Goal: Task Accomplishment & Management: Manage account settings

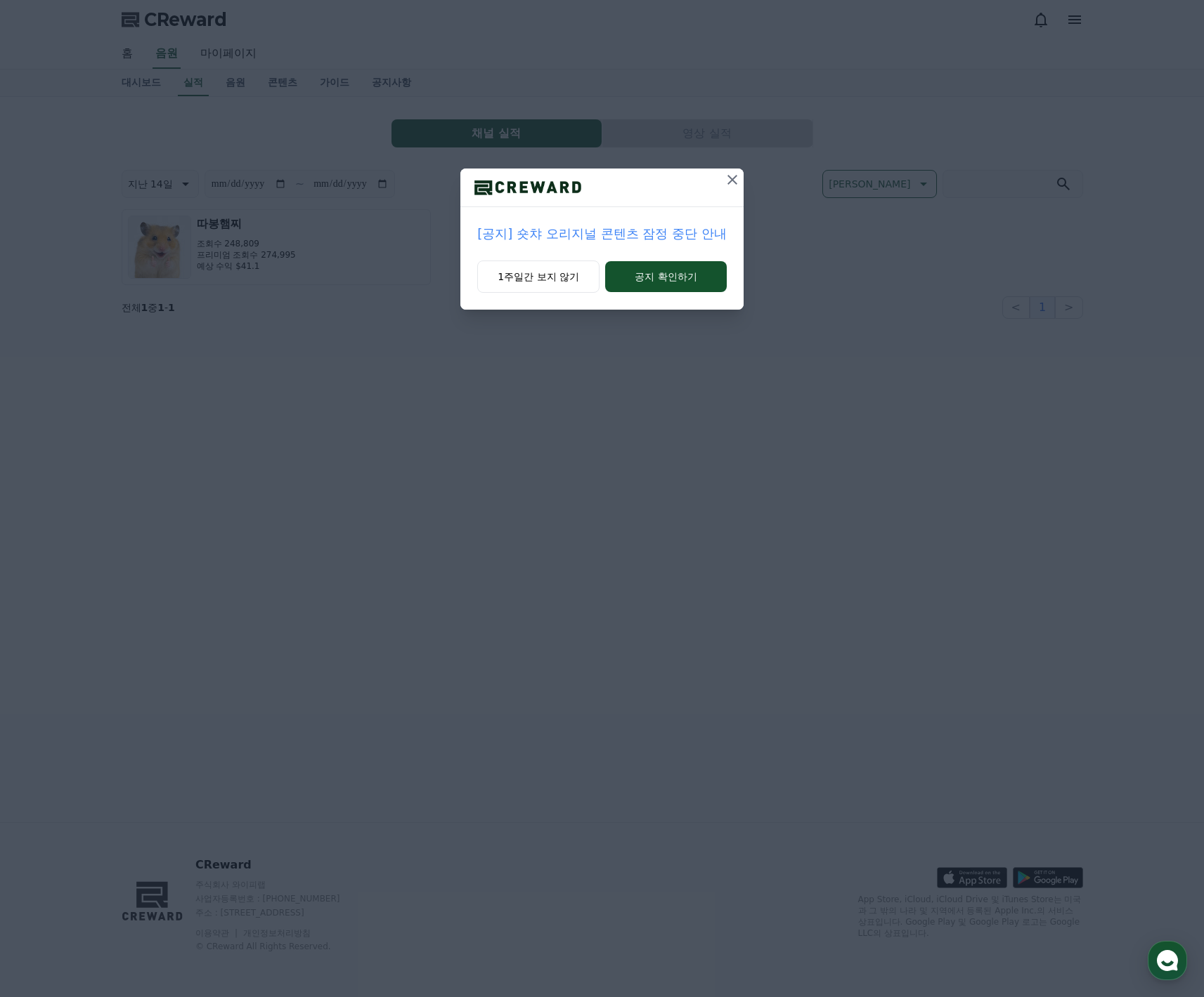
click at [730, 187] on icon at bounding box center [732, 180] width 17 height 17
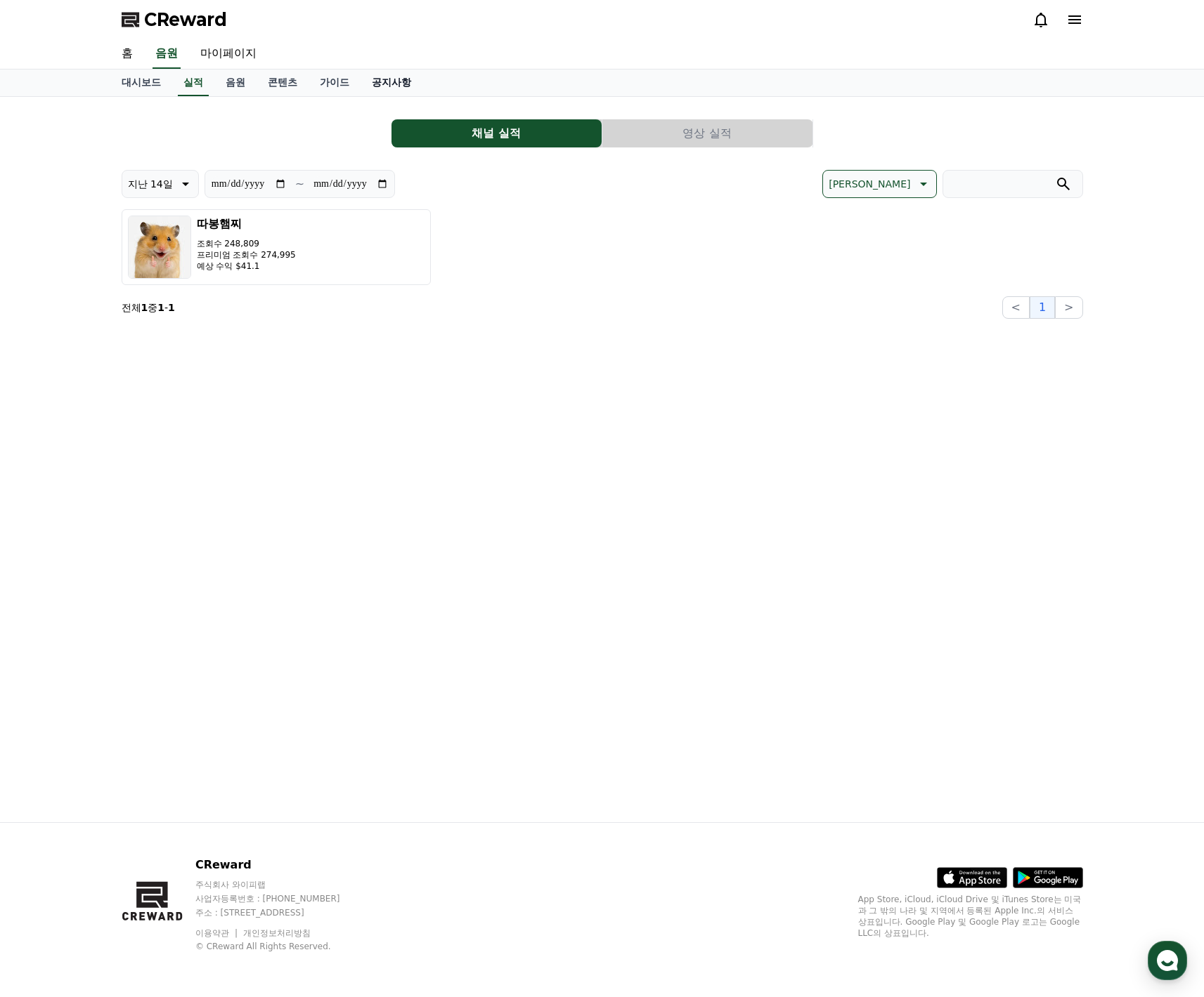
click at [370, 82] on link "공지사항" at bounding box center [391, 83] width 62 height 27
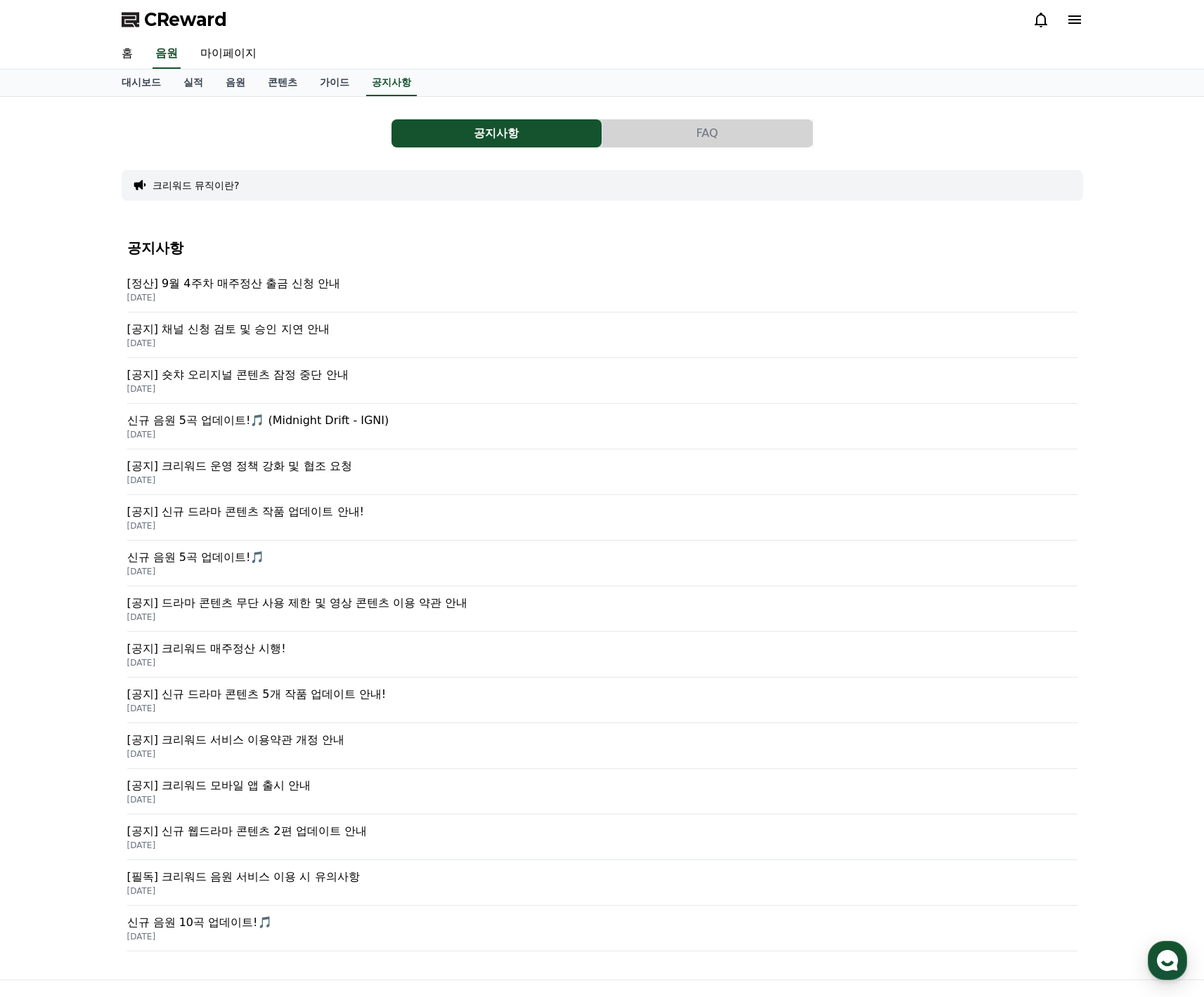
click at [235, 287] on p "[정산] 9월 4주차 매주정산 출금 신청 안내" at bounding box center [602, 284] width 950 height 17
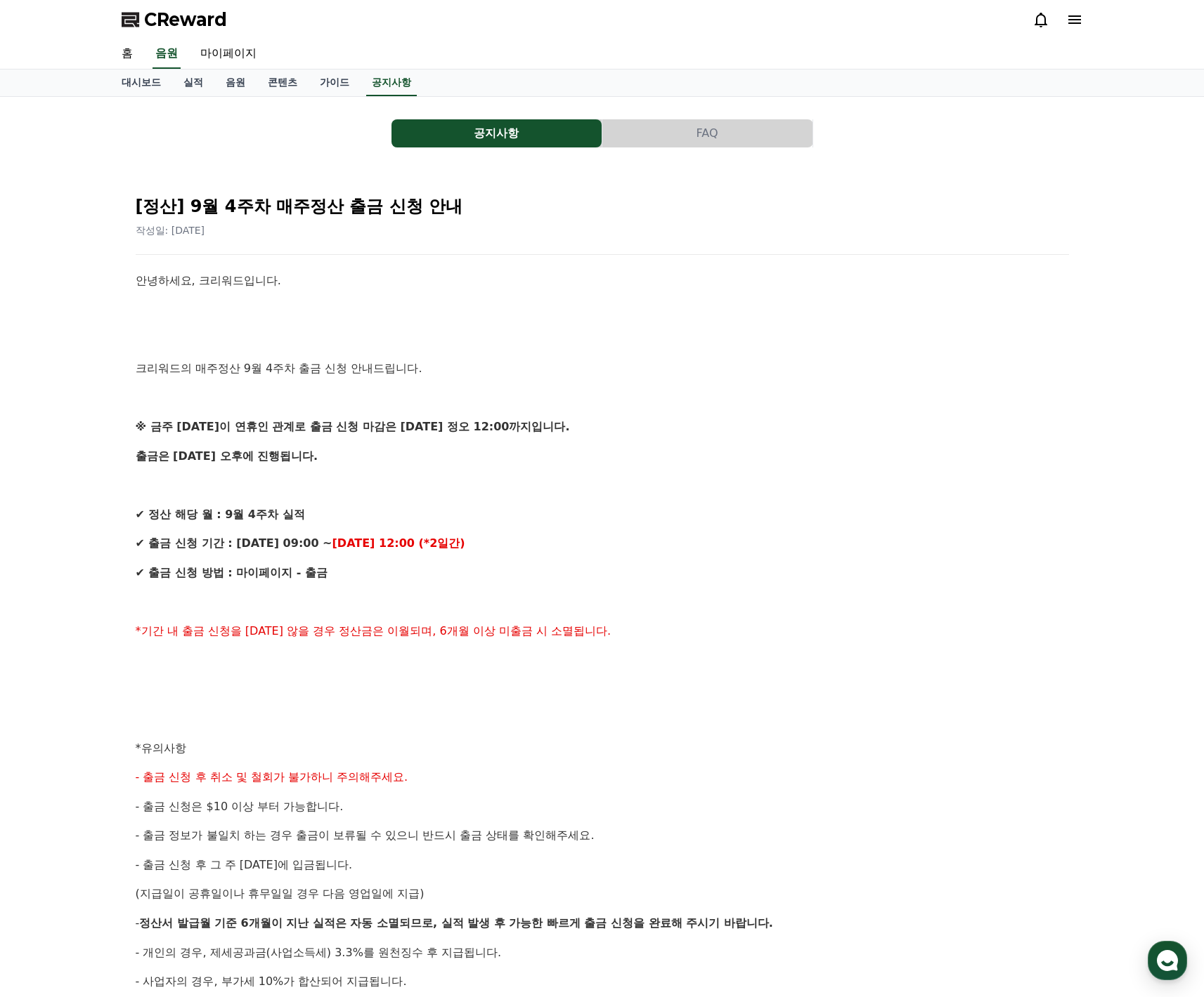
scroll to position [247, 0]
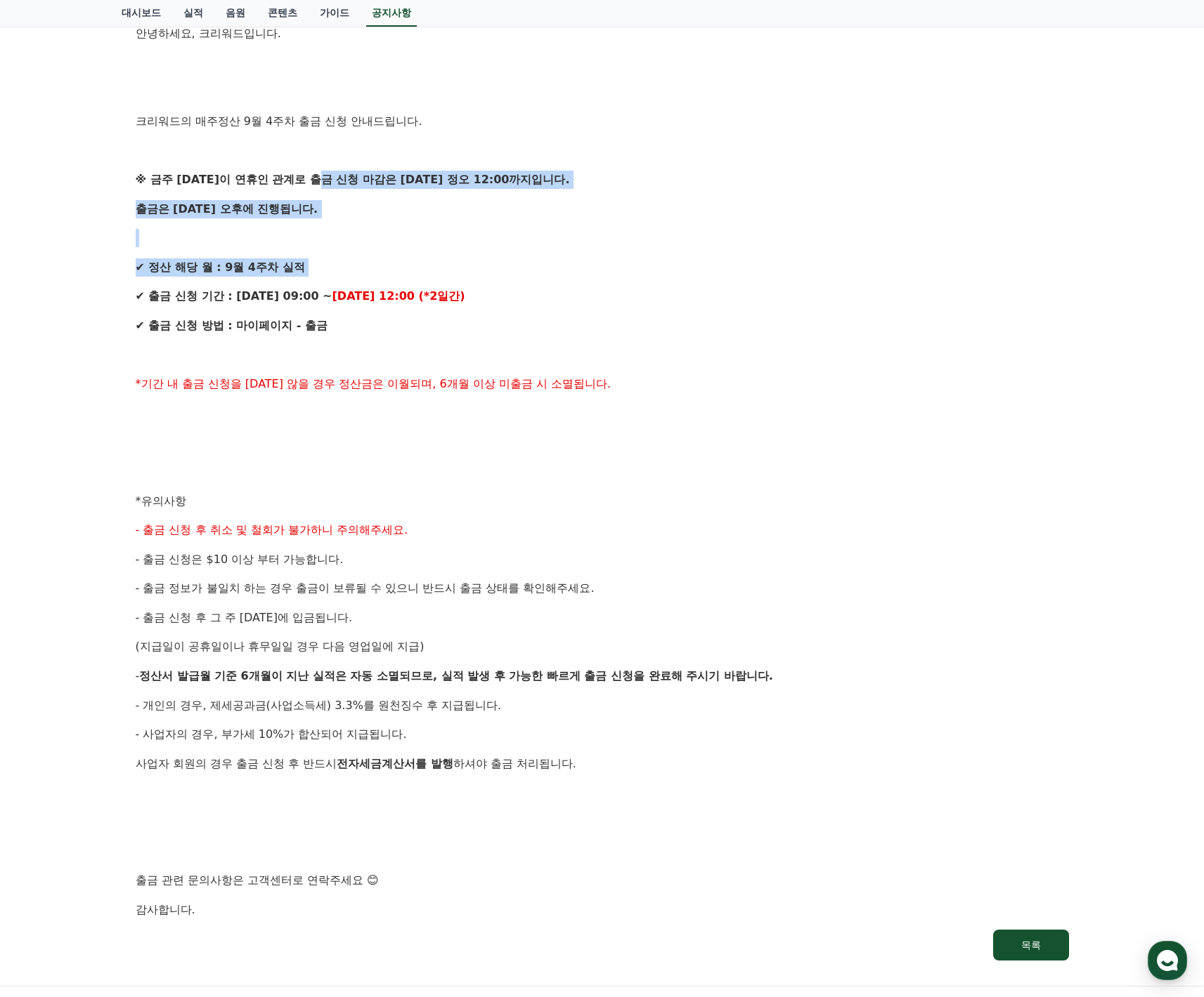
drag, startPoint x: 350, startPoint y: 201, endPoint x: 480, endPoint y: 333, distance: 185.3
click at [480, 333] on div "안녕하세요, 크리워드입니다. 크리워드의 매주정산 9월 4주차 출금 신청 안내드립니다. ※ 금주 [DATE]이 연휴인 관계로 출금 신청 마감은 …" at bounding box center [602, 471] width 933 height 894
click at [484, 339] on div "안녕하세요, 크리워드입니다. 크리워드의 매주정산 9월 4주차 출금 신청 안내드립니다. ※ 금주 [DATE]이 연휴인 관계로 출금 신청 마감은 …" at bounding box center [602, 471] width 933 height 894
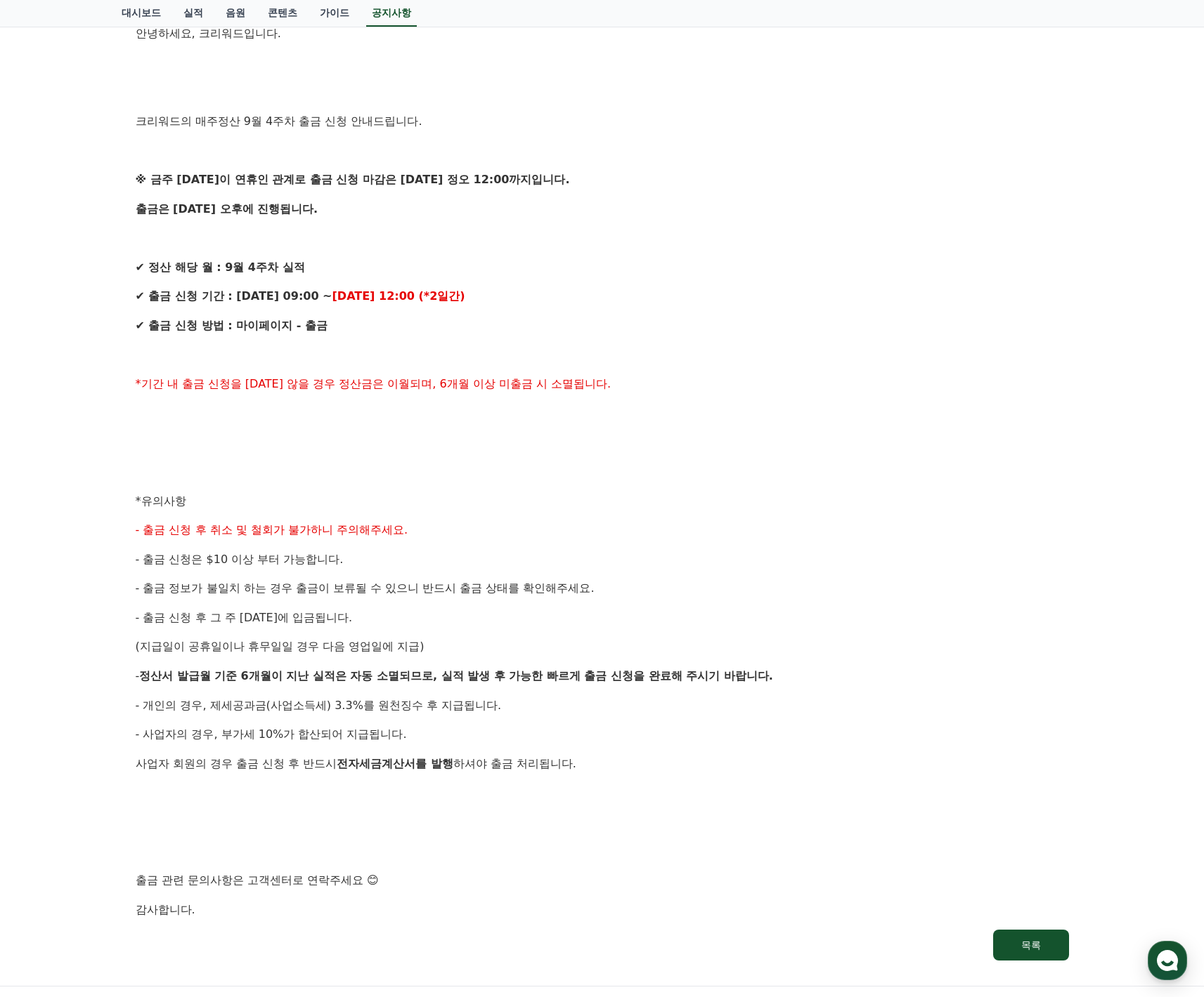
click at [446, 337] on div "안녕하세요, 크리워드입니다. 크리워드의 매주정산 9월 4주차 출금 신청 안내드립니다. ※ 금주 [DATE]이 연휴인 관계로 출금 신청 마감은 …" at bounding box center [602, 471] width 933 height 894
click at [485, 323] on p "✔ 출금 신청 방법 : 마이페이지 - 출금" at bounding box center [602, 326] width 933 height 18
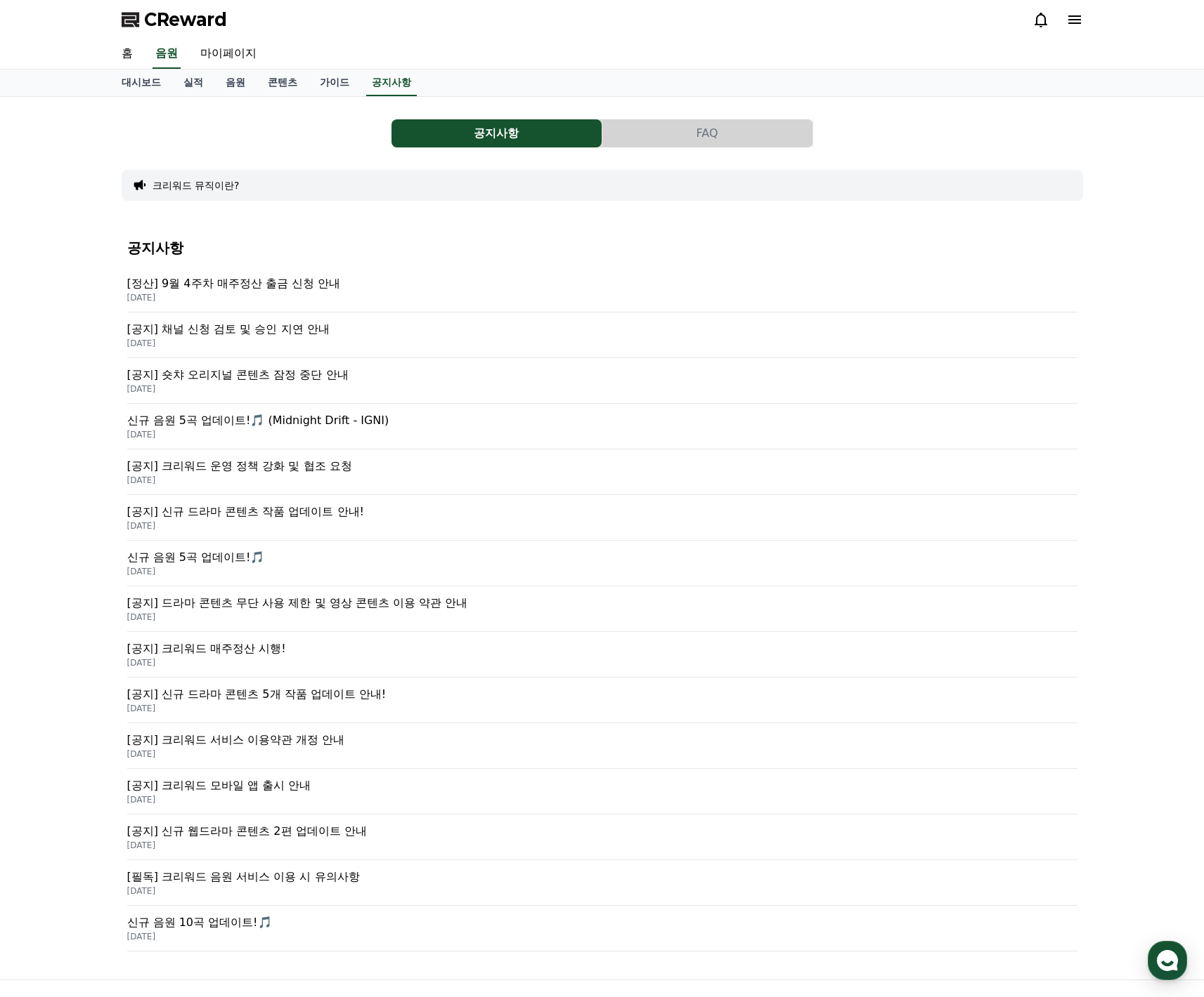
scroll to position [84, 0]
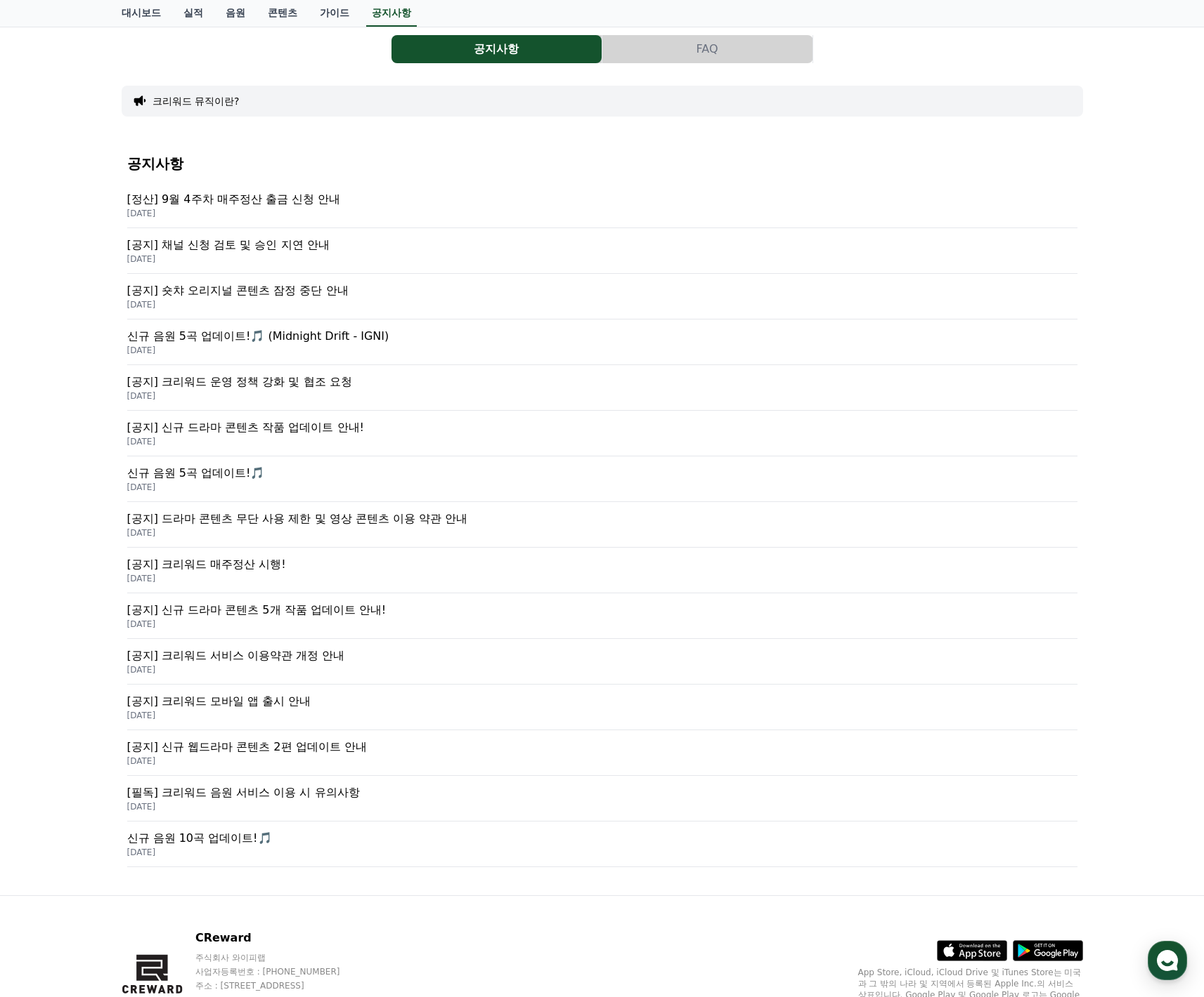
click at [255, 570] on p "[공지] 크리워드 매주정산 시행!" at bounding box center [602, 565] width 950 height 17
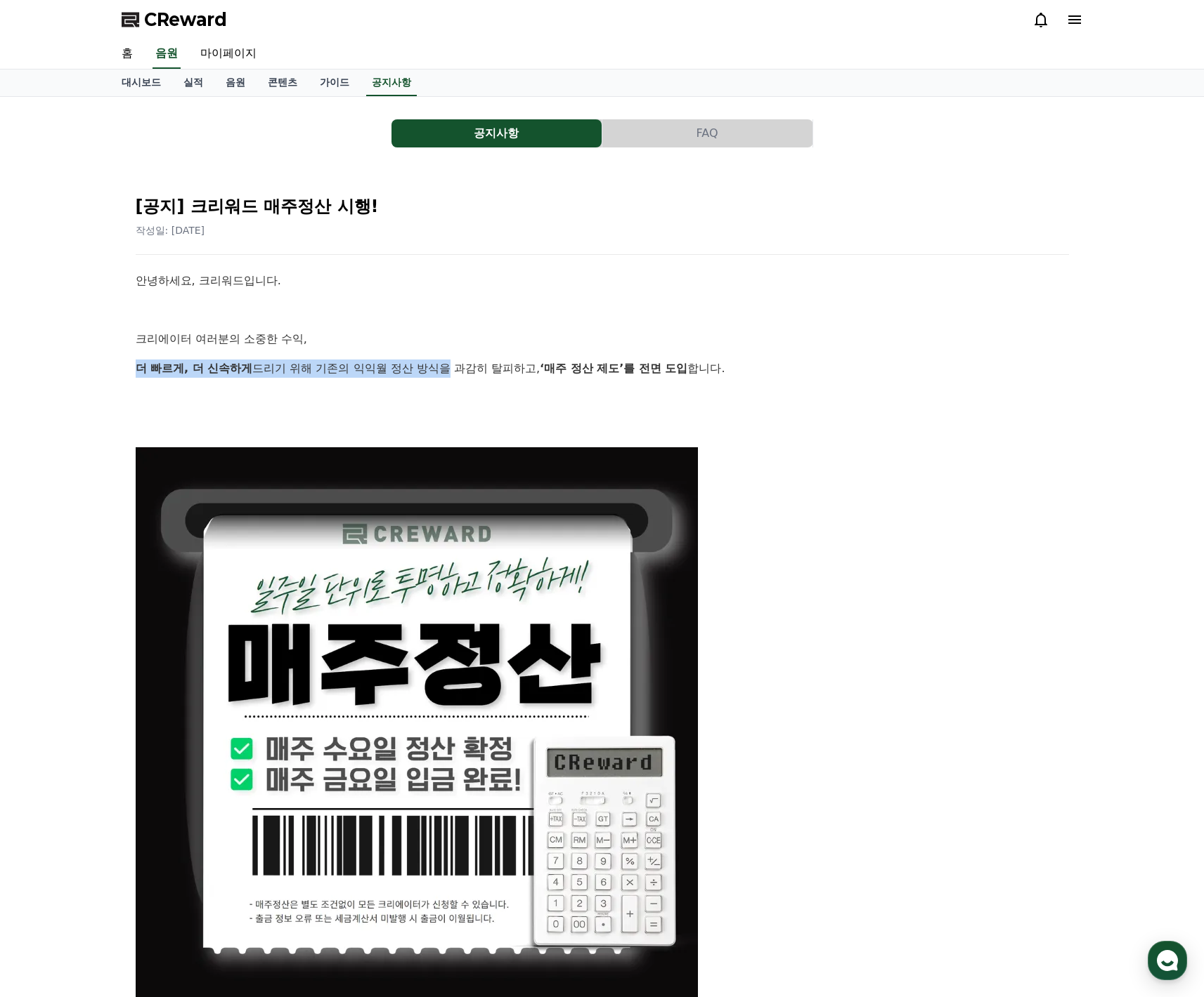
drag, startPoint x: 233, startPoint y: 352, endPoint x: 507, endPoint y: 383, distance: 275.7
drag, startPoint x: 344, startPoint y: 346, endPoint x: 534, endPoint y: 368, distance: 191.3
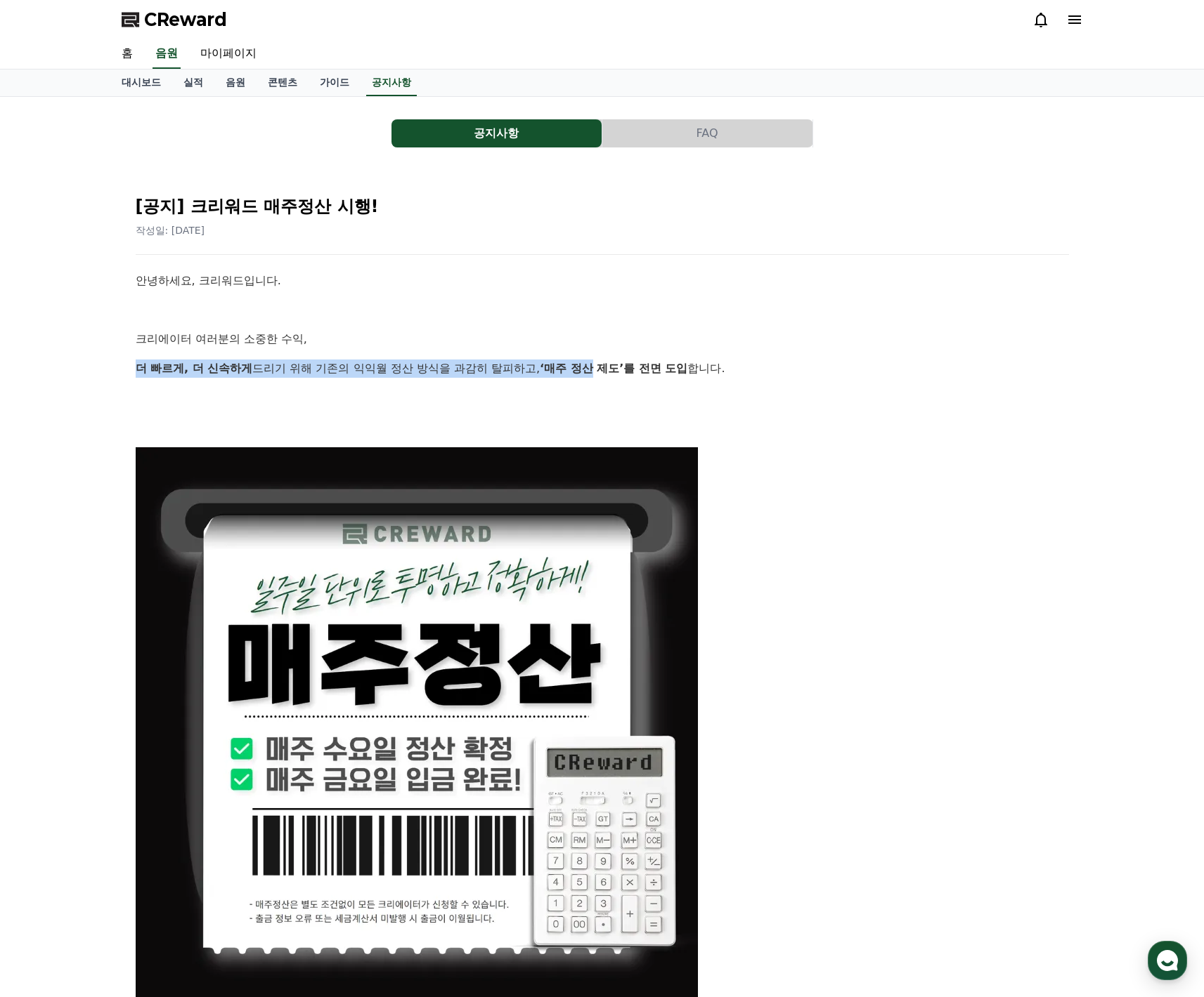
click at [540, 368] on strong "‘매주 정산 제도’를 전면 도입" at bounding box center [613, 368] width 148 height 13
drag, startPoint x: 426, startPoint y: 362, endPoint x: 528, endPoint y: 378, distance: 103.2
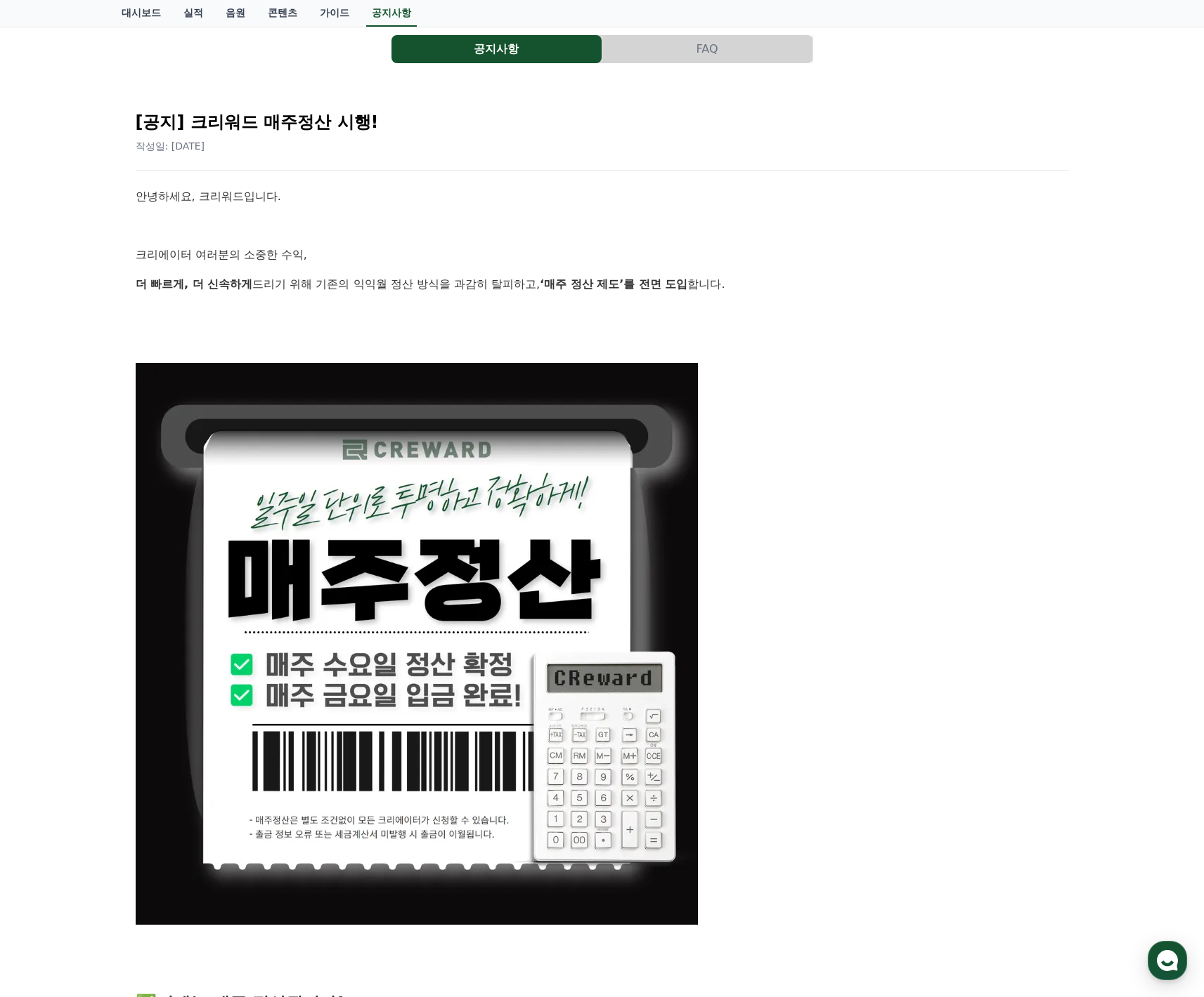
scroll to position [809, 0]
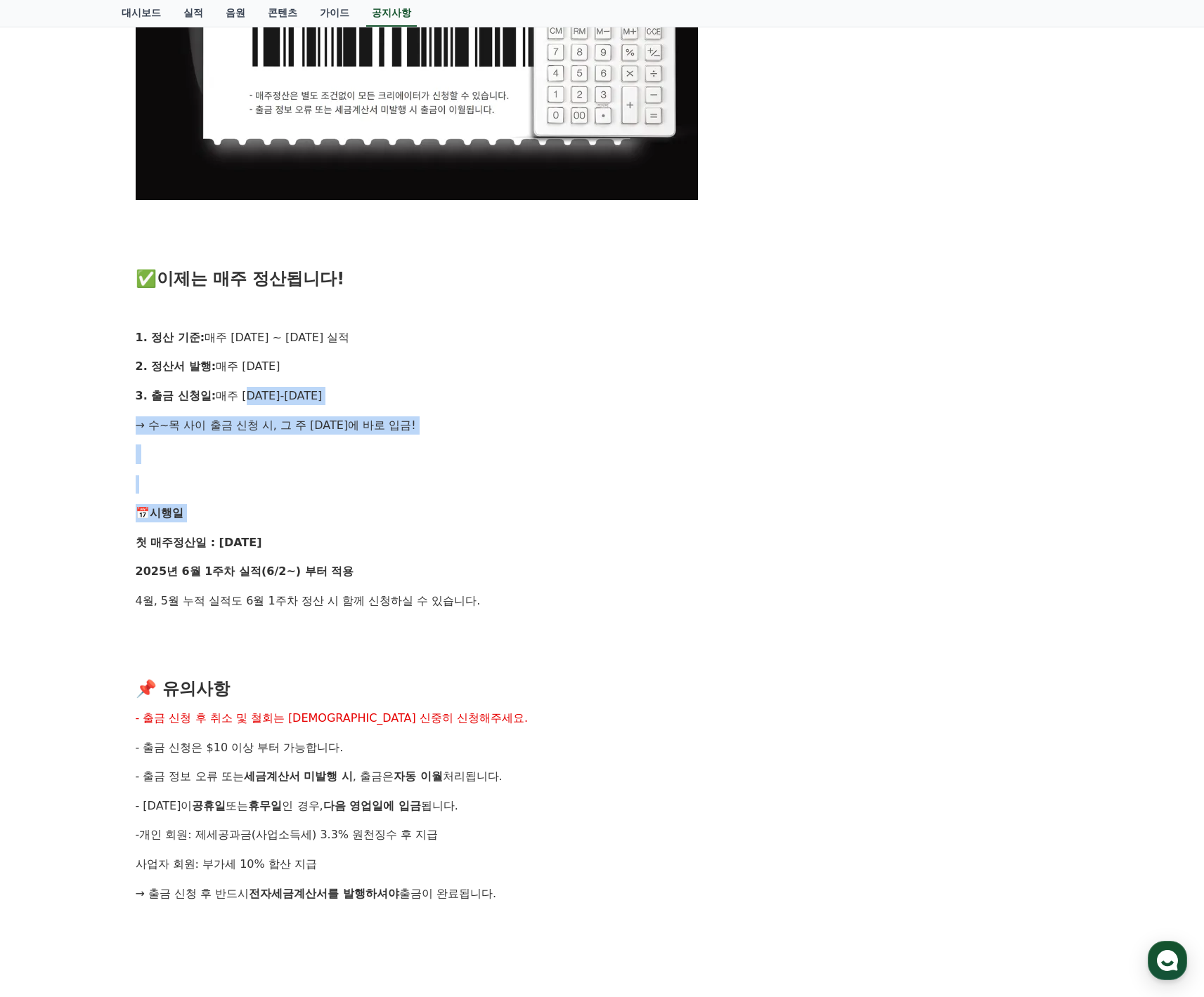
drag, startPoint x: 382, startPoint y: 543, endPoint x: 419, endPoint y: 605, distance: 72.2
click at [419, 605] on div "안녕하세요, 크리워드입니다. 크리에이터 여러분의 소중한 수익, 더 빠르게, 더 신속하게 드리기 위해 기존의 익익월 정산 방식을 과감히 탈피하고…" at bounding box center [602, 314] width 933 height 1703
click at [435, 634] on div "안녕하세요, 크리워드입니다. 크리에이터 여러분의 소중한 수익, 더 빠르게, 더 신속하게 드리기 위해 기존의 익익월 정산 방식을 과감히 탈피하고…" at bounding box center [602, 314] width 933 height 1703
drag, startPoint x: 209, startPoint y: 391, endPoint x: 367, endPoint y: 460, distance: 172.4
click at [367, 460] on div "안녕하세요, 크리워드입니다. 크리에이터 여러분의 소중한 수익, 더 빠르게, 더 신속하게 드리기 위해 기존의 익익월 정산 방식을 과감히 탈피하고…" at bounding box center [602, 314] width 933 height 1703
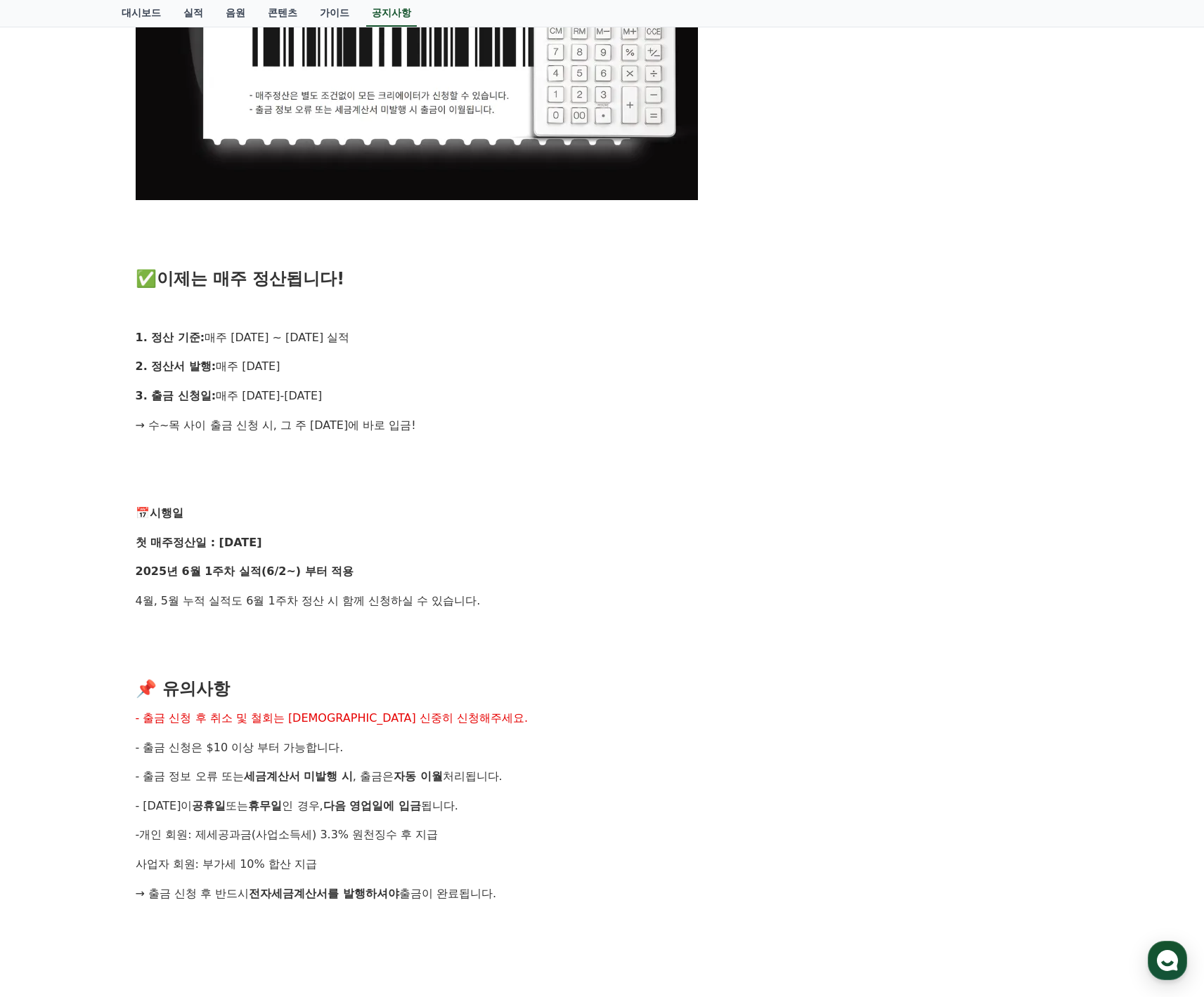
click at [369, 462] on div "안녕하세요, 크리워드입니다. 크리에이터 여러분의 소중한 수익, 더 빠르게, 더 신속하게 드리기 위해 기존의 익익월 정산 방식을 과감히 탈피하고…" at bounding box center [602, 314] width 933 height 1703
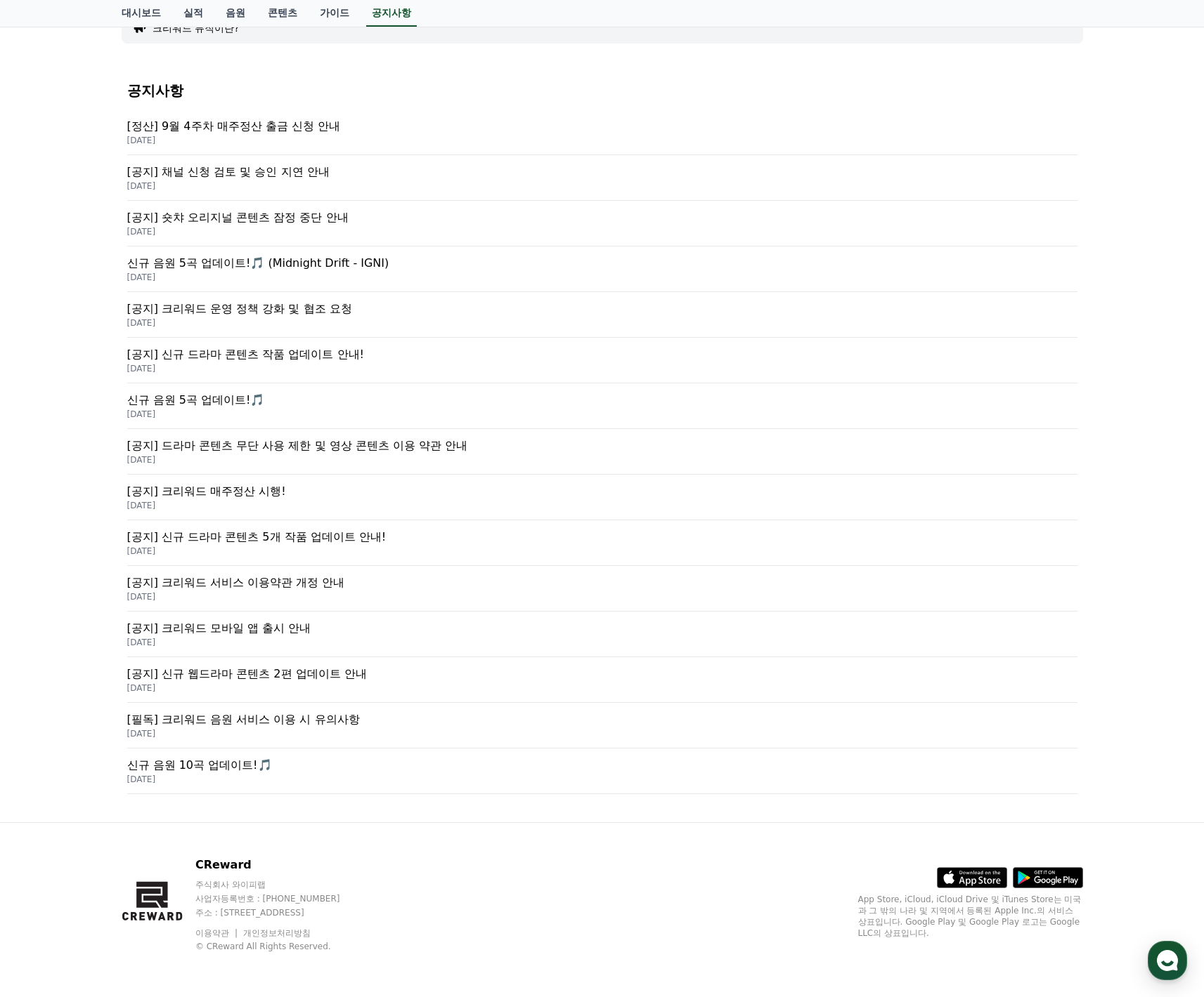
scroll to position [84, 0]
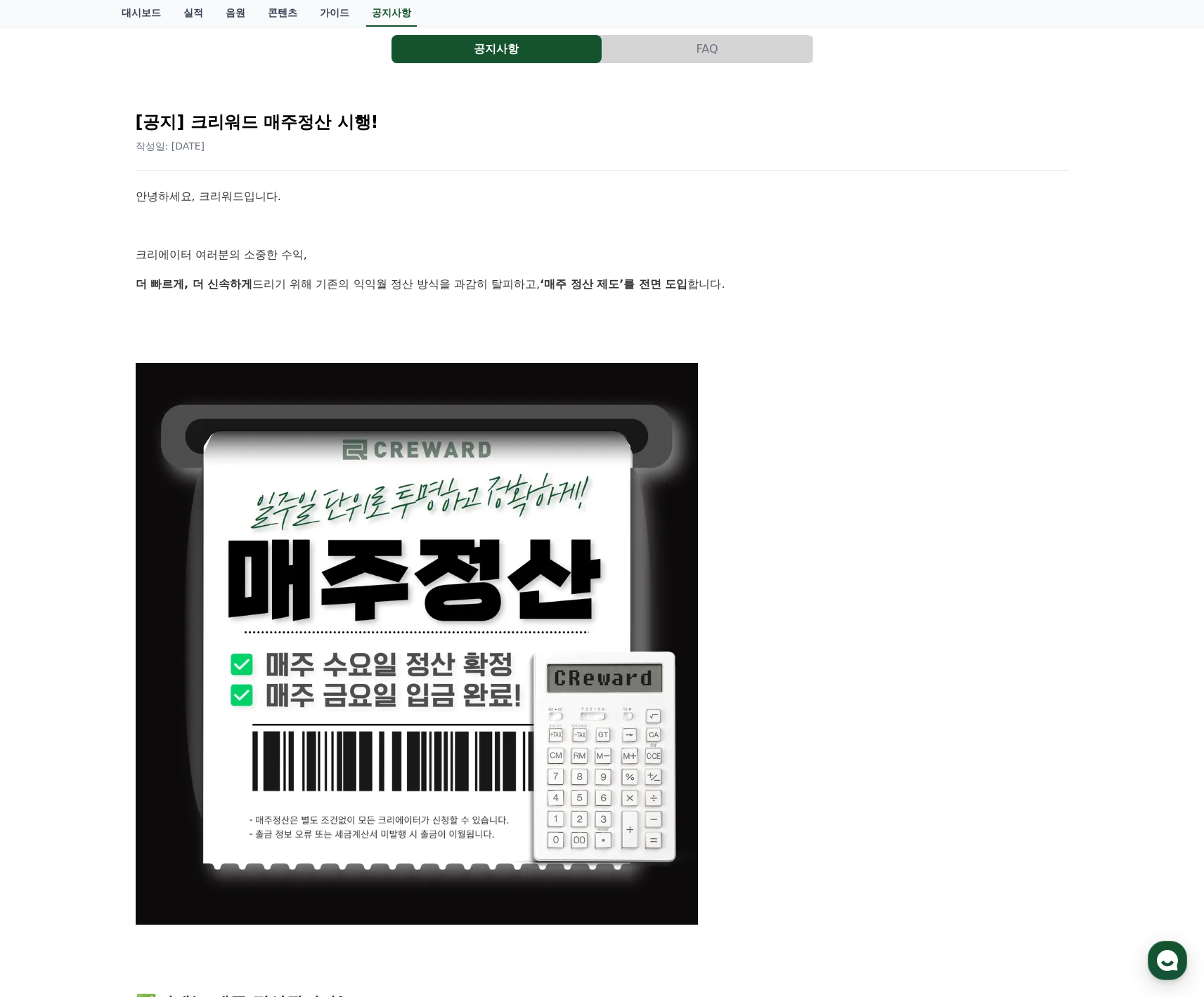
scroll to position [809, 0]
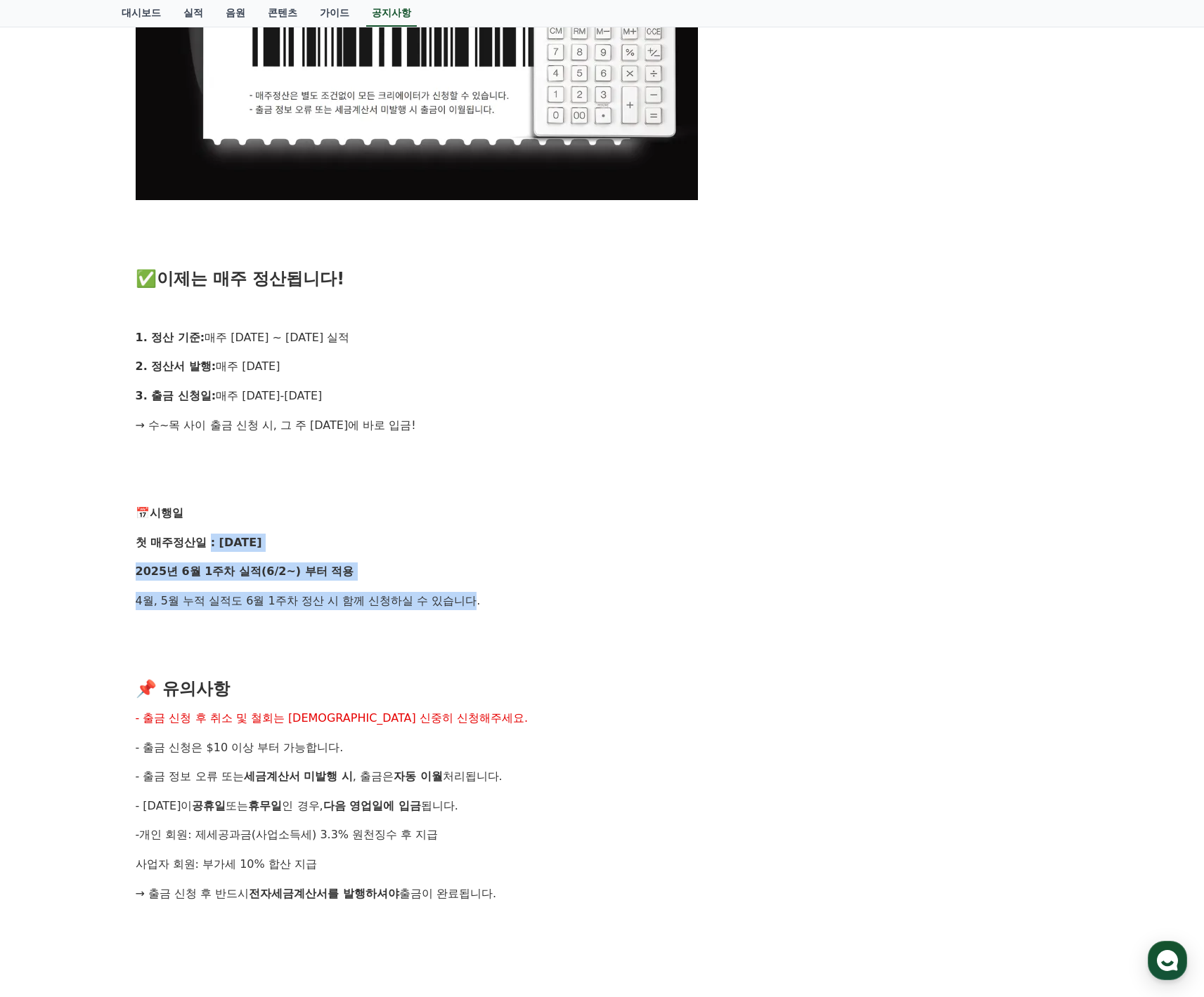
drag, startPoint x: 428, startPoint y: 593, endPoint x: 198, endPoint y: 530, distance: 238.5
click at [197, 531] on div "안녕하세요, 크리워드입니다. 크리에이터 여러분의 소중한 수익, 더 빠르게, 더 신속하게 드리기 위해 기존의 익익월 정산 방식을 과감히 탈피하고…" at bounding box center [602, 314] width 933 height 1703
drag, startPoint x: 198, startPoint y: 530, endPoint x: 200, endPoint y: 522, distance: 8.2
click at [198, 536] on strong "첫 매주정산일 : [DATE]" at bounding box center [198, 542] width 126 height 13
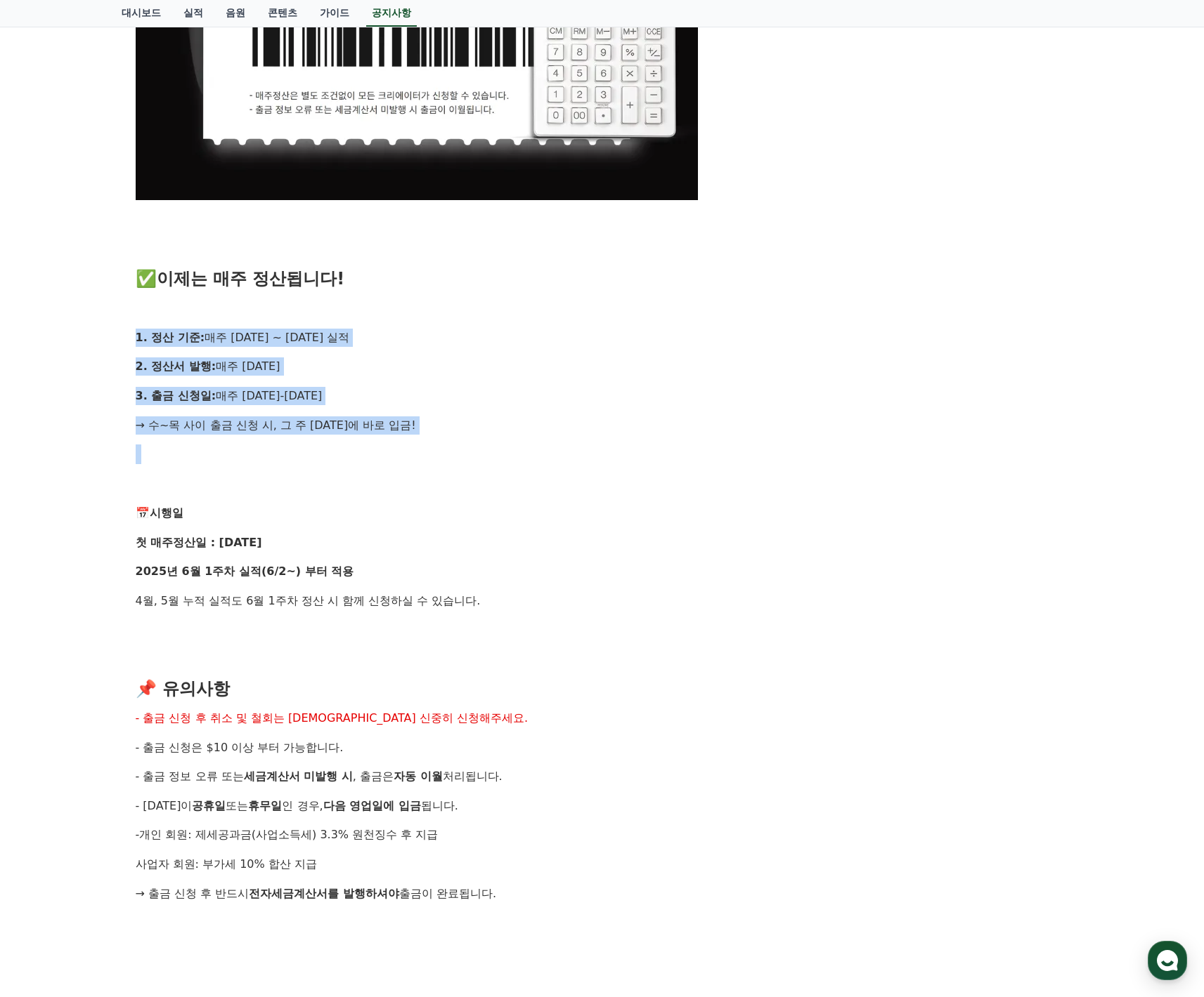
drag, startPoint x: 130, startPoint y: 326, endPoint x: 402, endPoint y: 428, distance: 290.5
click at [402, 428] on div "[공지] 크리워드 매주정산 시행! 작성일: [DATE] 안녕하세요, 크리워드입니다. 크리에이터 여러분의 소중한 수익, 더 빠르게, 더 신속하게…" at bounding box center [602, 291] width 950 height 1850
copy div "1. 정산 기준: 매주 [DATE] ~ [DATE] 실적 2. 정산서 발행: 매주 [DATE] 3. 출금 신청일: 매주 [DATE]-[DATE…"
click at [377, 431] on div "안녕하세요, 크리워드입니다. 크리에이터 여러분의 소중한 수익, 더 빠르게, 더 신속하게 드리기 위해 기존의 익익월 정산 방식을 과감히 탈피하고…" at bounding box center [602, 314] width 933 height 1703
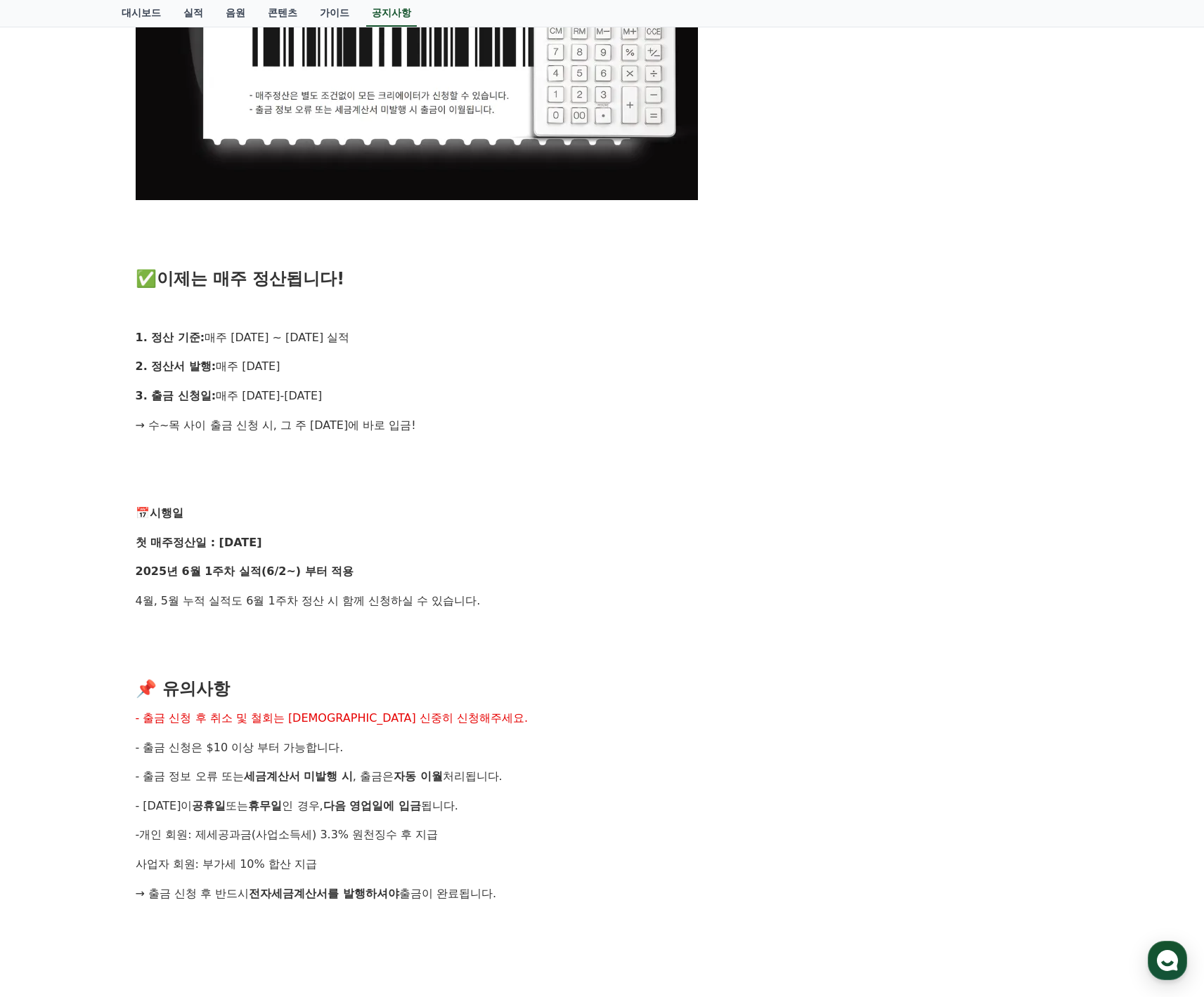
click at [429, 402] on div "안녕하세요, 크리워드입니다. 크리에이터 여러분의 소중한 수익, 더 빠르게, 더 신속하게 드리기 위해 기존의 익익월 정산 방식을 과감히 탈피하고…" at bounding box center [602, 314] width 933 height 1703
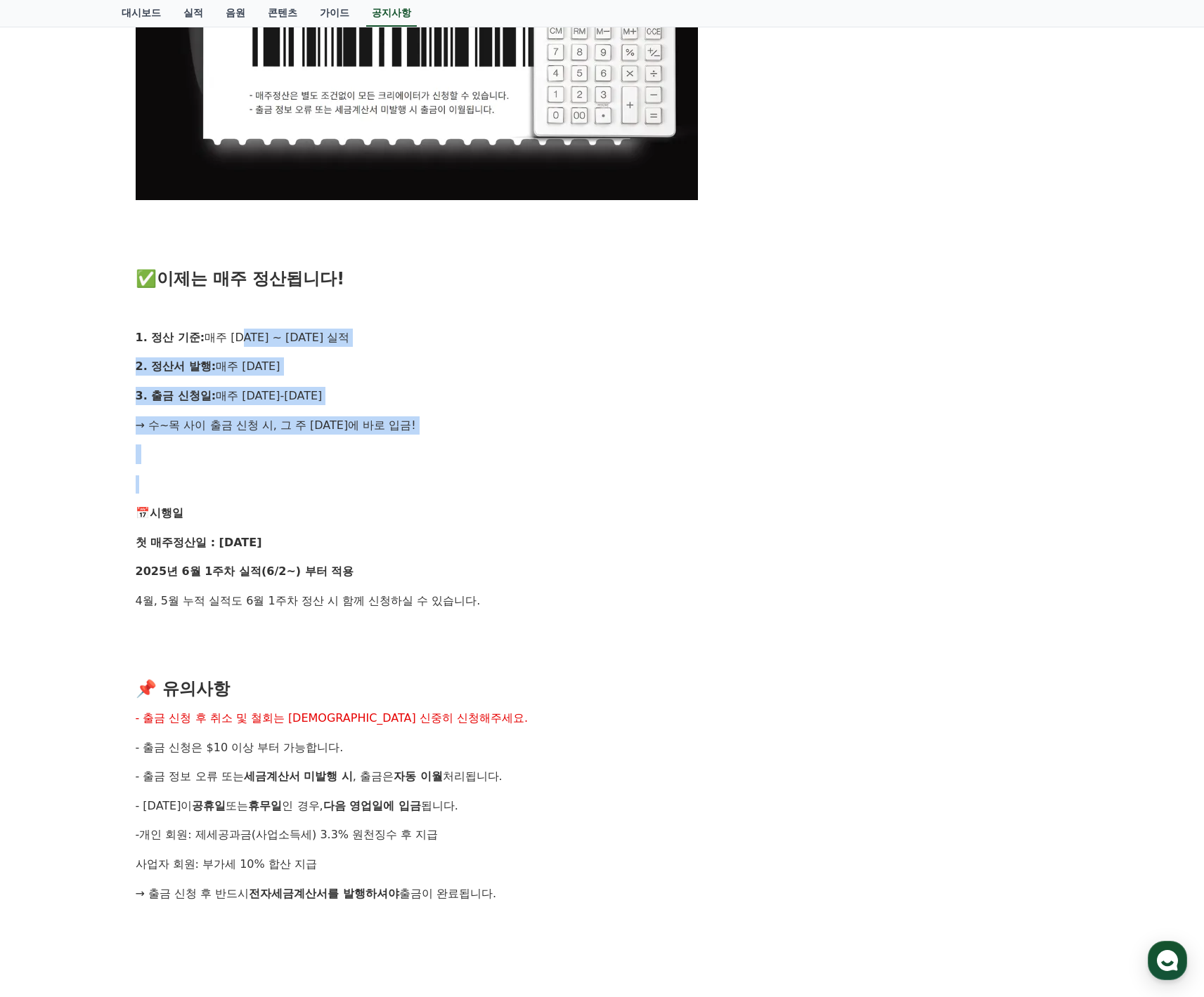
drag, startPoint x: 232, startPoint y: 325, endPoint x: 484, endPoint y: 500, distance: 306.8
click at [480, 499] on div "안녕하세요, 크리워드입니다. 크리에이터 여러분의 소중한 수익, 더 빠르게, 더 신속하게 드리기 위해 기존의 익익월 정산 방식을 과감히 탈피하고…" at bounding box center [602, 314] width 933 height 1703
click at [493, 505] on p "📅 시행일" at bounding box center [602, 514] width 933 height 18
drag, startPoint x: 329, startPoint y: 376, endPoint x: 502, endPoint y: 452, distance: 189.0
click at [477, 443] on div "안녕하세요, 크리워드입니다. 크리에이터 여러분의 소중한 수익, 더 빠르게, 더 신속하게 드리기 위해 기존의 익익월 정산 방식을 과감히 탈피하고…" at bounding box center [602, 314] width 933 height 1703
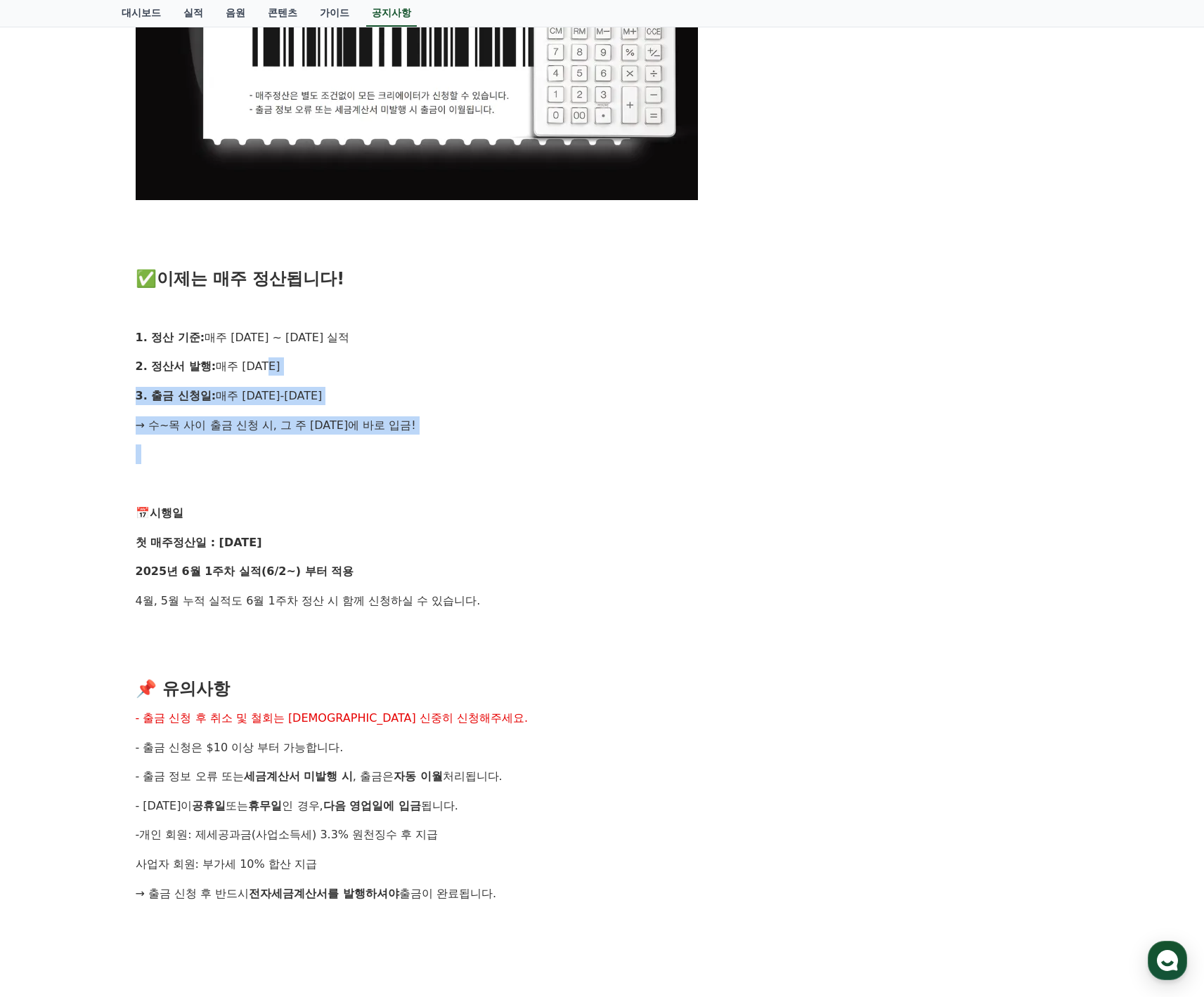
click at [502, 452] on h3 at bounding box center [602, 454] width 933 height 18
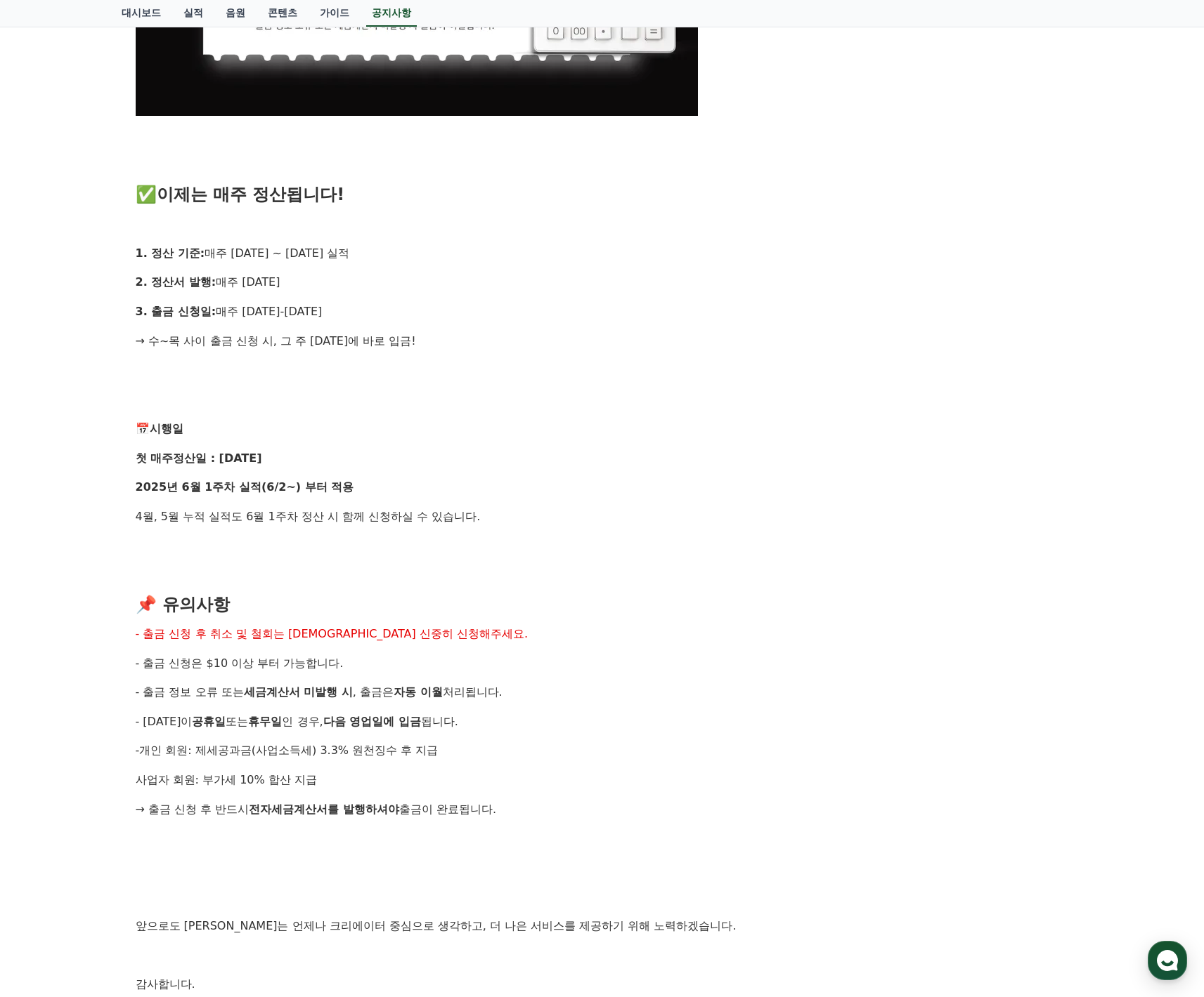
scroll to position [1017, 0]
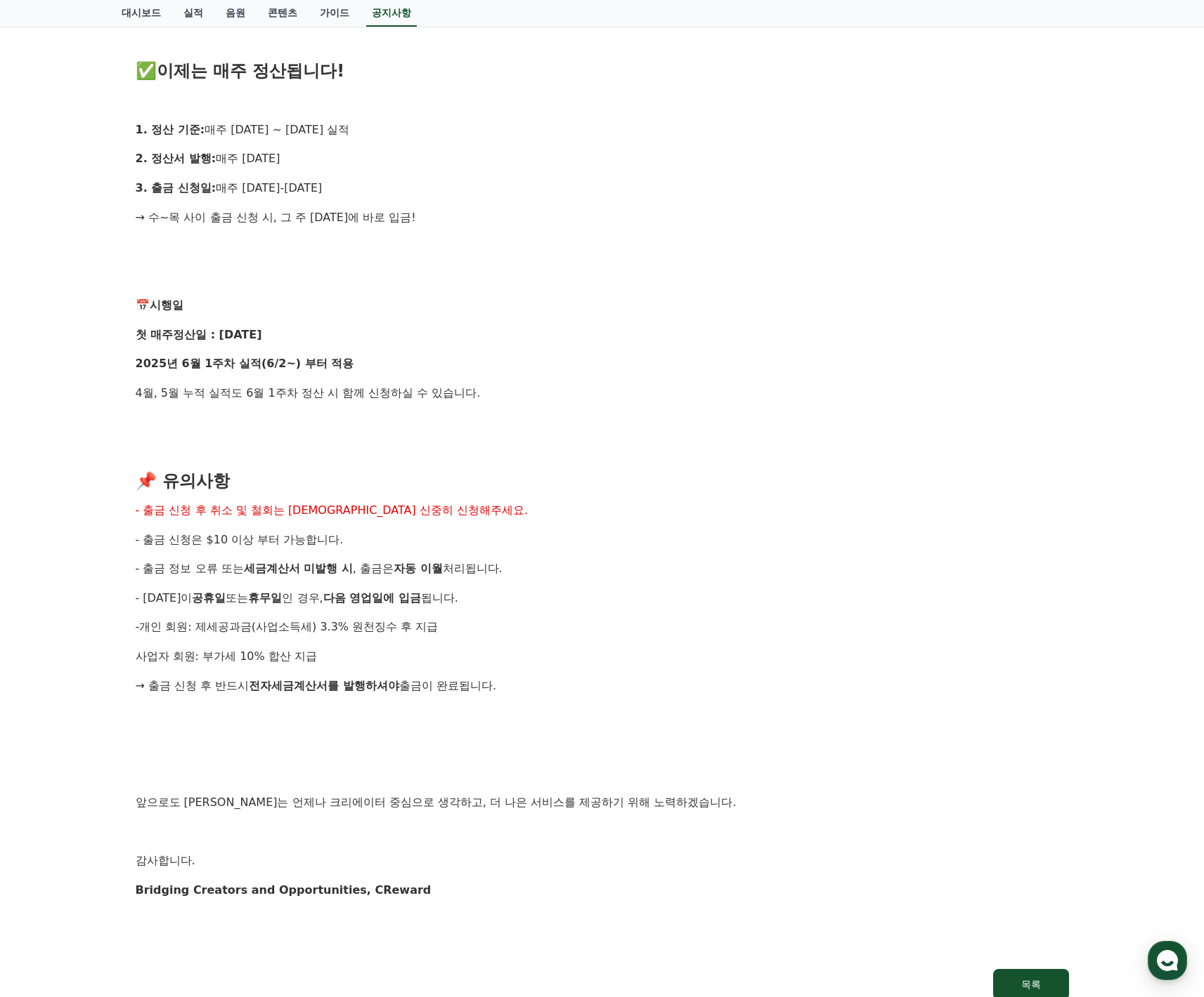
drag, startPoint x: 471, startPoint y: 671, endPoint x: 134, endPoint y: 65, distance: 693.4
click at [134, 65] on div "[공지] 크리워드 매주정산 시행! 작성일: [DATE] 안녕하세요, 크리워드입니다. 크리에이터 여러분의 소중한 수익, 더 빠르게, 더 신속하게…" at bounding box center [602, 83] width 939 height 1839
drag, startPoint x: 242, startPoint y: 91, endPoint x: 596, endPoint y: 155, distance: 359.7
click at [508, 191] on div "안녕하세요, 크리워드입니다. 크리에이터 여러분의 소중한 수익, 더 빠르게, 더 신속하게 드리기 위해 기존의 익익월 정산 방식을 과감히 탈피하고…" at bounding box center [602, 106] width 933 height 1703
click at [366, 463] on div "안녕하세요, 크리워드입니다. 크리에이터 여러분의 소중한 수익, 더 빠르게, 더 신속하게 드리기 위해 기존의 익익월 정산 방식을 과감히 탈피하고…" at bounding box center [602, 106] width 933 height 1703
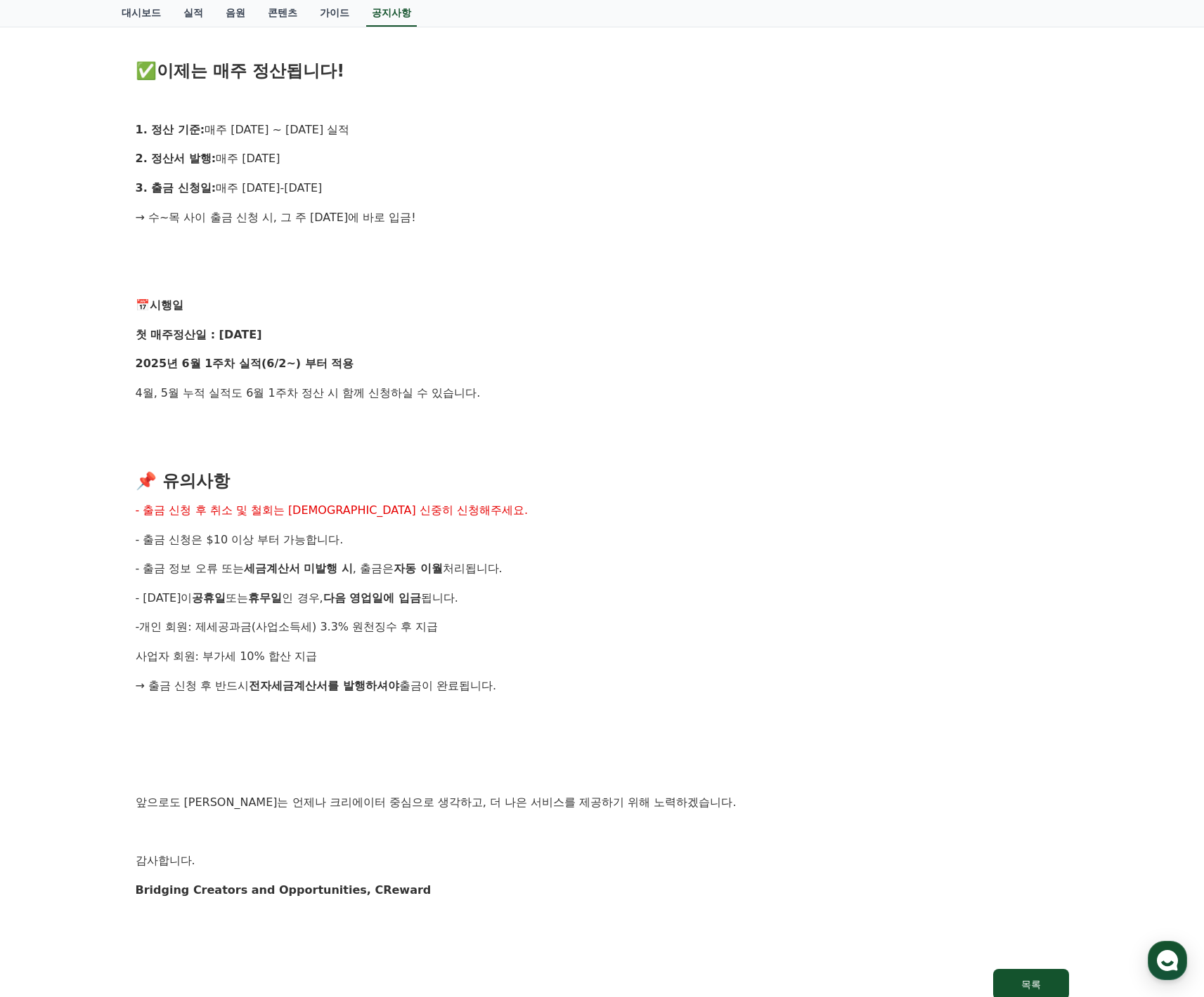
click at [370, 462] on div "안녕하세요, 크리워드입니다. 크리에이터 여러분의 소중한 수익, 더 빠르게, 더 신속하게 드리기 위해 기존의 익익월 정산 방식을 과감히 탈피하고…" at bounding box center [602, 106] width 933 height 1703
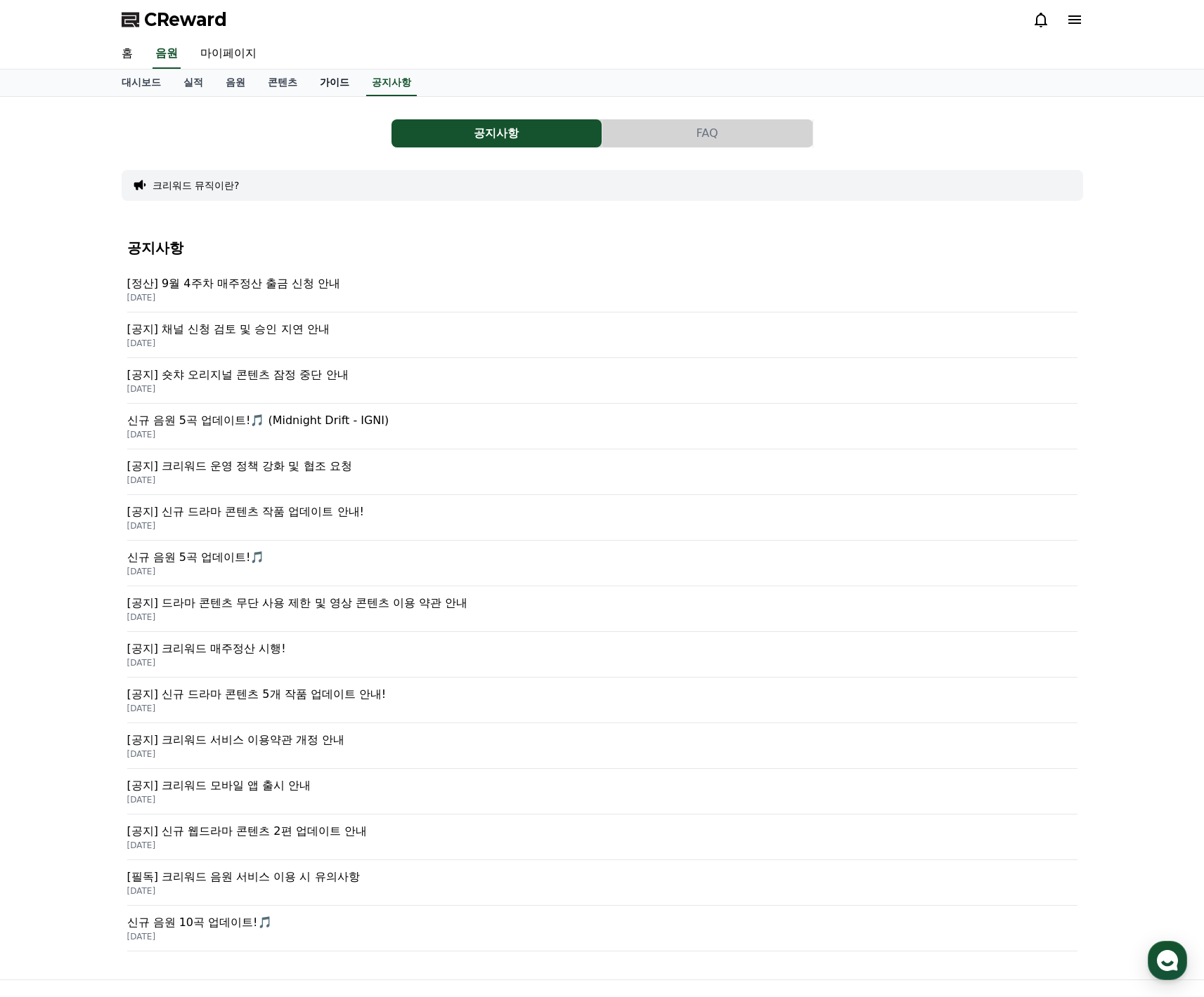
click at [321, 81] on link "가이드" at bounding box center [334, 83] width 52 height 27
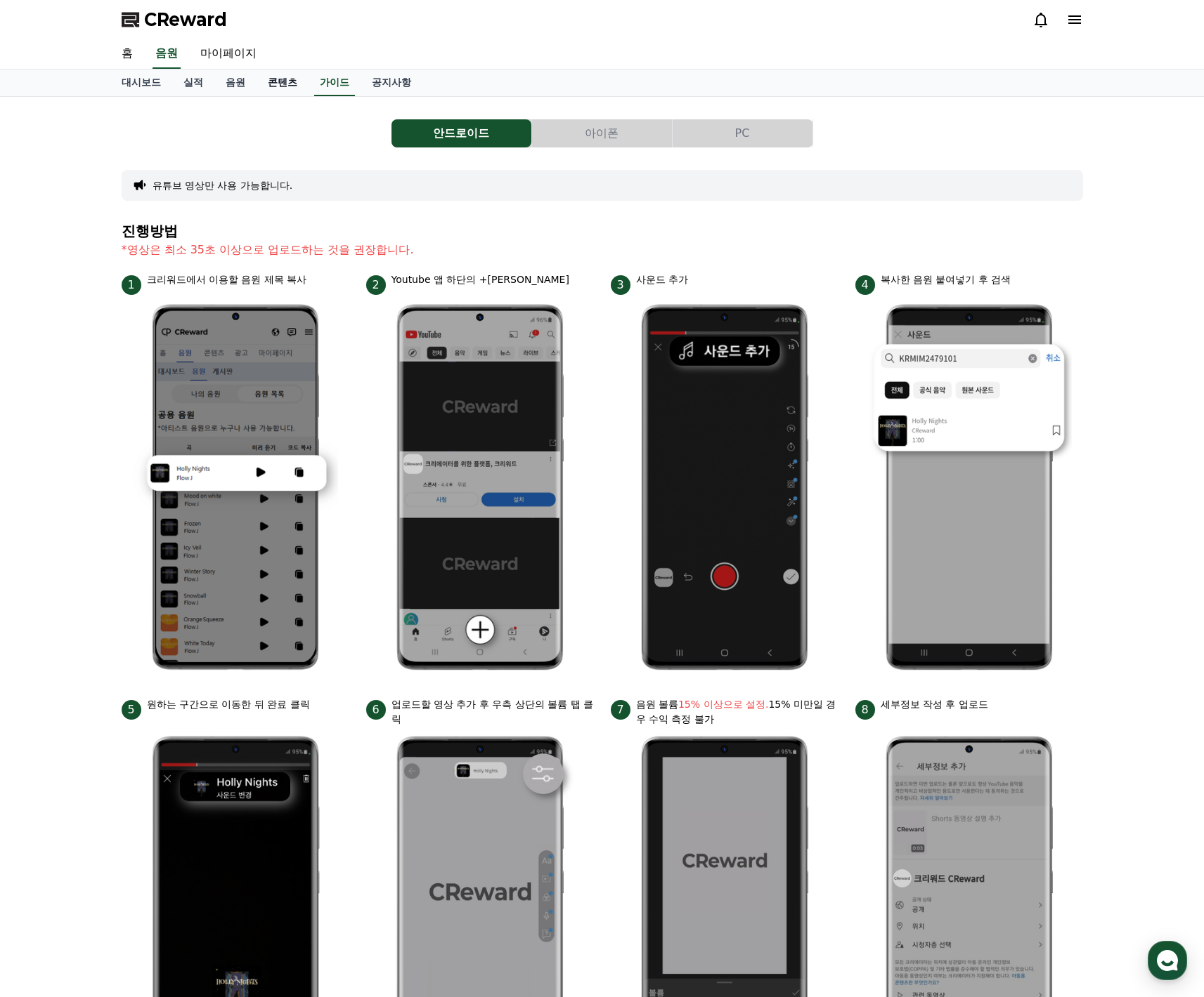
click at [287, 83] on link "콘텐츠" at bounding box center [282, 83] width 52 height 27
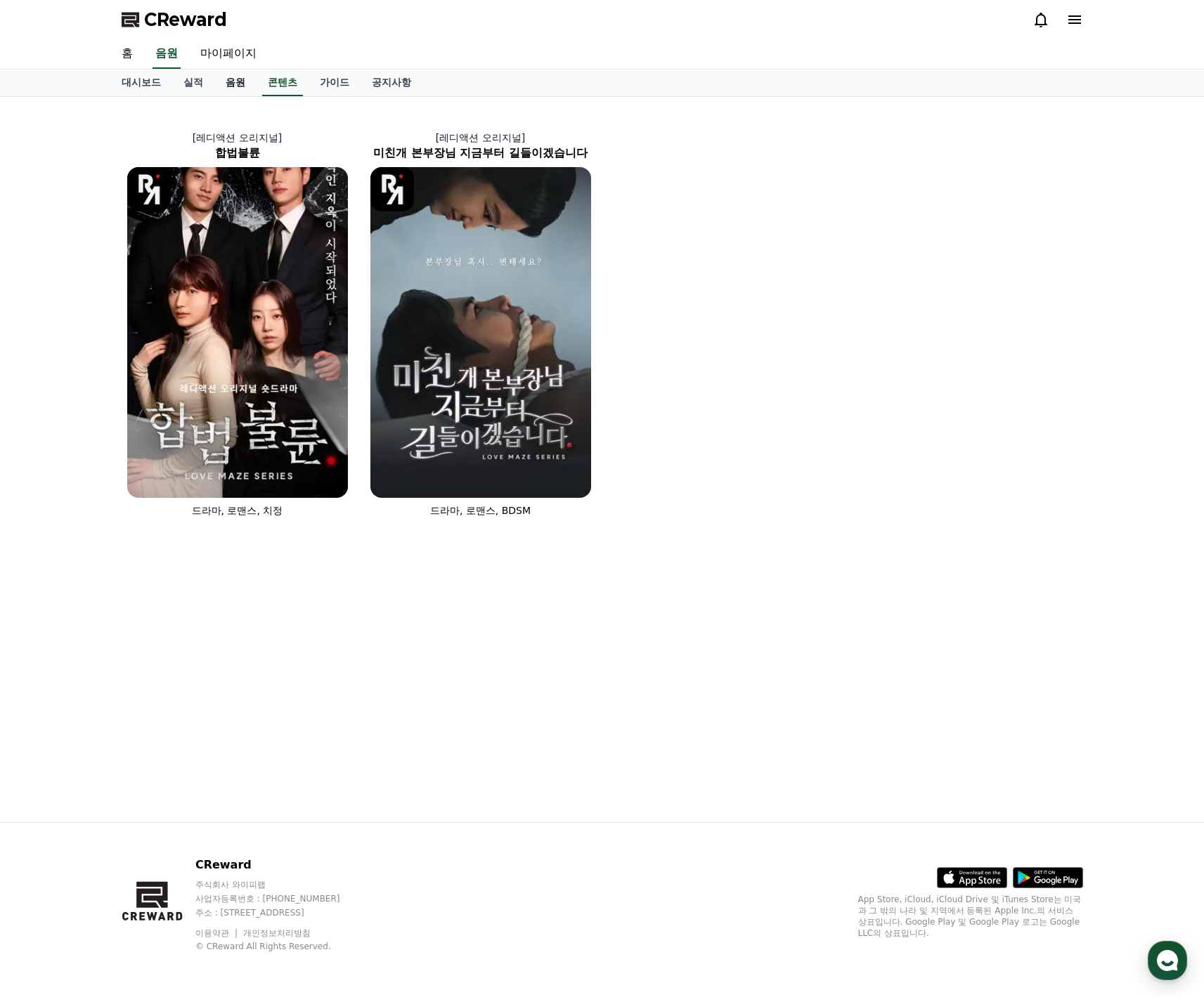
click at [242, 86] on link "음원" at bounding box center [235, 83] width 42 height 27
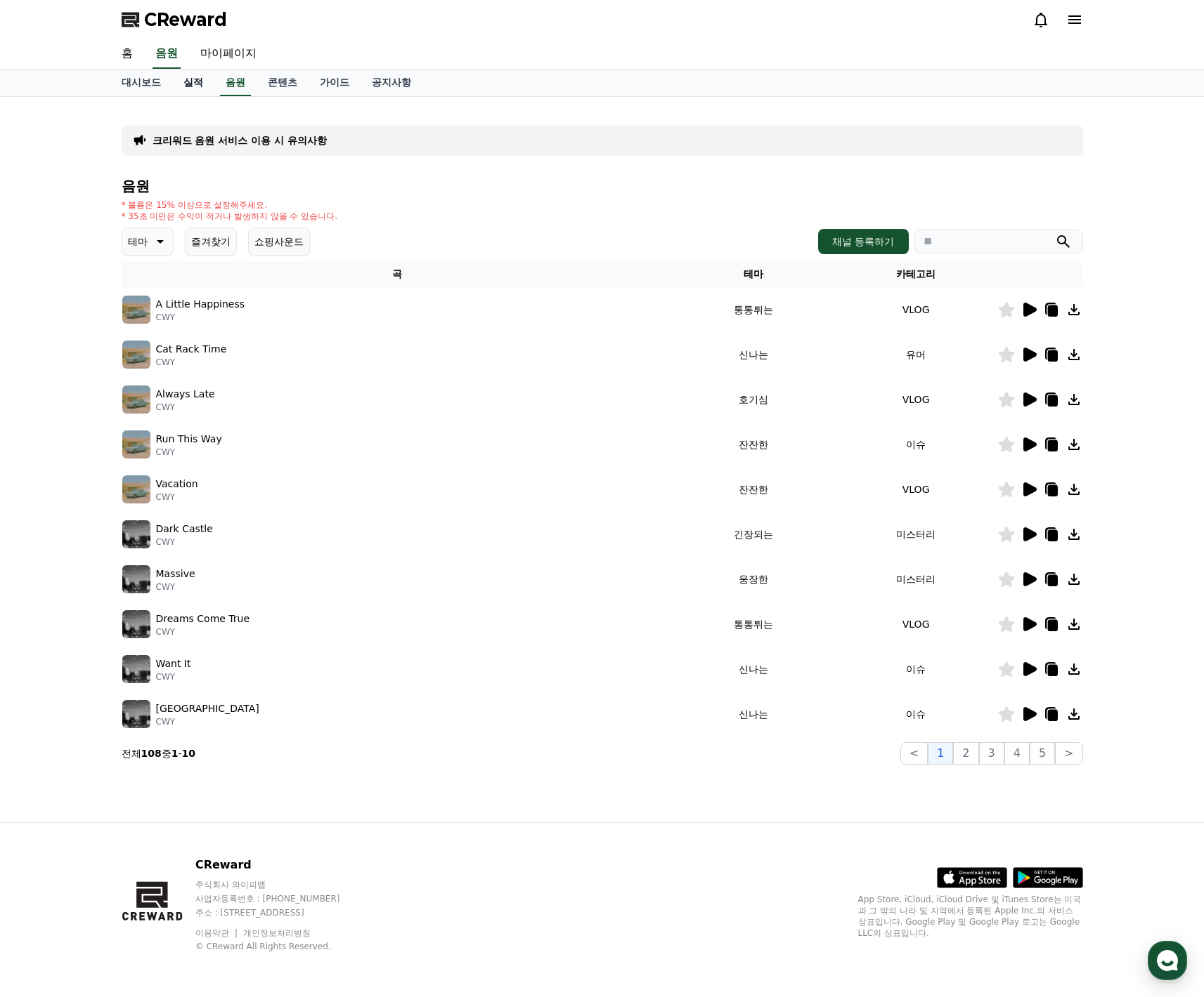
click at [194, 92] on link "실적" at bounding box center [193, 83] width 42 height 27
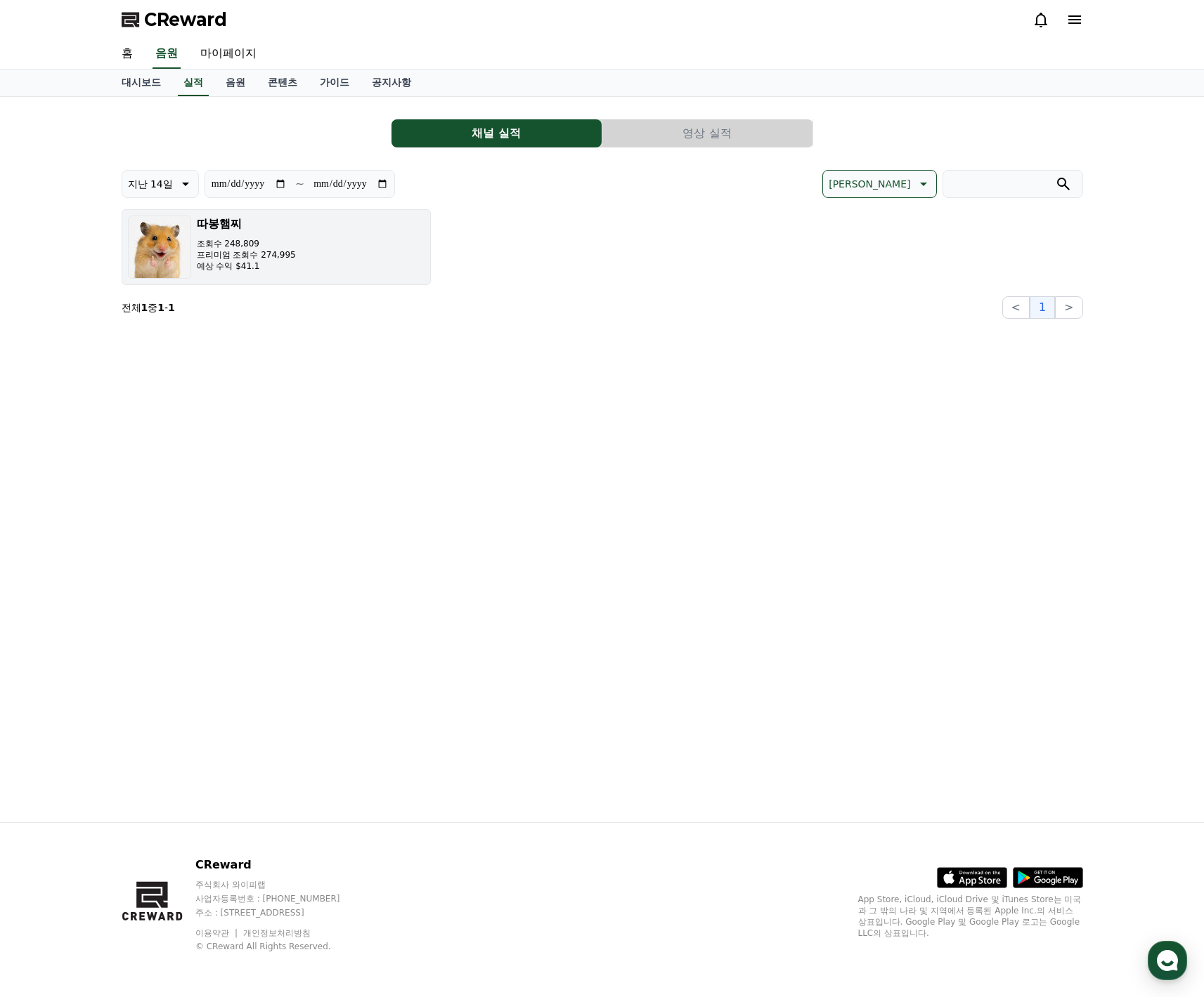
click at [249, 253] on p "프리미엄 조회수 274,995" at bounding box center [246, 255] width 99 height 11
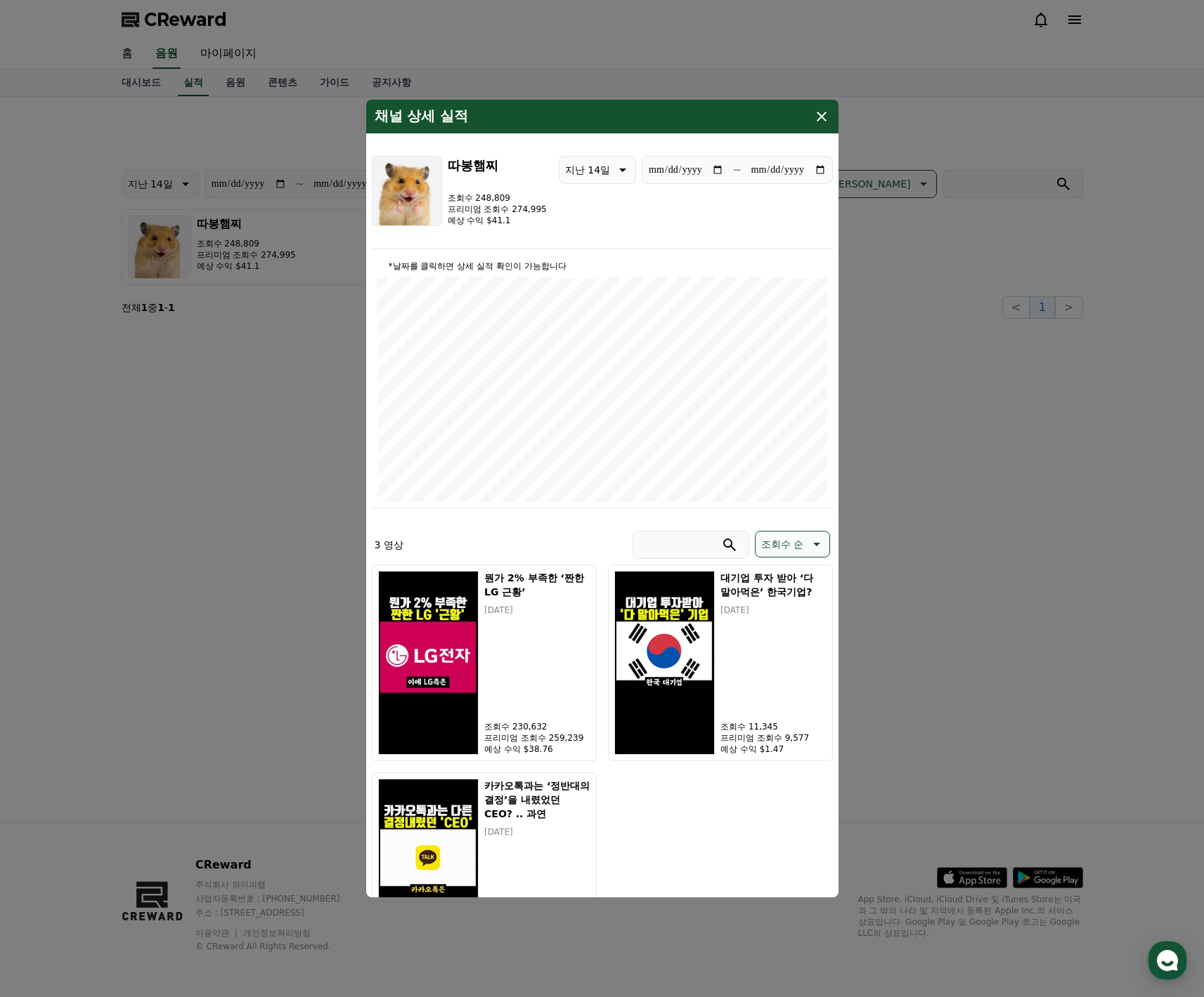
click at [818, 125] on div "채널 상세 실적" at bounding box center [602, 116] width 472 height 34
click at [823, 116] on icon "modal" at bounding box center [822, 116] width 17 height 17
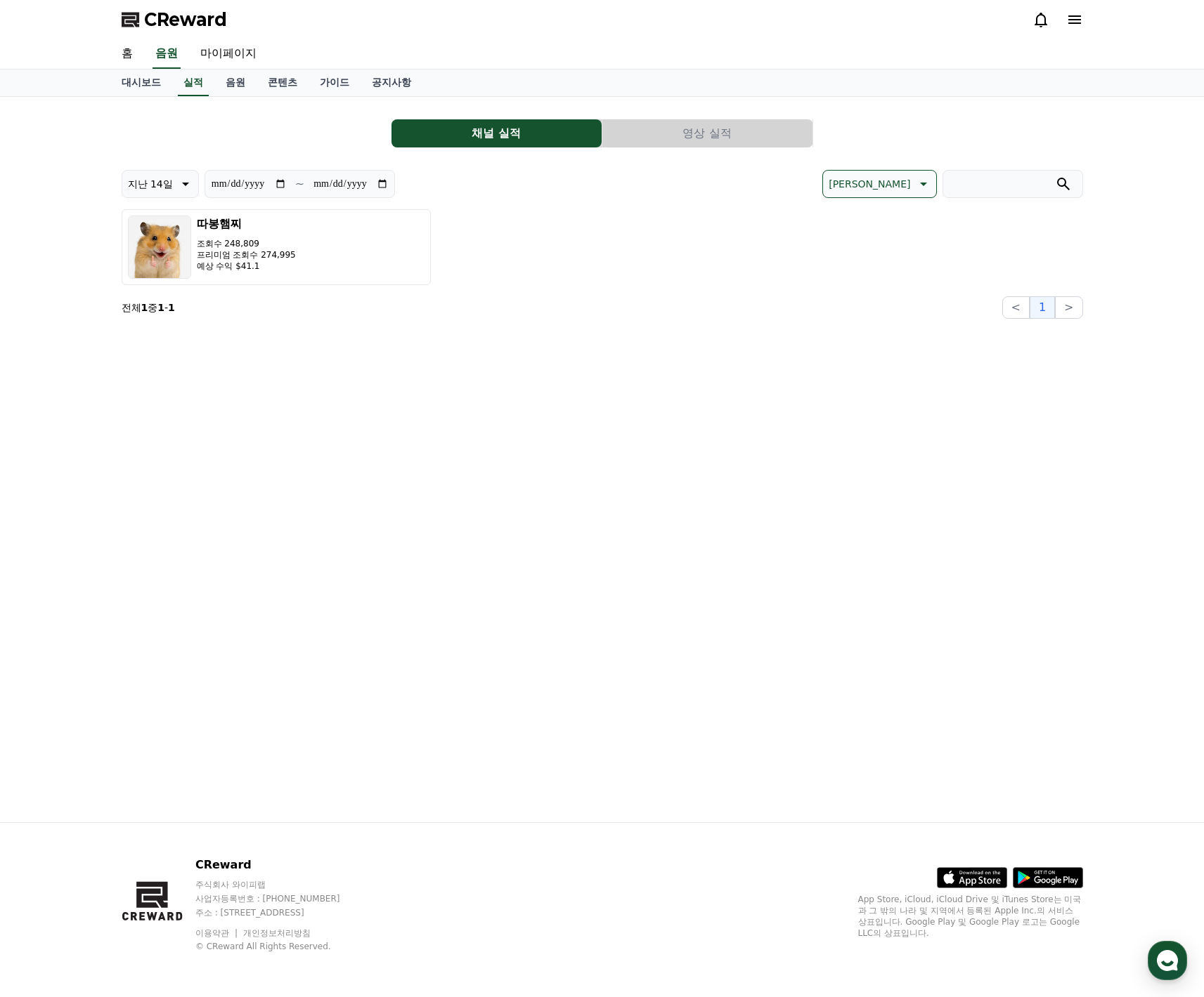
click at [107, 82] on div "대시보드 실적 음원 콘텐츠 가이드 공지사항" at bounding box center [602, 83] width 1204 height 28
click at [134, 80] on link "대시보드" at bounding box center [141, 83] width 62 height 27
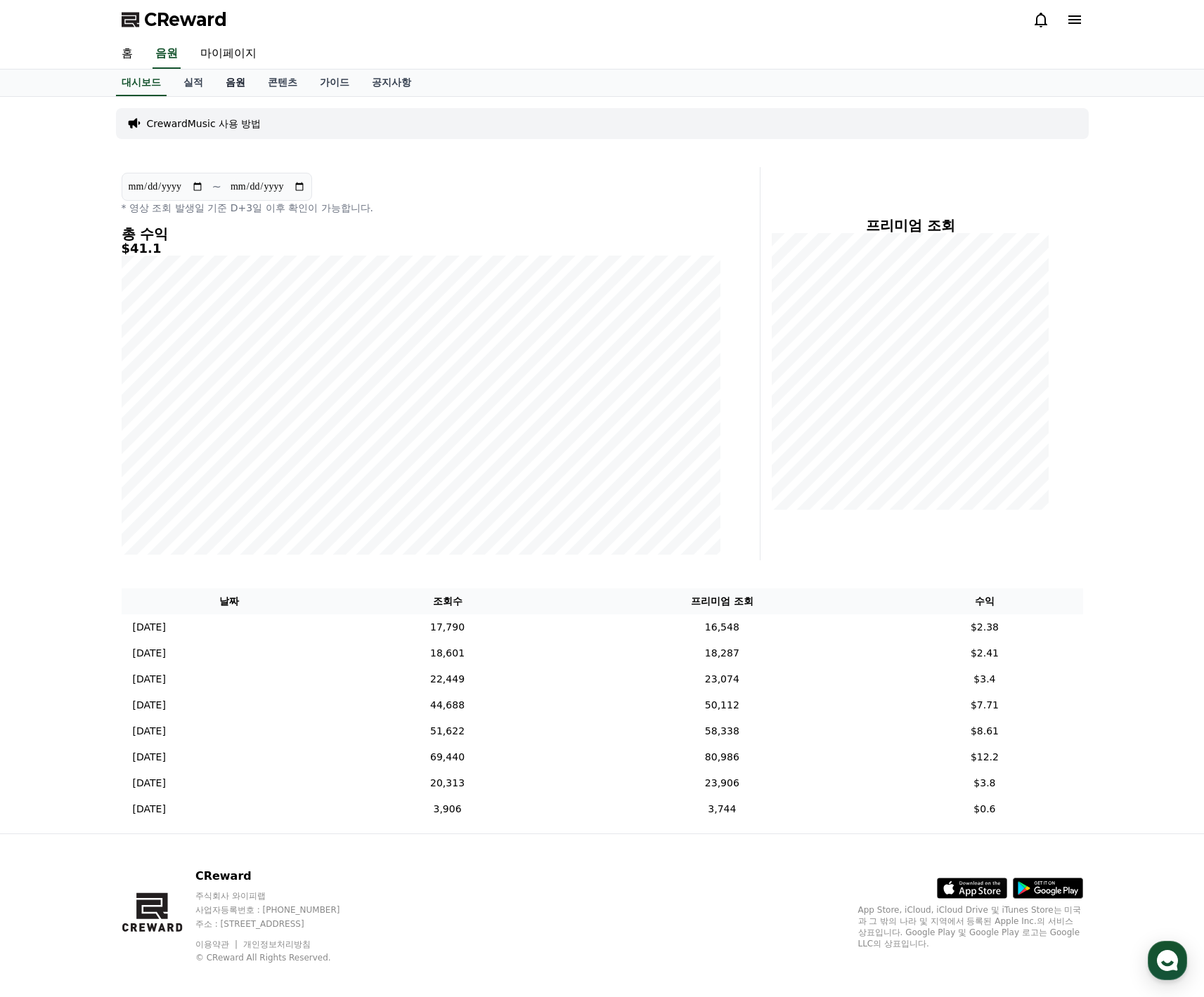
click at [214, 80] on link "음원" at bounding box center [235, 83] width 42 height 27
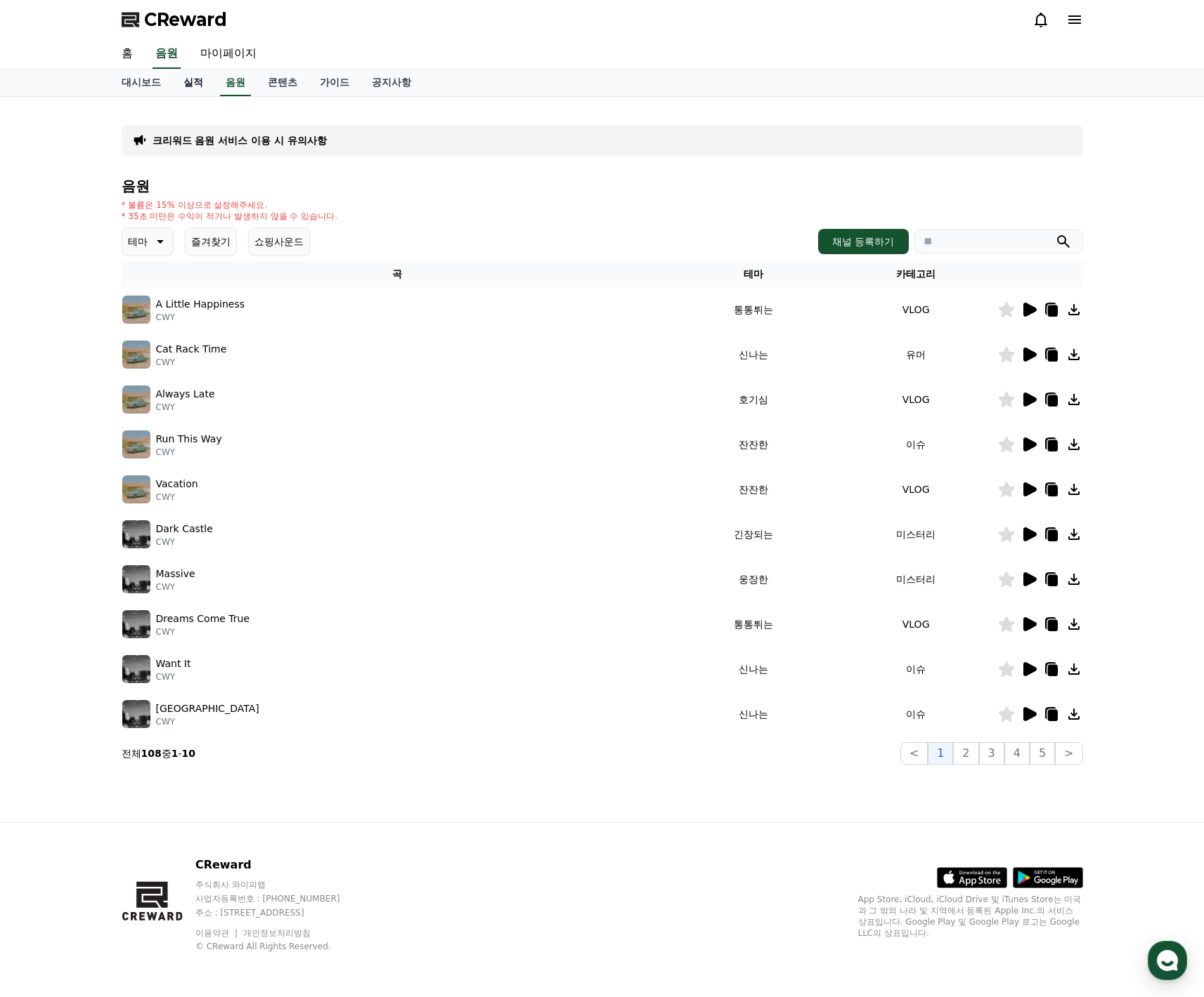
click at [188, 84] on link "실적" at bounding box center [193, 83] width 42 height 27
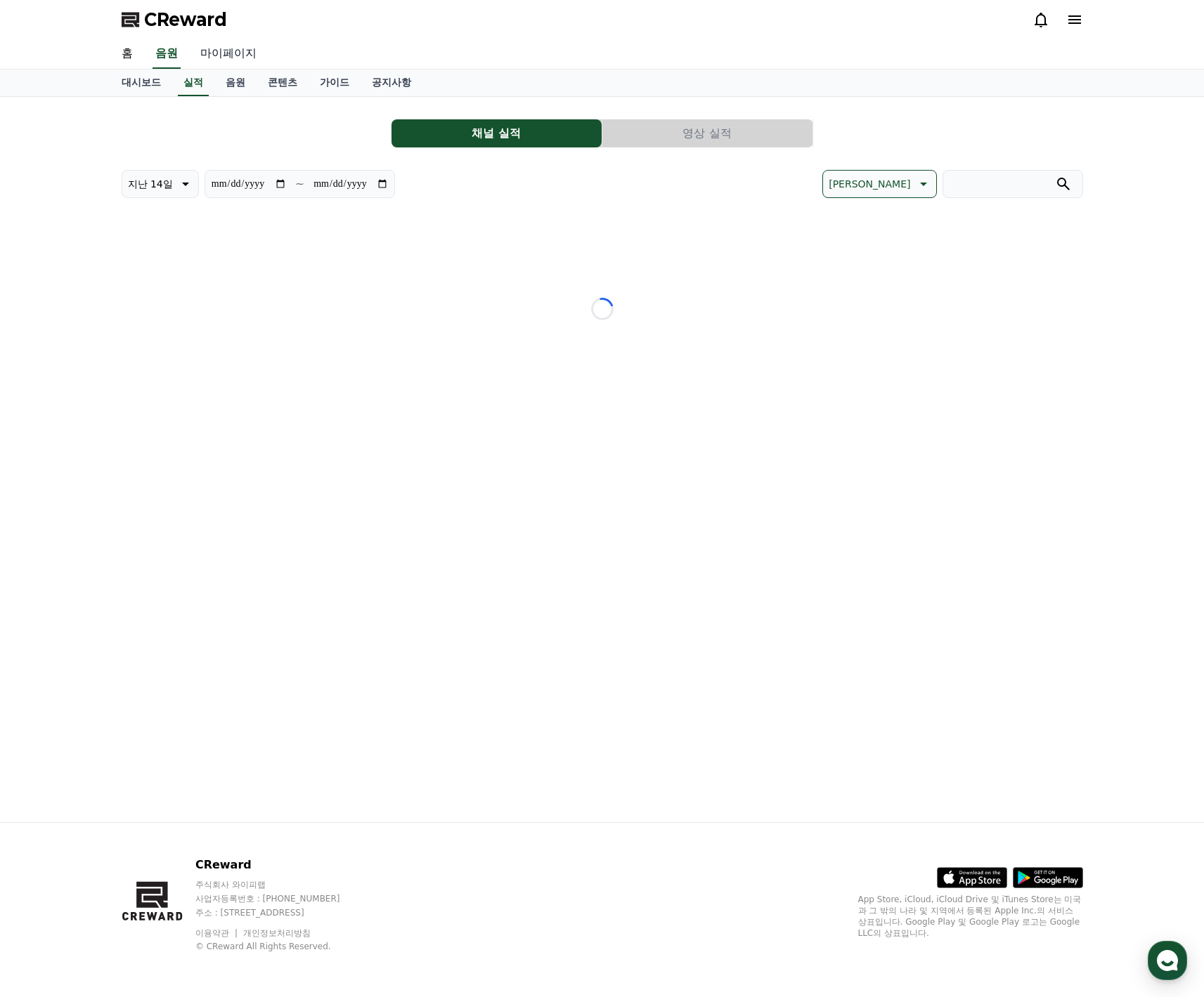
click at [220, 49] on link "마이페이지" at bounding box center [228, 54] width 79 height 30
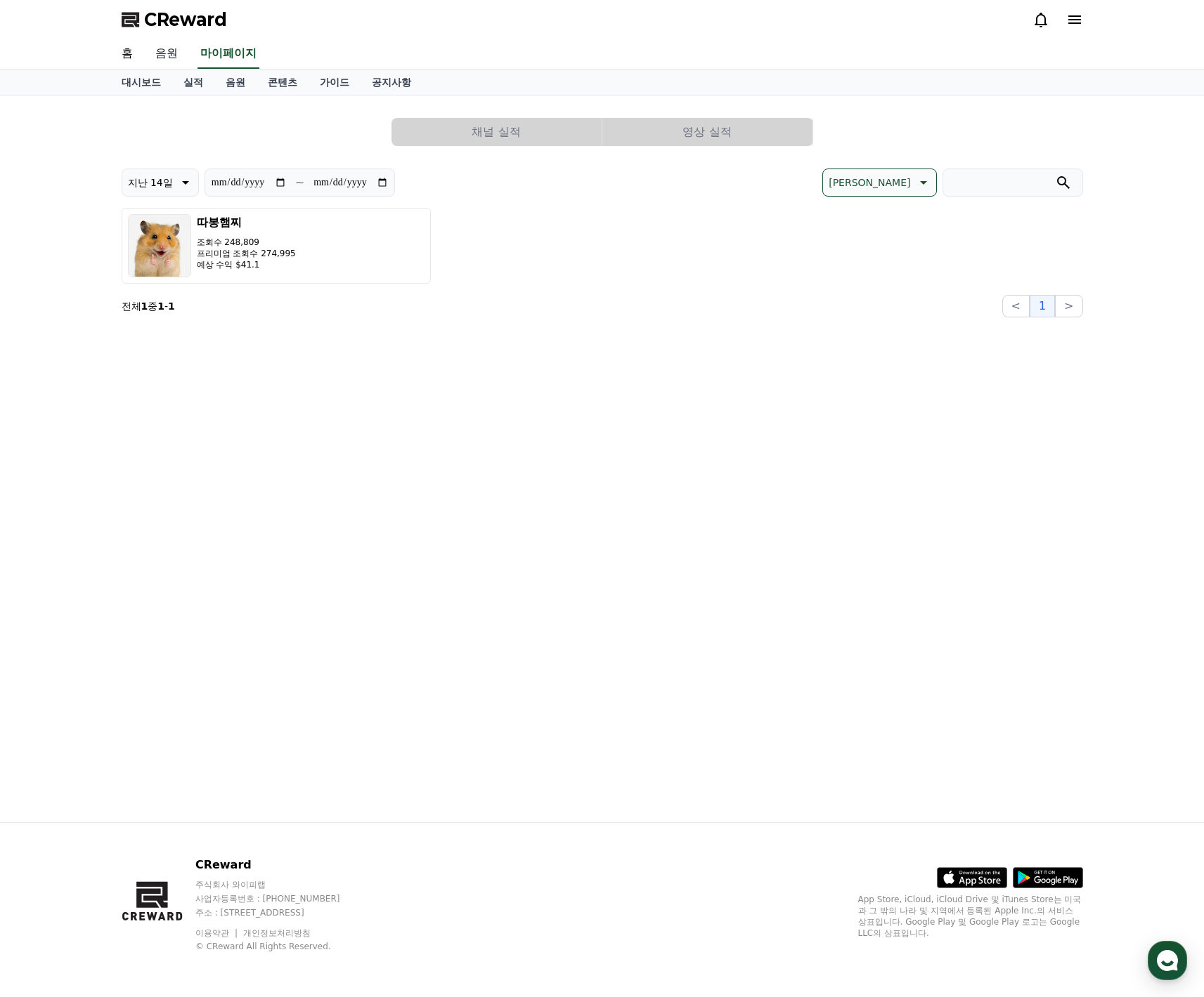
select select "**********"
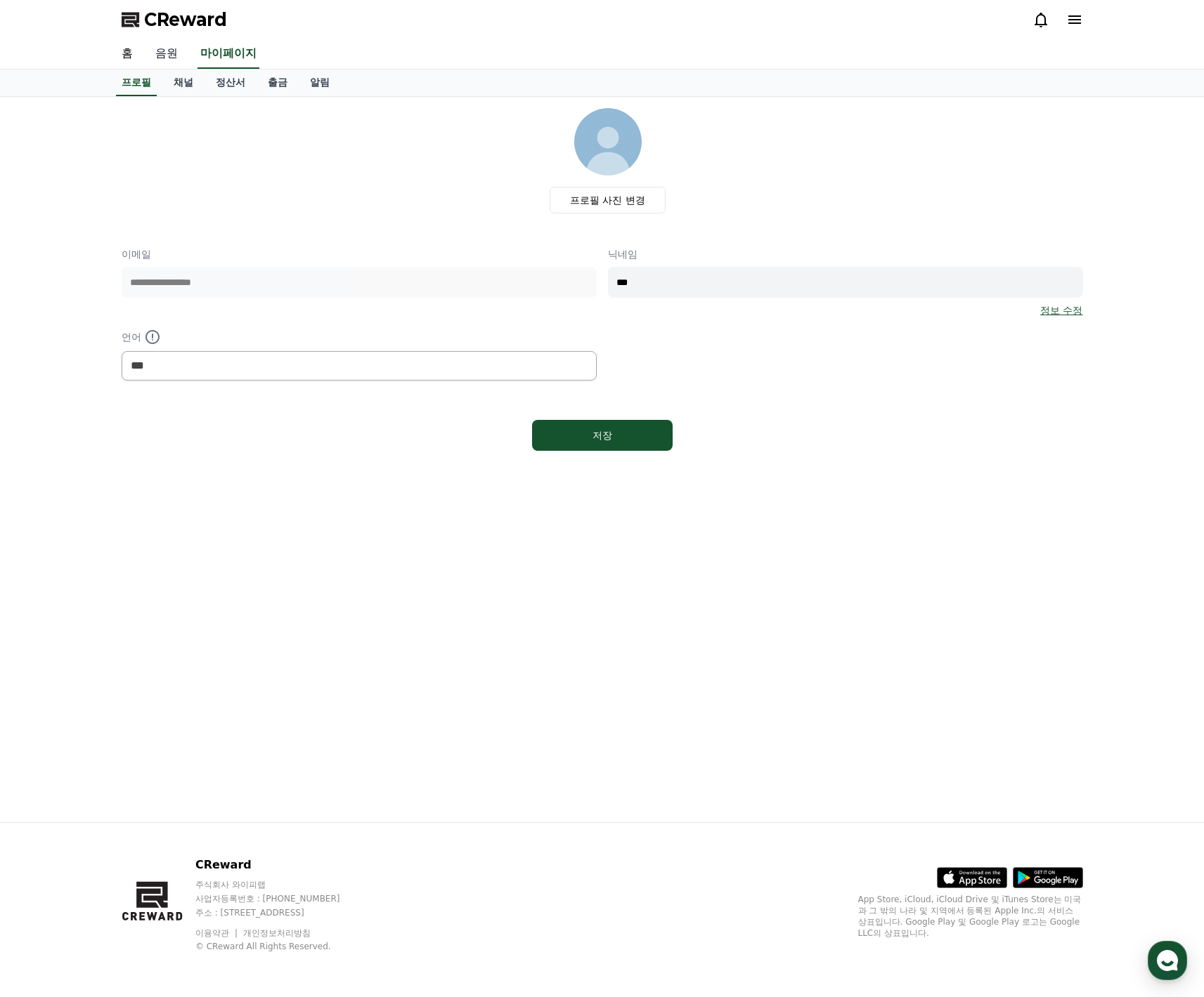
click at [159, 56] on link "음원" at bounding box center [166, 54] width 45 height 30
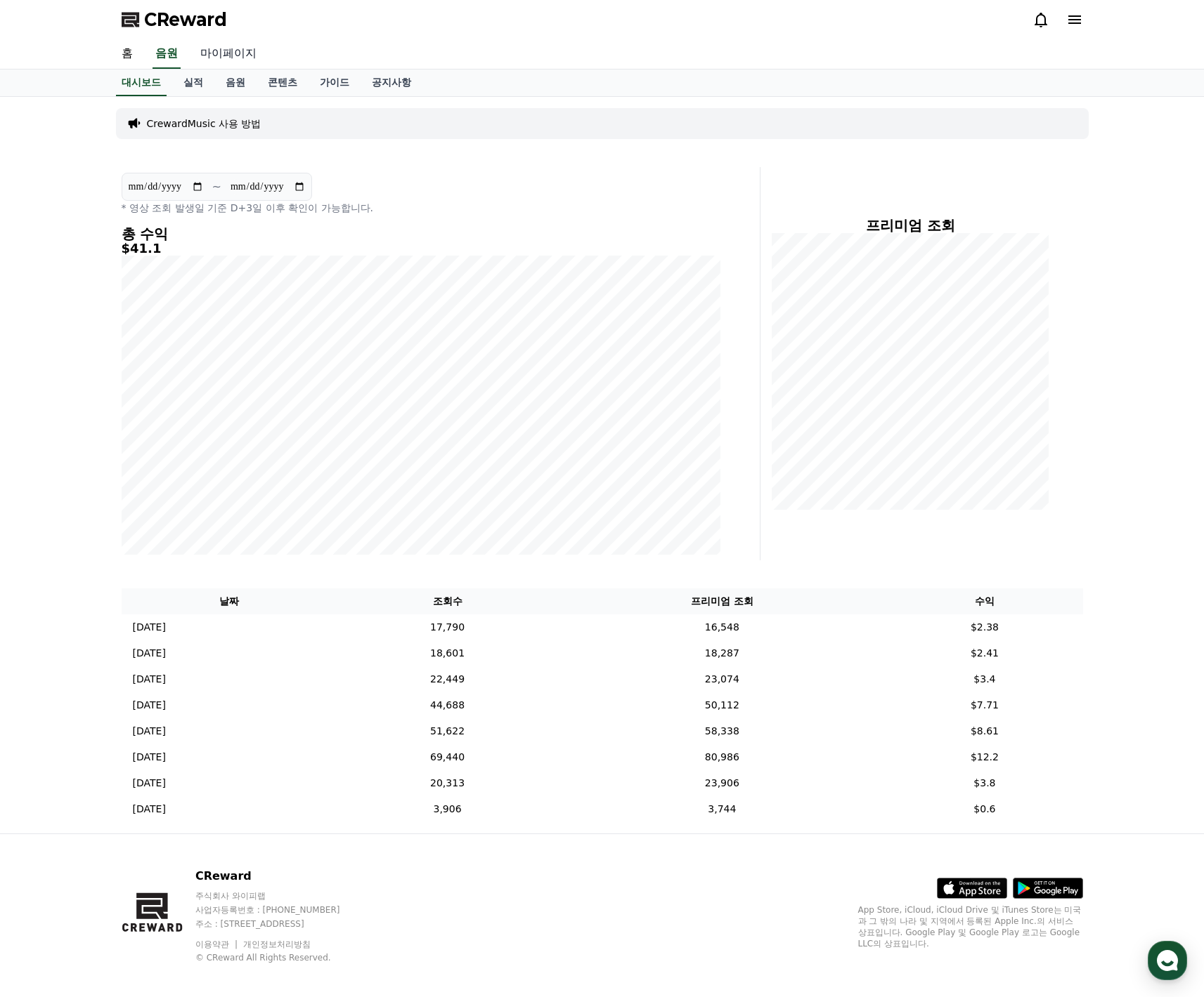
click at [226, 52] on link "마이페이지" at bounding box center [228, 54] width 79 height 30
select select "**********"
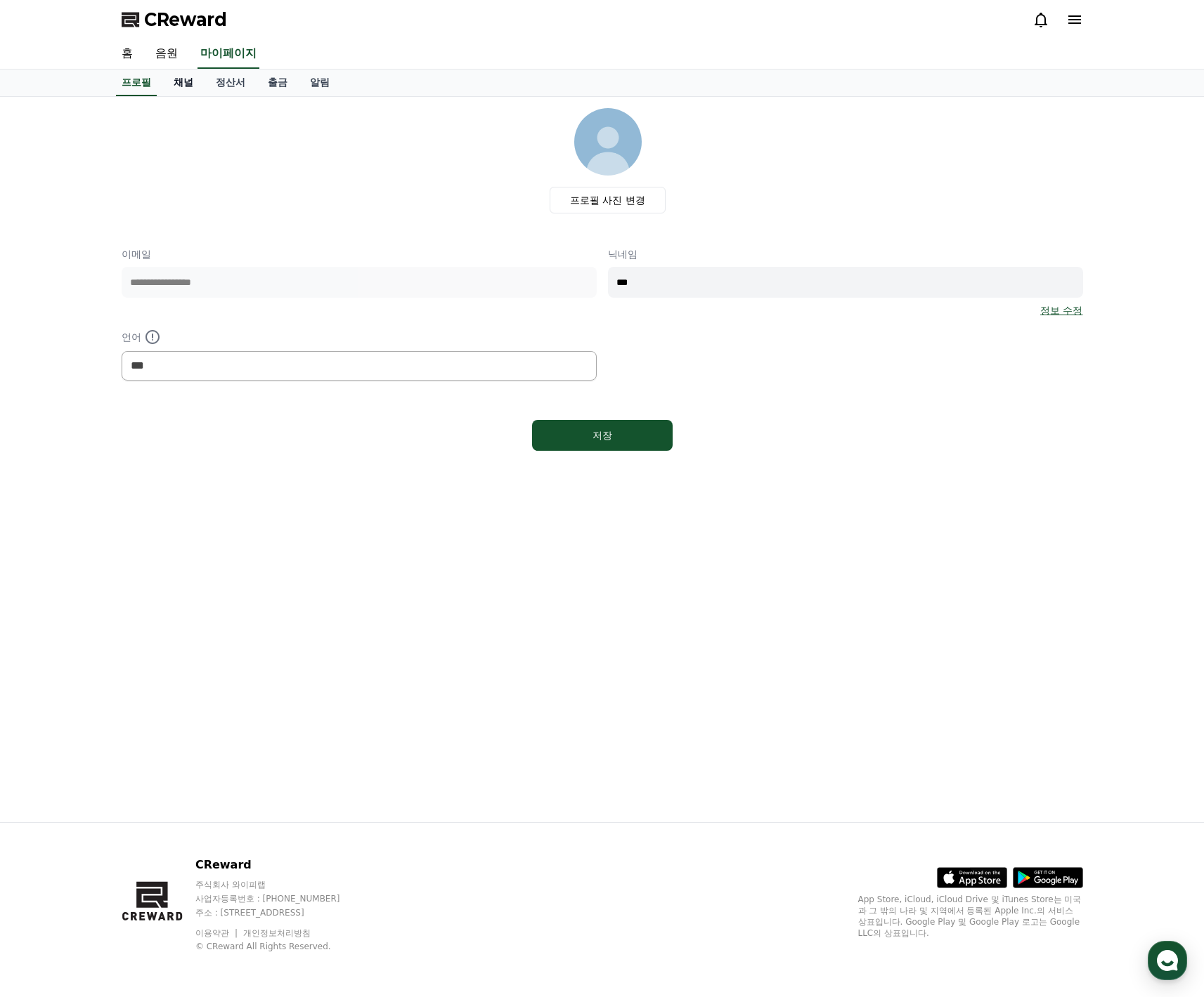
click at [181, 87] on link "채널" at bounding box center [183, 83] width 42 height 27
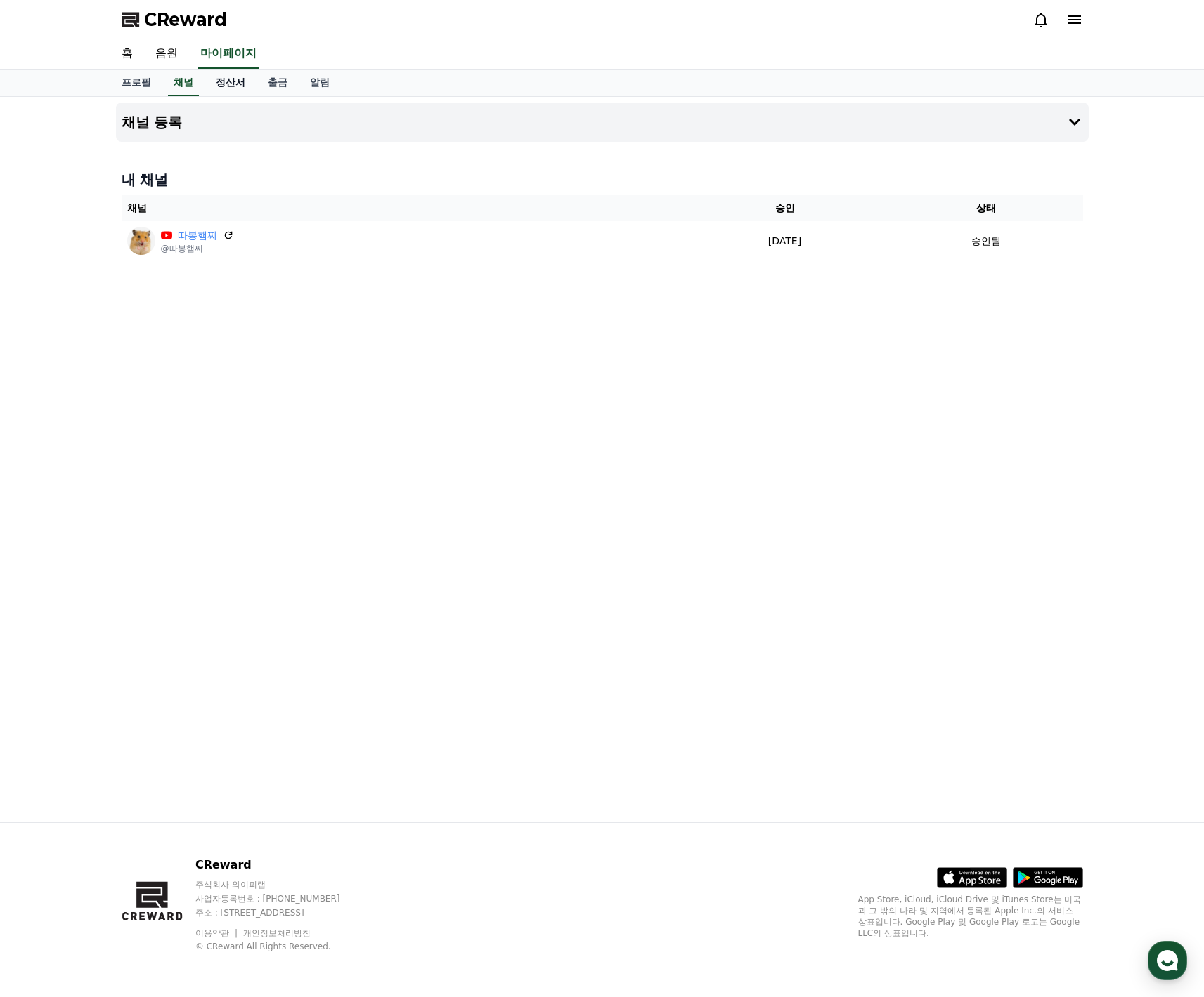
click at [240, 92] on link "정산서" at bounding box center [230, 83] width 52 height 27
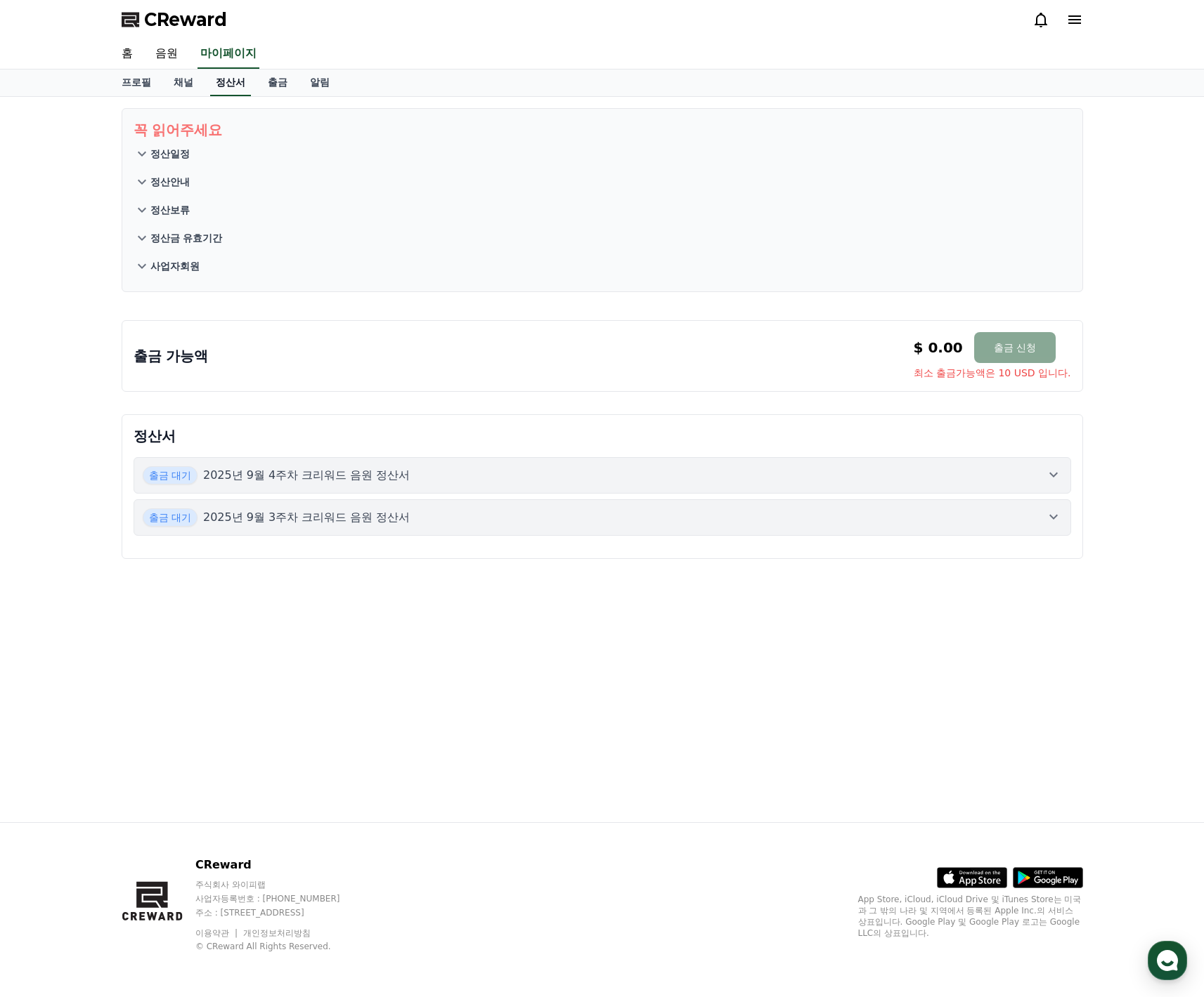
drag, startPoint x: 187, startPoint y: 87, endPoint x: 203, endPoint y: 85, distance: 16.1
click at [194, 86] on link "채널" at bounding box center [183, 83] width 42 height 27
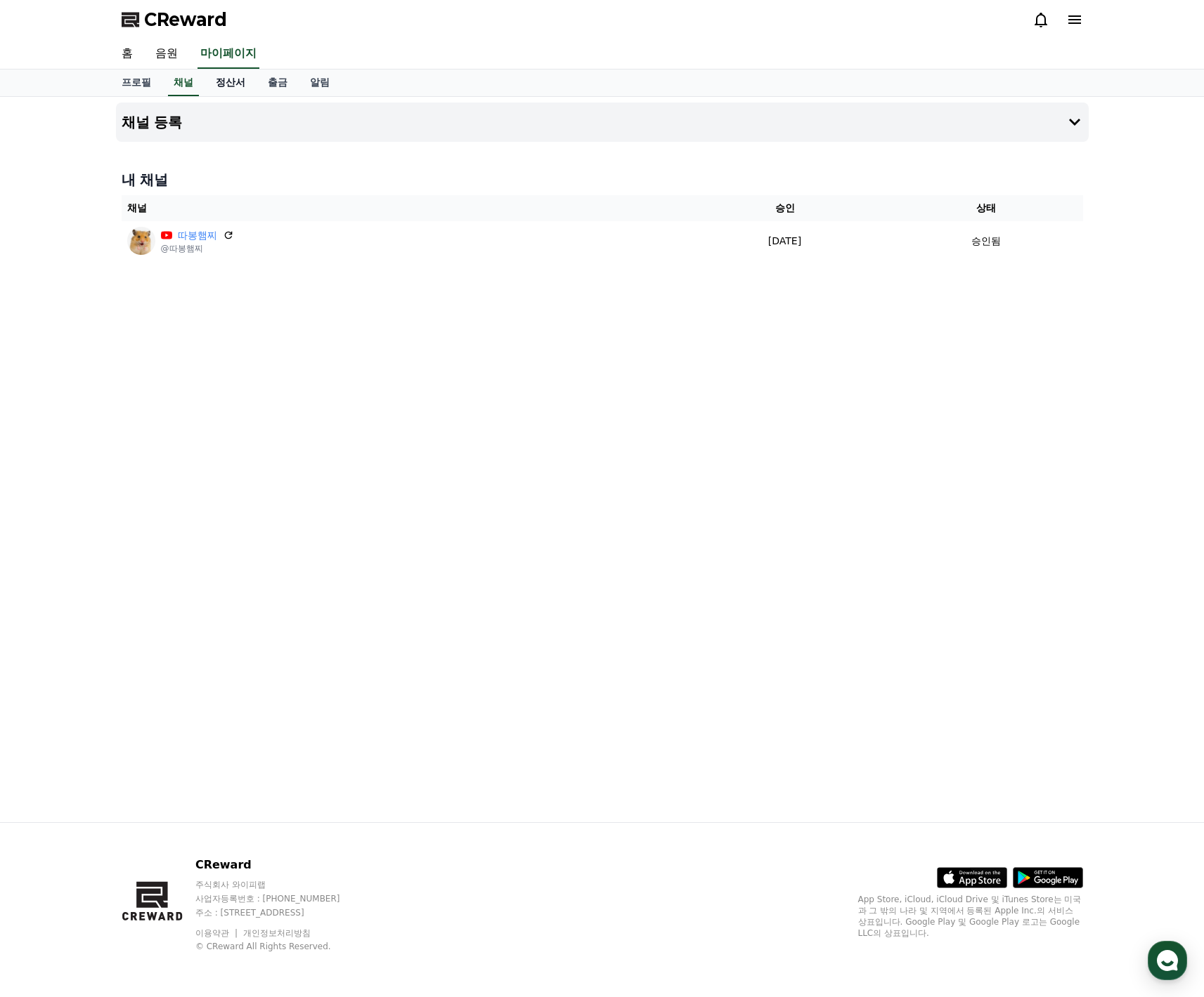
click at [225, 91] on link "정산서" at bounding box center [230, 83] width 52 height 27
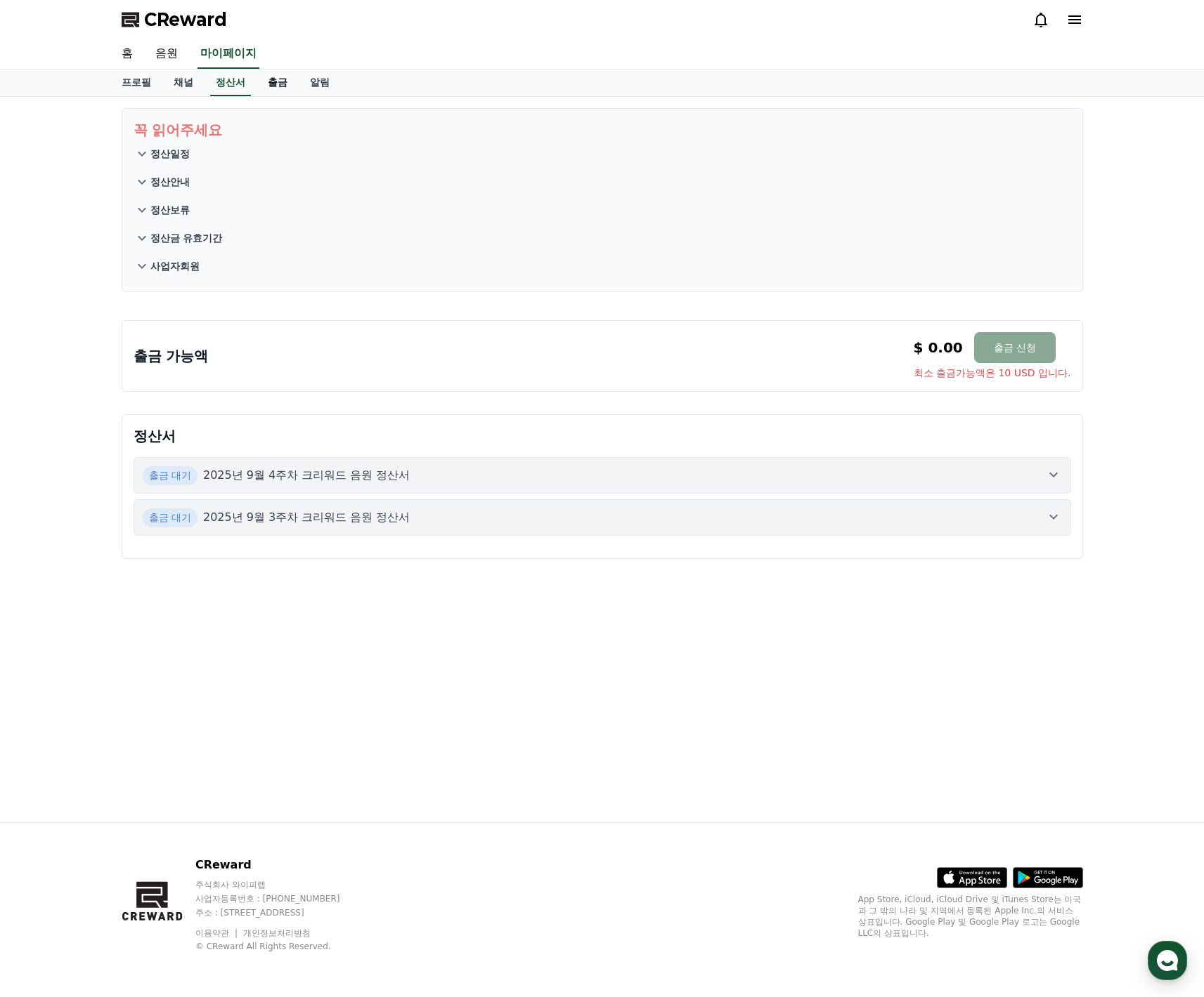
click at [256, 86] on link "출금" at bounding box center [277, 83] width 42 height 27
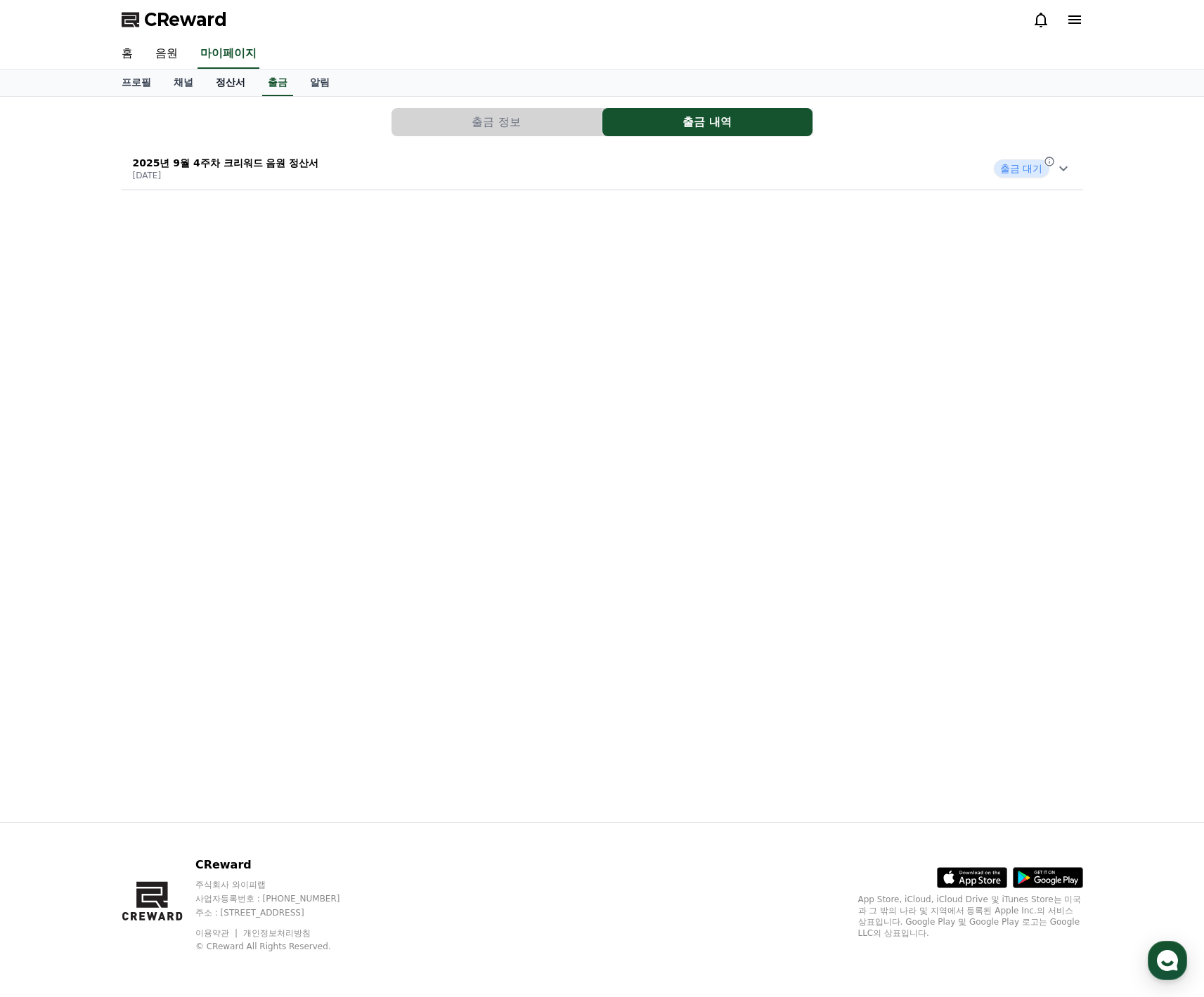
click at [213, 92] on link "정산서" at bounding box center [230, 83] width 52 height 27
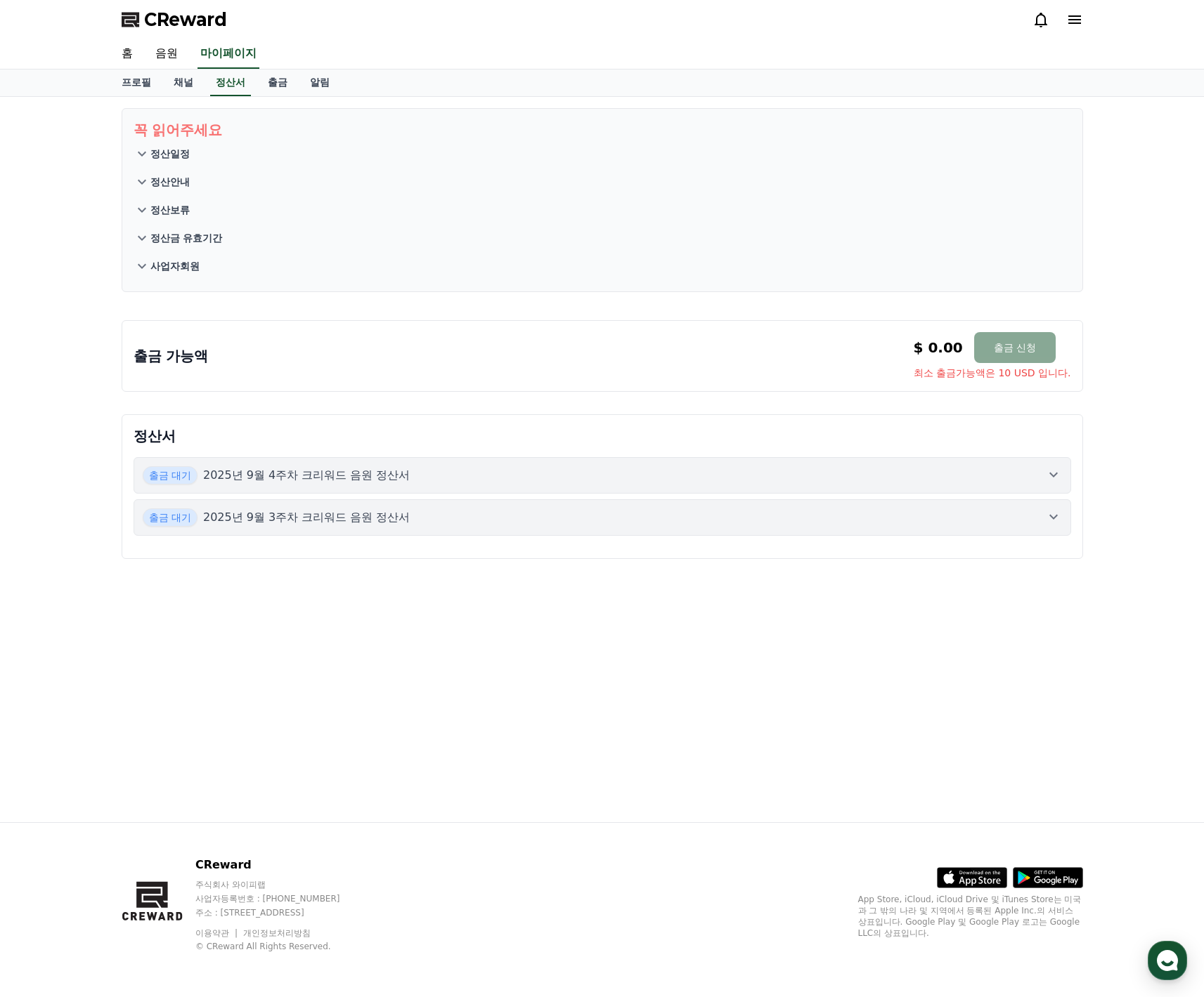
click at [146, 178] on icon at bounding box center [142, 182] width 17 height 17
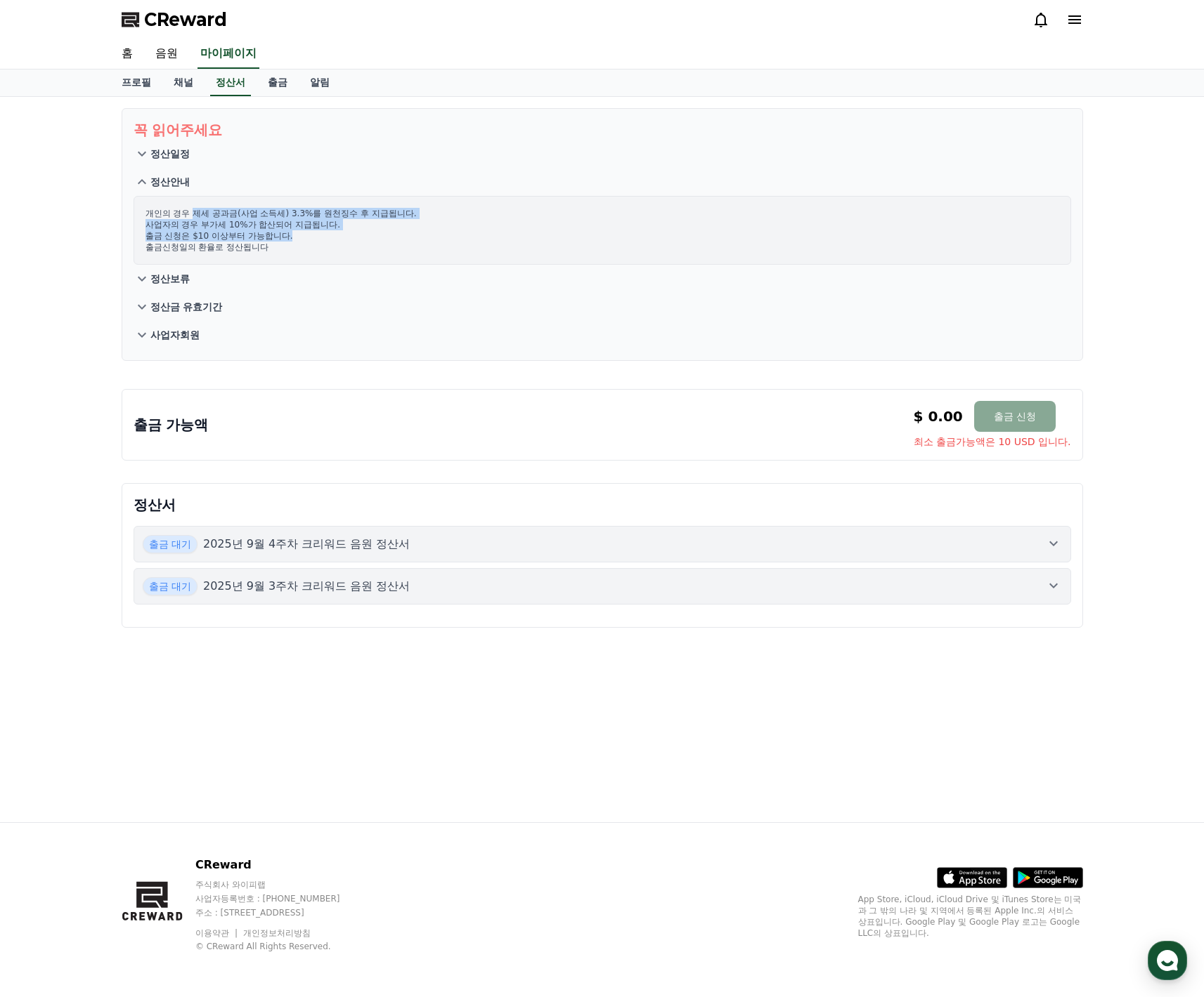
drag, startPoint x: 188, startPoint y: 218, endPoint x: 280, endPoint y: 233, distance: 93.2
click at [280, 233] on p "개인의 경우 제세 공과금(사업 소득세) 3.3%를 원천징수 후 지급됩니다. 사업자의 경우 부가세 10%가 합산되어 지급됩니다. 출금 신청은 $…" at bounding box center [602, 230] width 913 height 45
click at [282, 236] on p "개인의 경우 제세 공과금(사업 소득세) 3.3%를 원천징수 후 지급됩니다. 사업자의 경우 부가세 10%가 합산되어 지급됩니다. 출금 신청은 $…" at bounding box center [602, 230] width 913 height 45
drag, startPoint x: 238, startPoint y: 220, endPoint x: 281, endPoint y: 232, distance: 44.6
click at [279, 228] on p "개인의 경우 제세 공과금(사업 소득세) 3.3%를 원천징수 후 지급됩니다. 사업자의 경우 부가세 10%가 합산되어 지급됩니다. 출금 신청은 $…" at bounding box center [602, 230] width 913 height 45
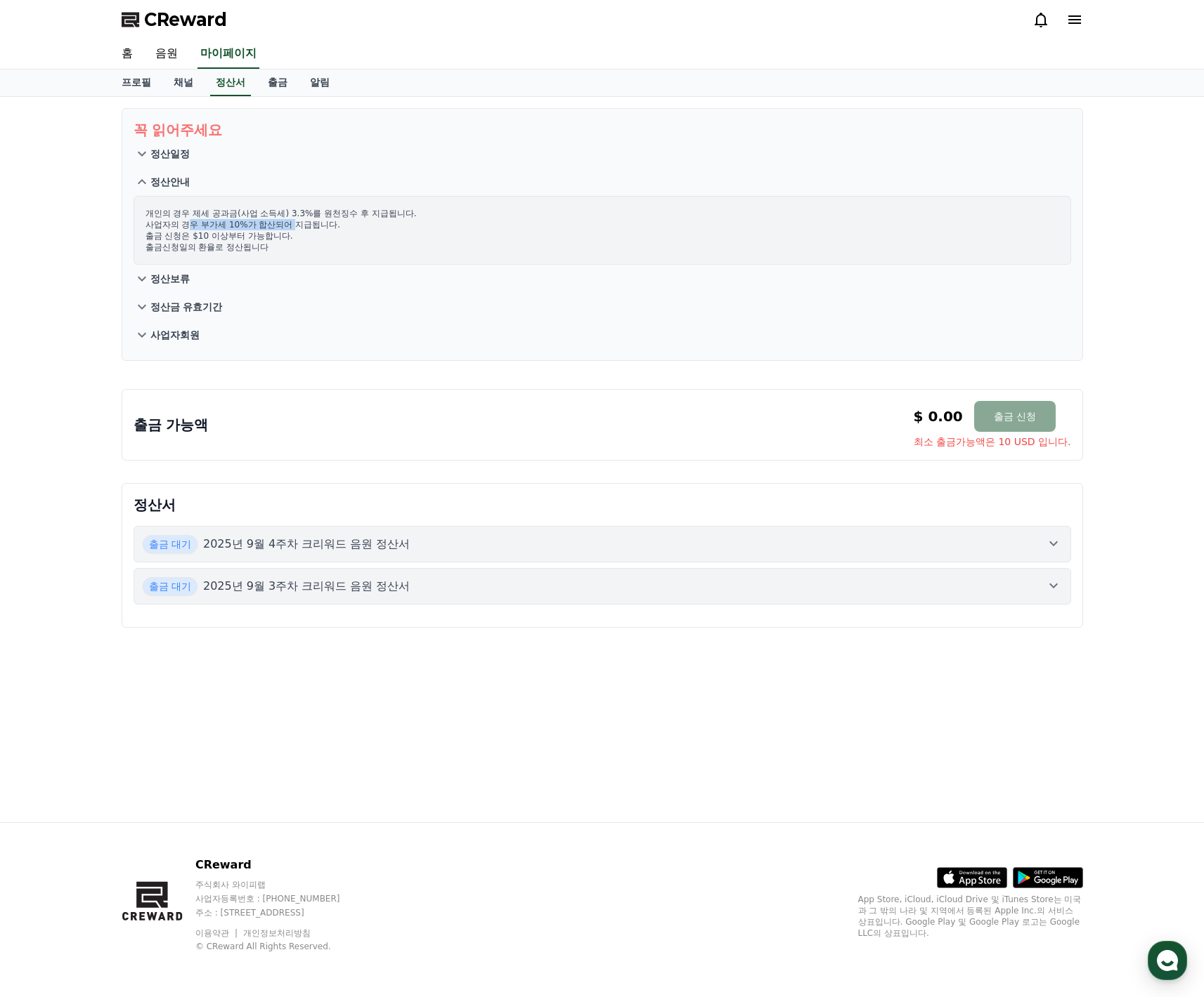
click at [281, 232] on p "개인의 경우 제세 공과금(사업 소득세) 3.3%를 원천징수 후 지급됩니다. 사업자의 경우 부가세 10%가 합산되어 지급됩니다. 출금 신청은 $…" at bounding box center [602, 230] width 913 height 45
click at [168, 156] on p "정산일정" at bounding box center [170, 154] width 39 height 14
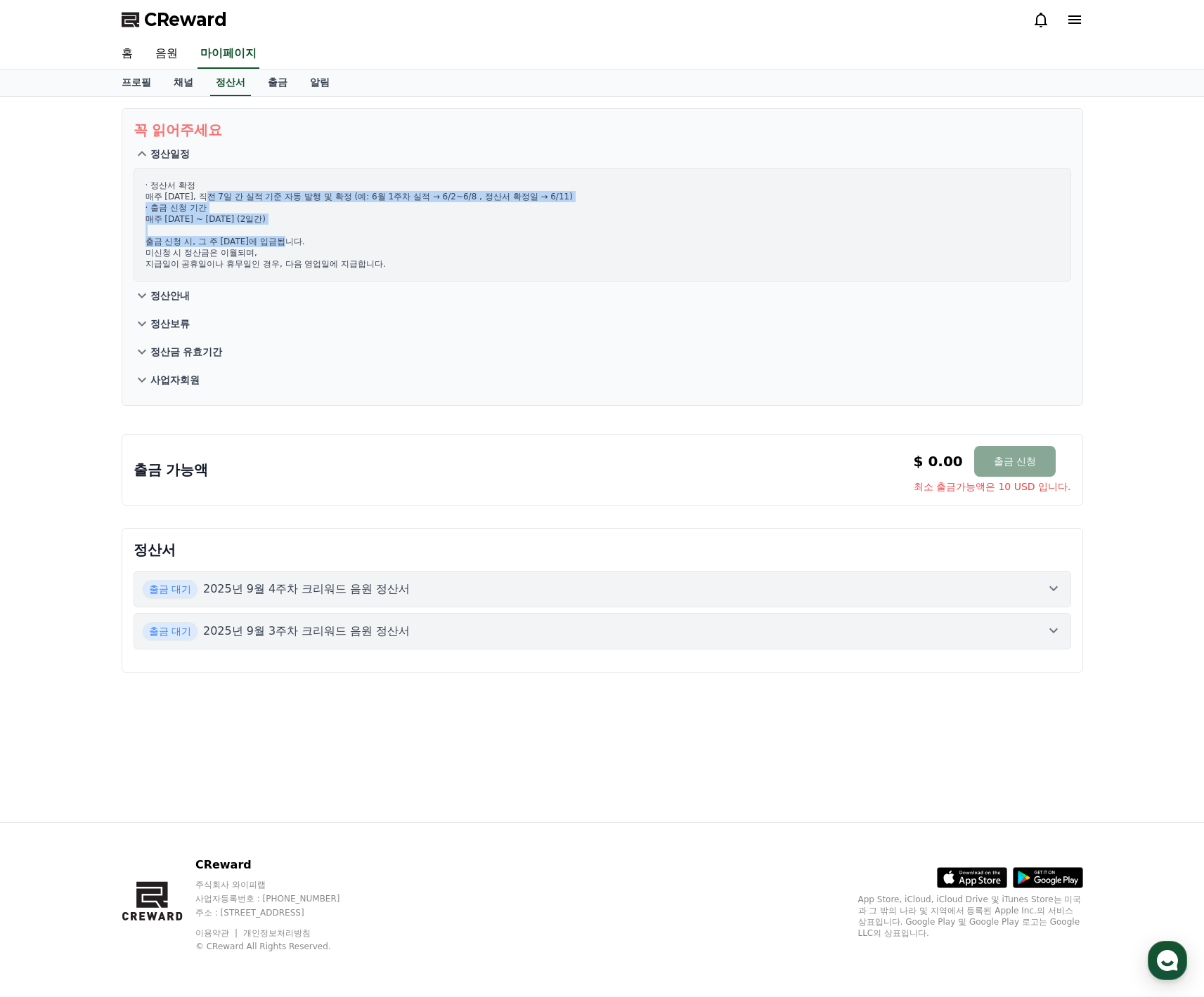
drag, startPoint x: 213, startPoint y: 197, endPoint x: 298, endPoint y: 236, distance: 93.5
click at [298, 236] on p "· 정산서 확정 매주 [DATE], 직전 7일 간 실적 기준 자동 발행 및 확정 (예: 6월 1주차 실적 → 6/2~6/8 , 정산서 확정일 …" at bounding box center [602, 225] width 913 height 90
drag, startPoint x: 302, startPoint y: 243, endPoint x: 291, endPoint y: 213, distance: 32.0
click at [302, 244] on p "· 정산서 확정 매주 [DATE], 직전 7일 간 실적 기준 자동 발행 및 확정 (예: 6월 1주차 실적 → 6/2~6/8 , 정산서 확정일 …" at bounding box center [602, 225] width 913 height 90
drag, startPoint x: 289, startPoint y: 199, endPoint x: 361, endPoint y: 253, distance: 90.0
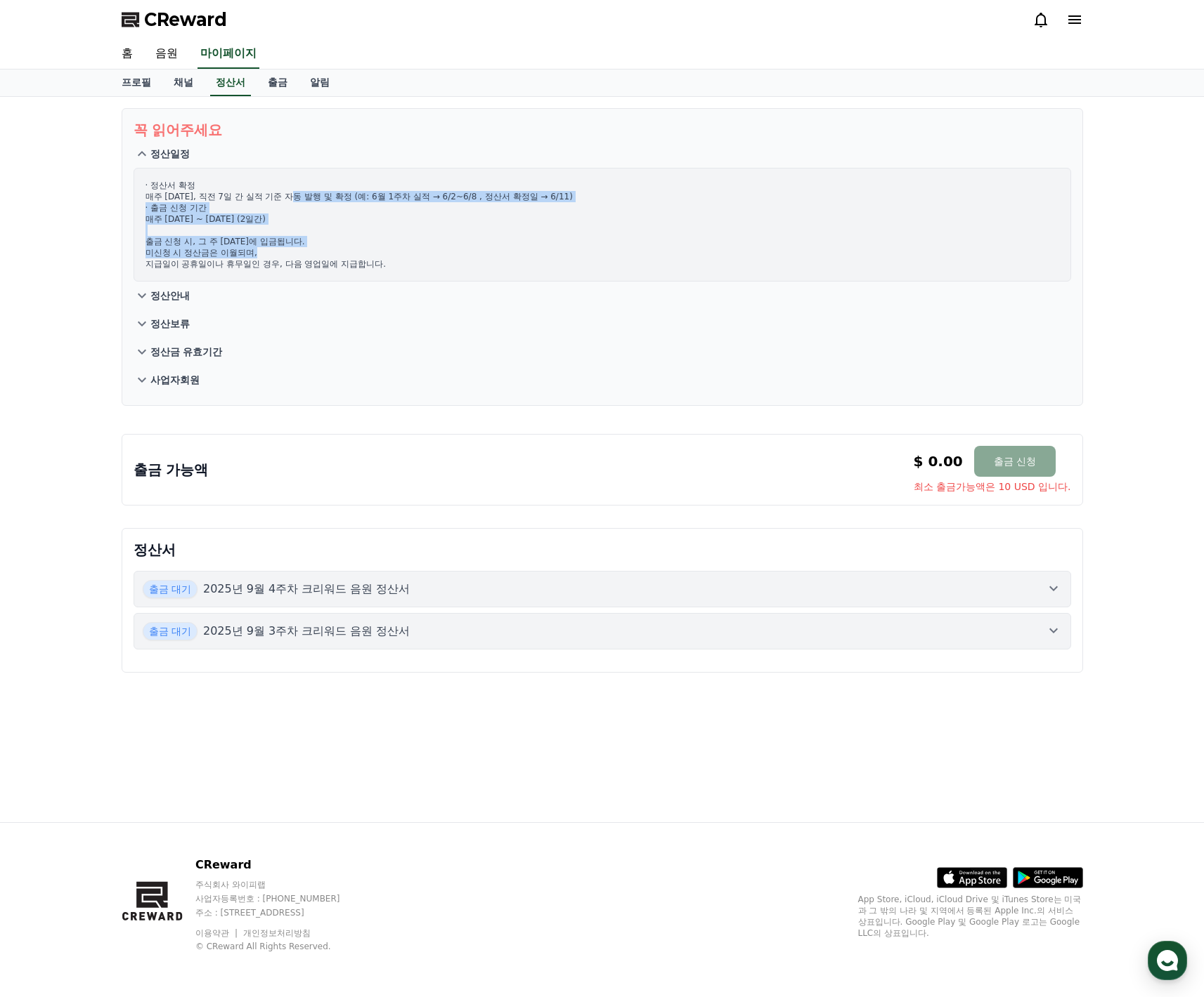
click at [361, 253] on p "· 정산서 확정 매주 [DATE], 직전 7일 간 실적 기준 자동 발행 및 확정 (예: 6월 1주차 실적 → 6/2~6/8 , 정산서 확정일 …" at bounding box center [602, 225] width 913 height 90
click at [362, 255] on p "· 정산서 확정 매주 [DATE], 직전 7일 간 실적 기준 자동 발행 및 확정 (예: 6월 1주차 실적 → 6/2~6/8 , 정산서 확정일 …" at bounding box center [602, 225] width 913 height 90
drag, startPoint x: 184, startPoint y: 247, endPoint x: 293, endPoint y: 249, distance: 109.0
click at [292, 248] on p "· 정산서 확정 매주 [DATE], 직전 7일 간 실적 기준 자동 발행 및 확정 (예: 6월 1주차 실적 → 6/2~6/8 , 정산서 확정일 …" at bounding box center [602, 225] width 913 height 90
click at [294, 251] on p "· 정산서 확정 매주 [DATE], 직전 7일 간 실적 기준 자동 발행 및 확정 (예: 6월 1주차 실적 → 6/2~6/8 , 정산서 확정일 …" at bounding box center [602, 225] width 913 height 90
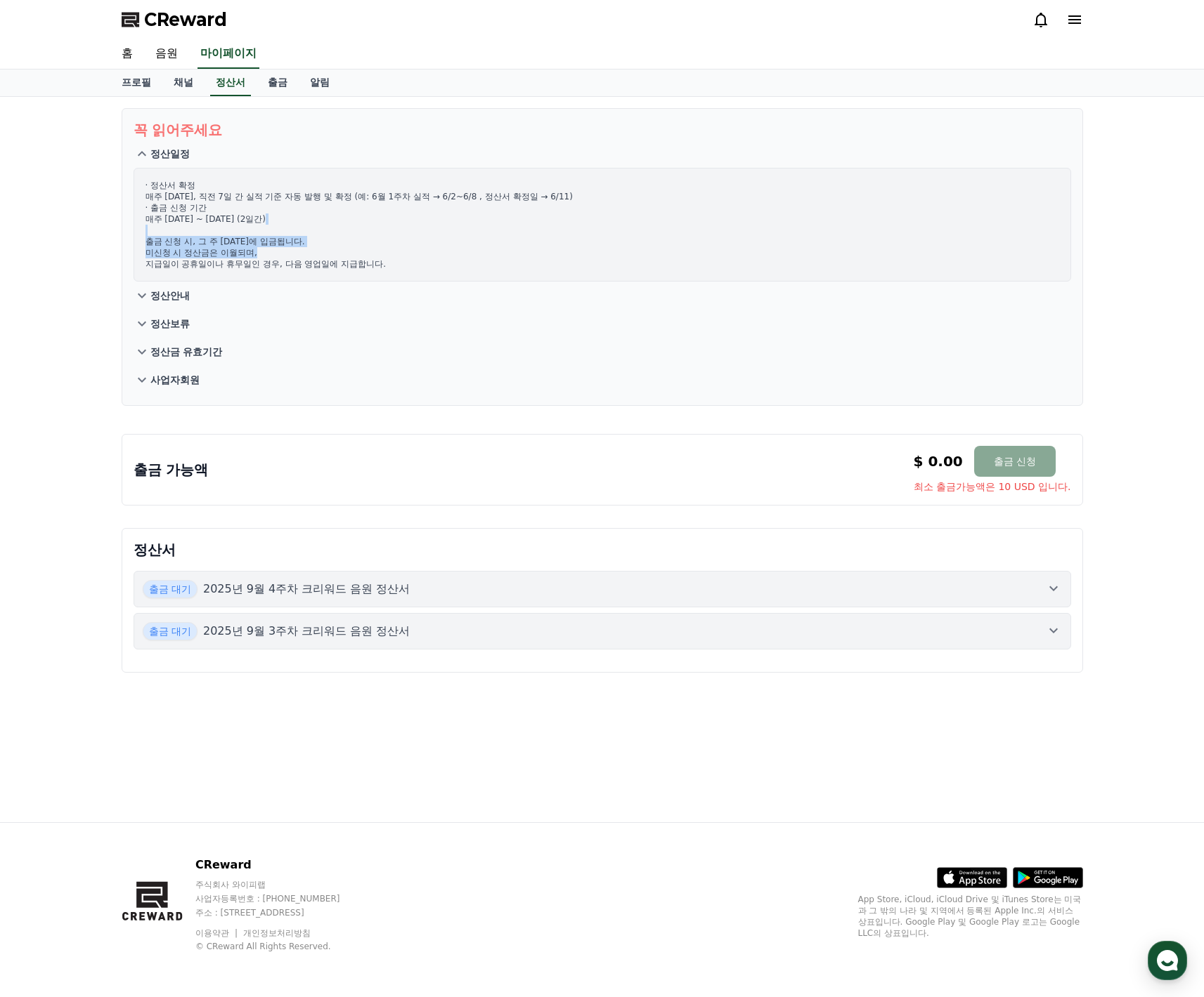
drag, startPoint x: 242, startPoint y: 243, endPoint x: 281, endPoint y: 259, distance: 42.2
click at [278, 258] on p "· 정산서 확정 매주 [DATE], 직전 7일 간 실적 기준 자동 발행 및 확정 (예: 6월 1주차 실적 → 6/2~6/8 , 정산서 확정일 …" at bounding box center [602, 225] width 913 height 90
drag, startPoint x: 282, startPoint y: 259, endPoint x: 272, endPoint y: 255, distance: 10.8
click at [282, 259] on p "· 정산서 확정 매주 [DATE], 직전 7일 간 실적 기준 자동 발행 및 확정 (예: 6월 1주차 실적 → 6/2~6/8 , 정산서 확정일 …" at bounding box center [602, 225] width 913 height 90
drag, startPoint x: 194, startPoint y: 225, endPoint x: 307, endPoint y: 270, distance: 121.6
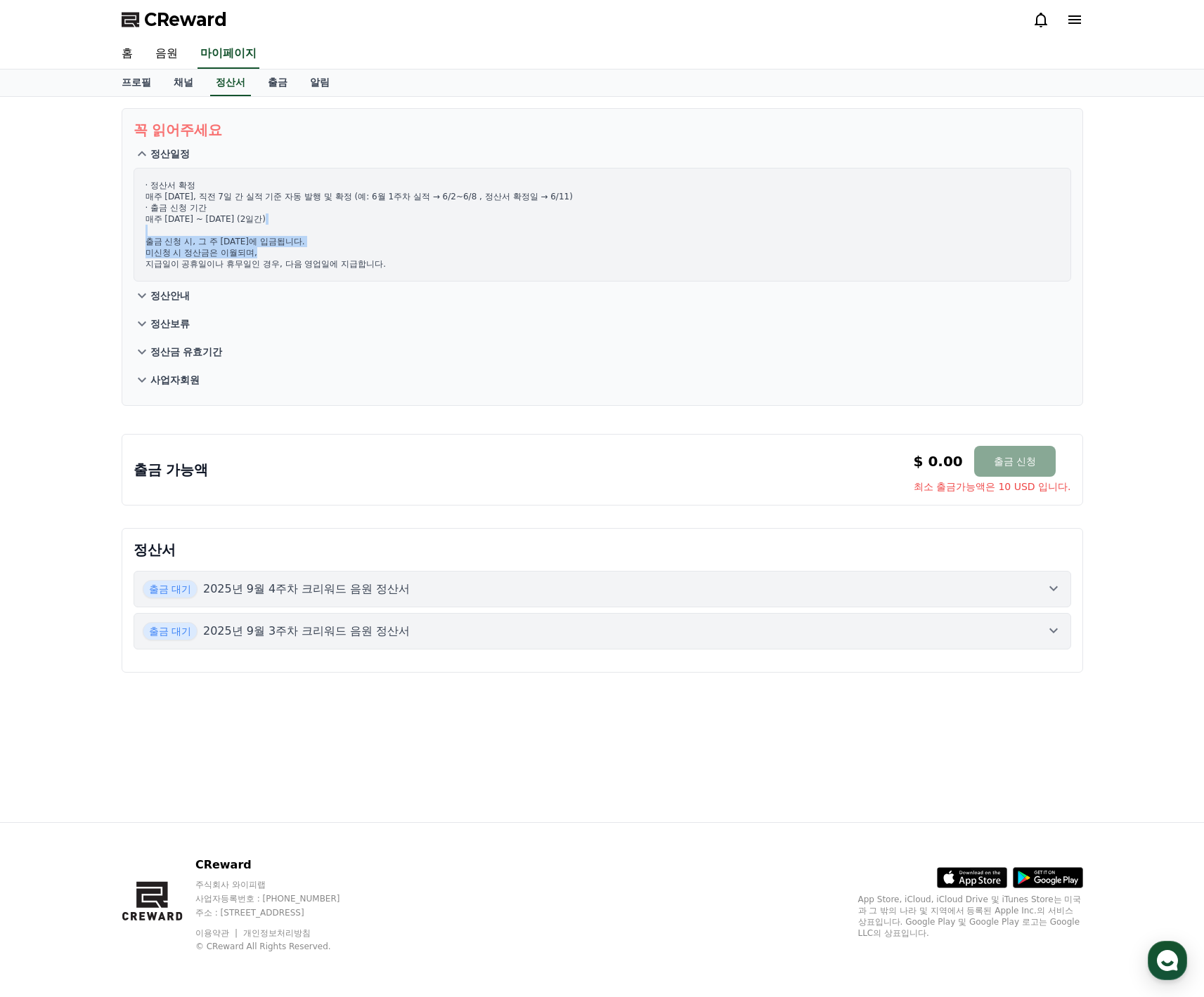
click at [307, 270] on div "· 정산서 확정 매주 [DATE], 직전 7일 간 실적 기준 자동 발행 및 확정 (예: 6월 1주차 실적 → 6/2~6/8 , 정산서 확정일 …" at bounding box center [602, 225] width 937 height 114
drag, startPoint x: 237, startPoint y: 227, endPoint x: 273, endPoint y: 243, distance: 39.4
click at [268, 242] on p "· 정산서 확정 매주 [DATE], 직전 7일 간 실적 기준 자동 발행 및 확정 (예: 6월 1주차 실적 → 6/2~6/8 , 정산서 확정일 …" at bounding box center [602, 225] width 913 height 90
click at [274, 243] on p "· 정산서 확정 매주 [DATE], 직전 7일 간 실적 기준 자동 발행 및 확정 (예: 6월 1주차 실적 → 6/2~6/8 , 정산서 확정일 …" at bounding box center [602, 225] width 913 height 90
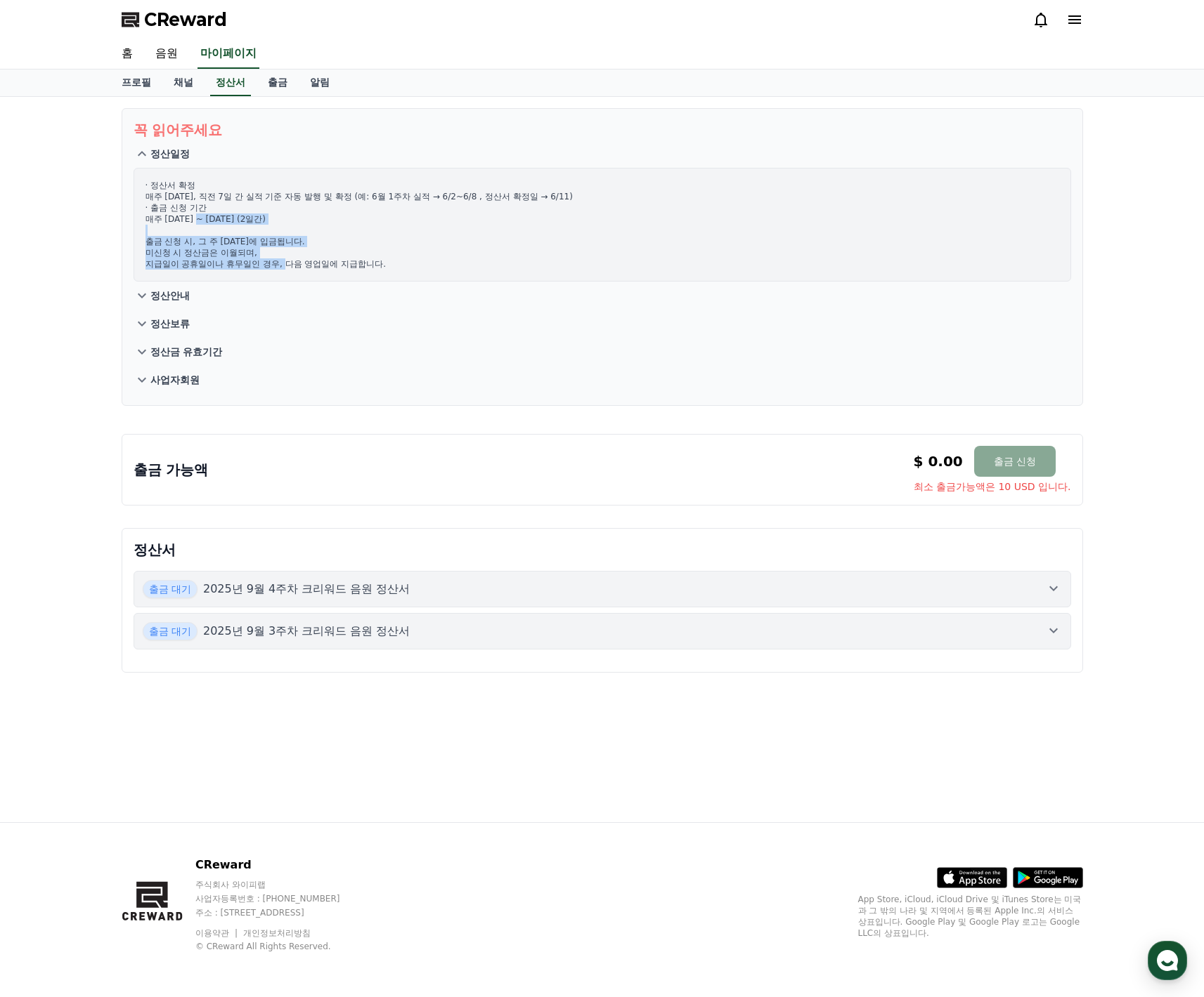
drag, startPoint x: 200, startPoint y: 214, endPoint x: 272, endPoint y: 261, distance: 86.0
click at [272, 261] on p "· 정산서 확정 매주 [DATE], 직전 7일 간 실적 기준 자동 발행 및 확정 (예: 6월 1주차 실적 → 6/2~6/8 , 정산서 확정일 …" at bounding box center [602, 225] width 913 height 90
drag, startPoint x: 211, startPoint y: 219, endPoint x: 286, endPoint y: 263, distance: 87.0
click at [282, 261] on p "· 정산서 확정 매주 [DATE], 직전 7일 간 실적 기준 자동 발행 및 확정 (예: 6월 1주차 실적 → 6/2~6/8 , 정산서 확정일 …" at bounding box center [602, 225] width 913 height 90
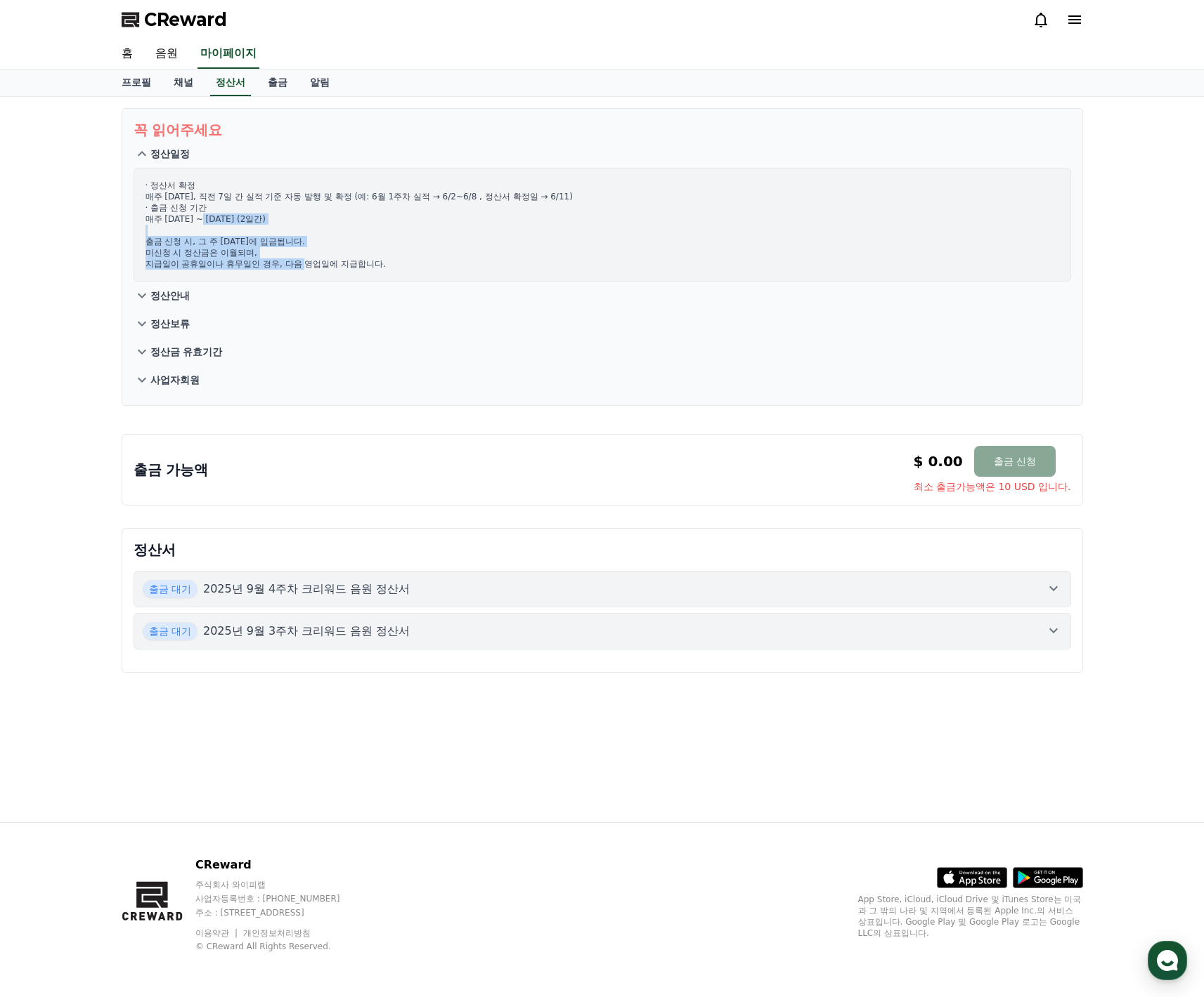
click at [286, 263] on p "· 정산서 확정 매주 [DATE], 직전 7일 간 실적 기준 자동 발행 및 확정 (예: 6월 1주차 실적 → 6/2~6/8 , 정산서 확정일 …" at bounding box center [602, 225] width 913 height 90
drag, startPoint x: 223, startPoint y: 216, endPoint x: 255, endPoint y: 259, distance: 53.6
click at [255, 259] on p "· 정산서 확정 매주 [DATE], 직전 7일 간 실적 기준 자동 발행 및 확정 (예: 6월 1주차 실적 → 6/2~6/8 , 정산서 확정일 …" at bounding box center [602, 225] width 913 height 90
click at [256, 260] on p "· 정산서 확정 매주 [DATE], 직전 7일 간 실적 기준 자동 발행 및 확정 (예: 6월 1주차 실적 → 6/2~6/8 , 정산서 확정일 …" at bounding box center [602, 225] width 913 height 90
drag, startPoint x: 177, startPoint y: 224, endPoint x: 265, endPoint y: 257, distance: 94.0
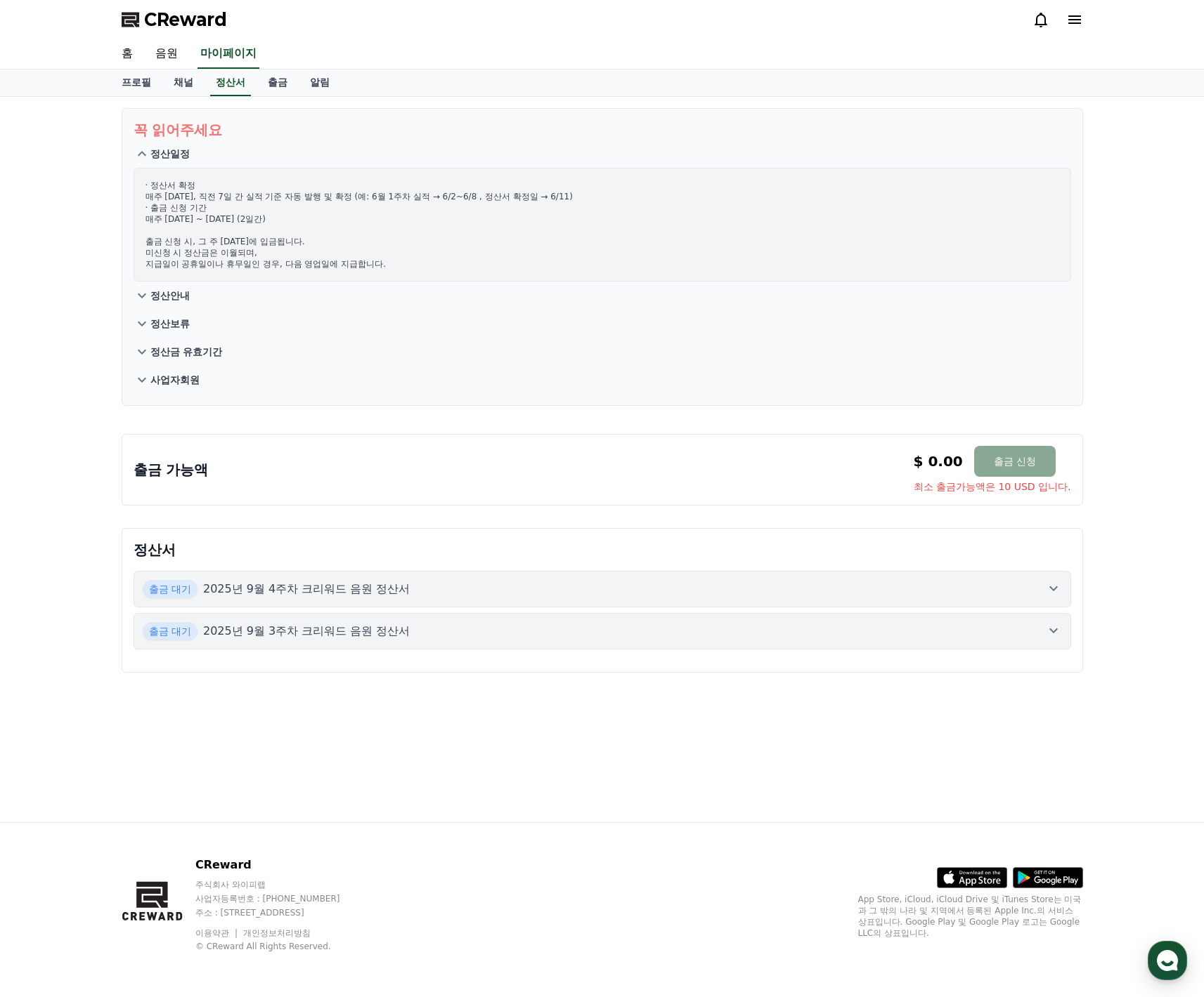
click at [263, 257] on p "· 정산서 확정 매주 [DATE], 직전 7일 간 실적 기준 자동 발행 및 확정 (예: 6월 1주차 실적 → 6/2~6/8 , 정산서 확정일 …" at bounding box center [602, 225] width 913 height 90
click at [269, 256] on p "· 정산서 확정 매주 [DATE], 직전 7일 간 실적 기준 자동 발행 및 확정 (예: 6월 1주차 실적 → 6/2~6/8 , 정산서 확정일 …" at bounding box center [602, 225] width 913 height 90
drag, startPoint x: 248, startPoint y: 204, endPoint x: 343, endPoint y: 283, distance: 123.6
click at [336, 282] on section "꼭 읽어주세요 정산일정 · 정산서 확정 매주 [DATE], 직전 7일 간 실적 기준 자동 발행 및 확정 (예: 6월 1주차 실적 → 6/2~6…" at bounding box center [602, 257] width 962 height 298
click at [343, 283] on button "정산안내" at bounding box center [602, 295] width 937 height 28
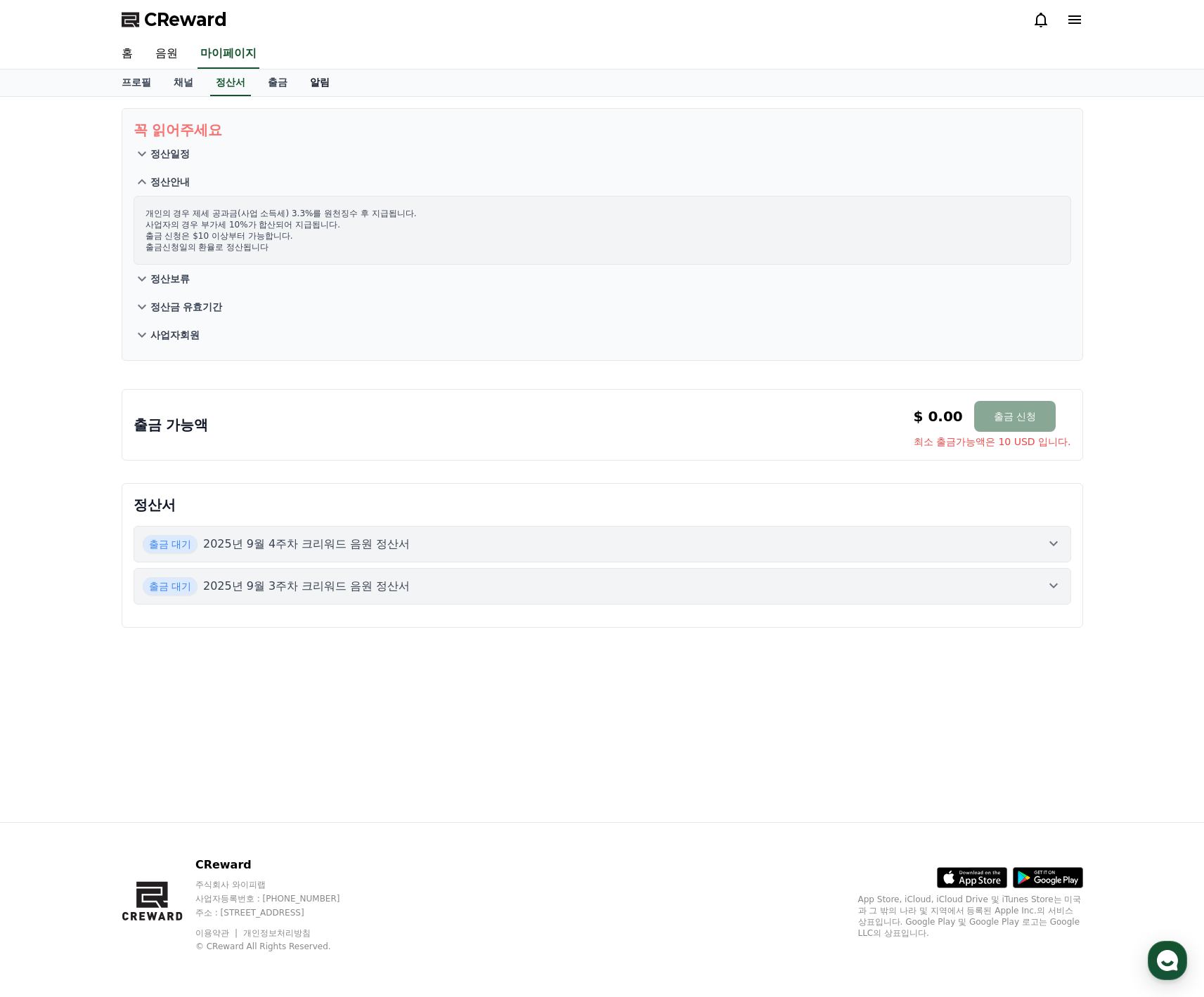
click at [304, 85] on link "알림" at bounding box center [319, 83] width 42 height 27
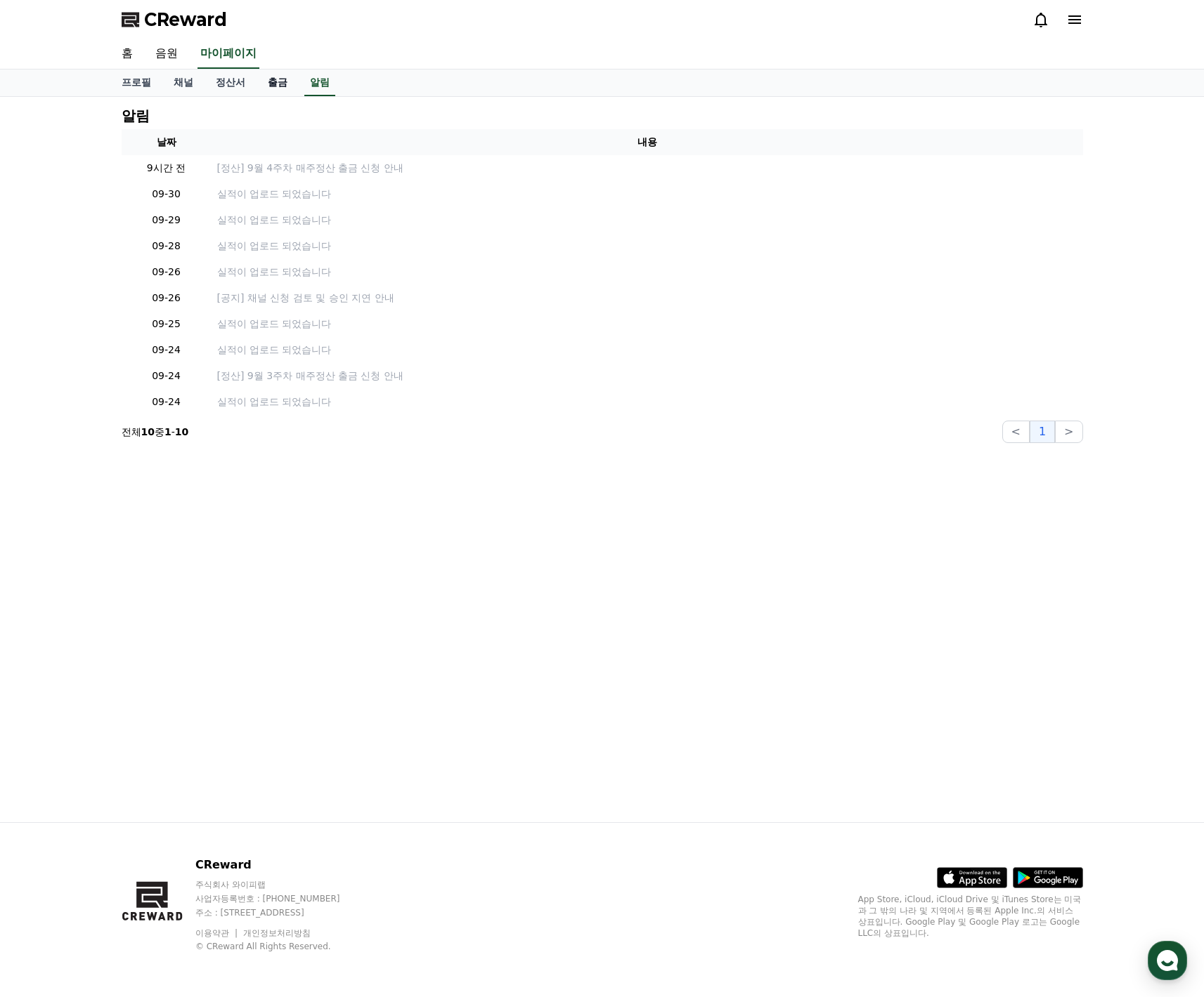
click at [268, 81] on link "출금" at bounding box center [277, 83] width 42 height 27
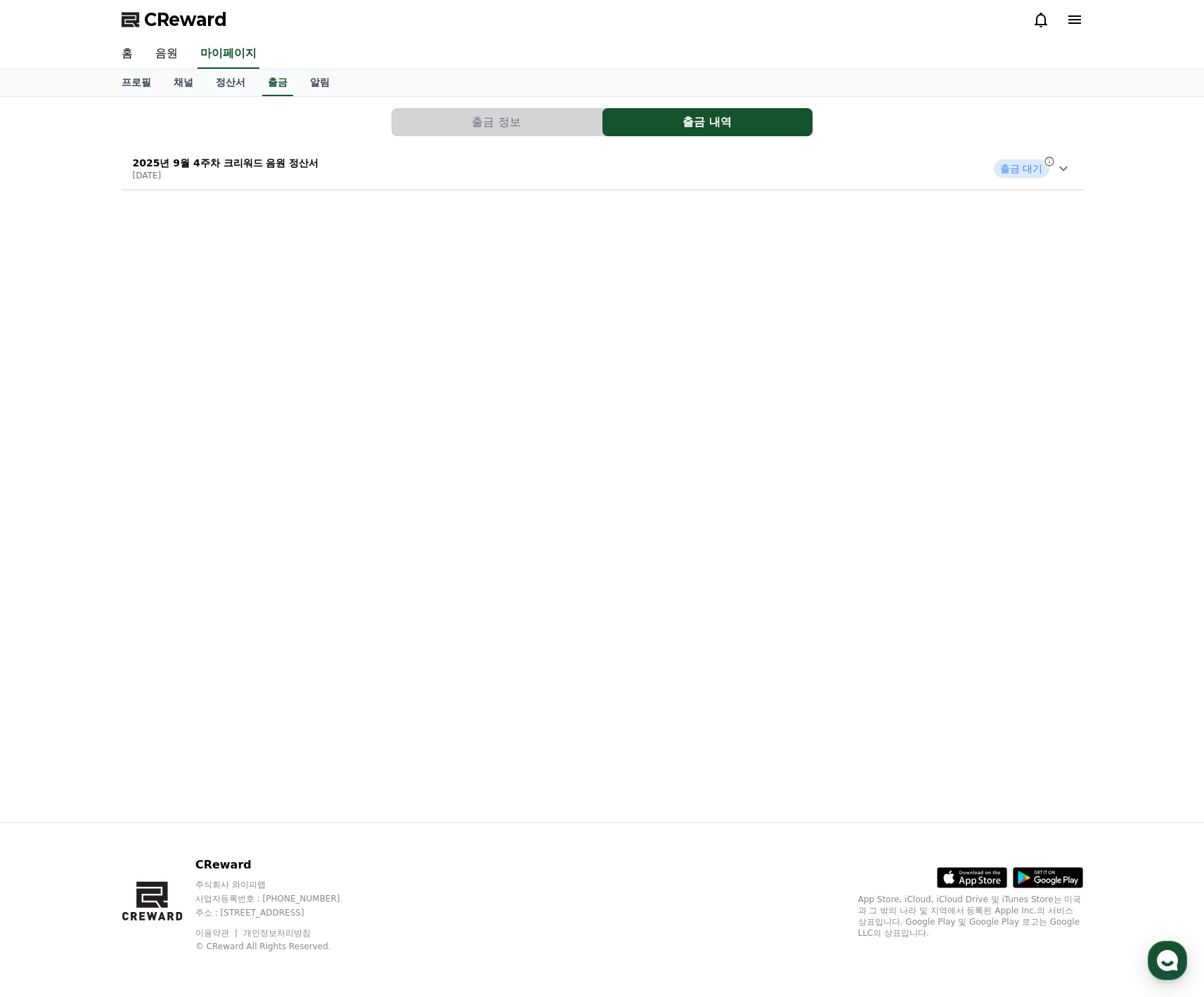
click at [512, 128] on button "출금 정보" at bounding box center [496, 122] width 210 height 28
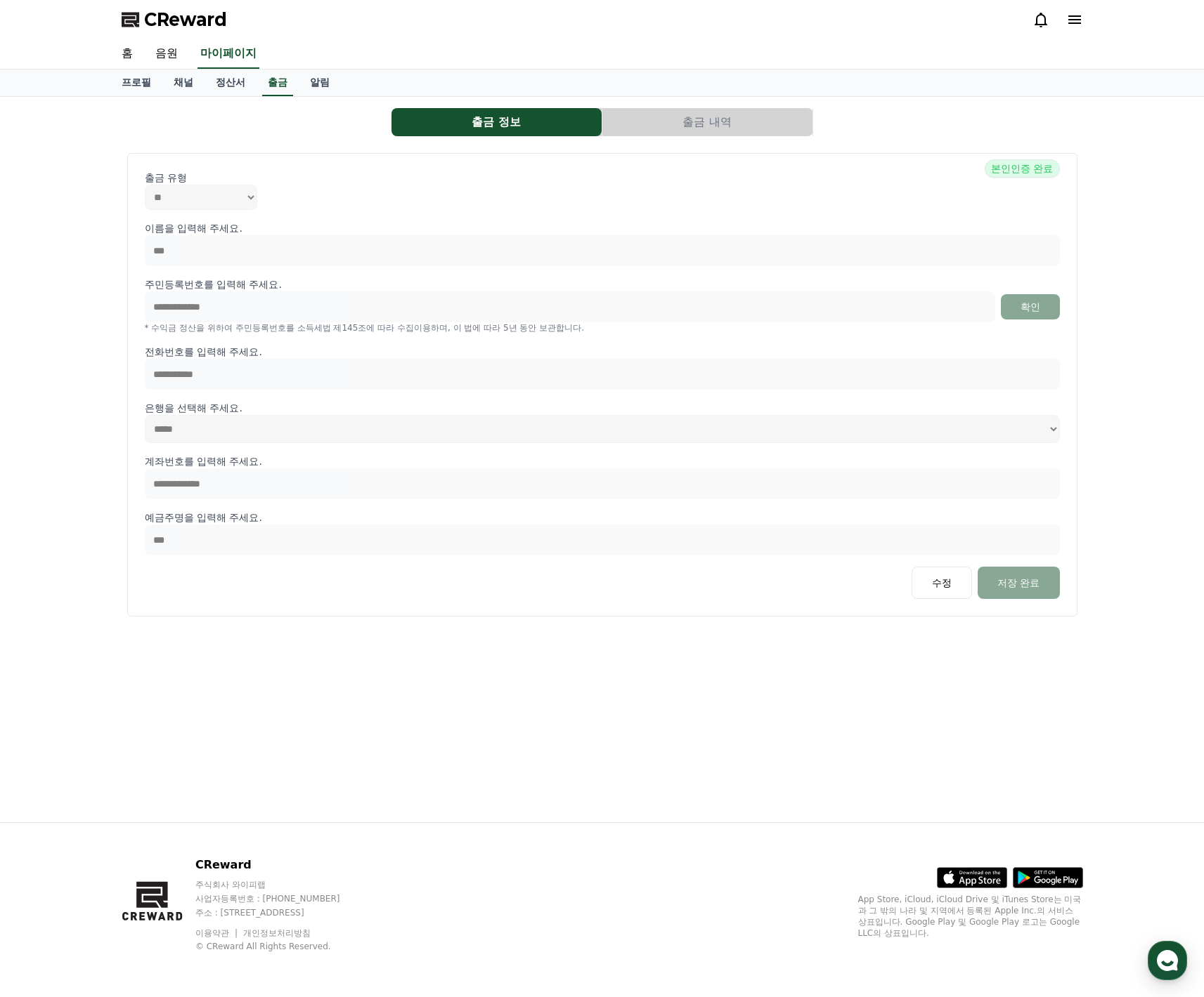
click at [721, 137] on div "**********" at bounding box center [602, 365] width 972 height 525
click at [658, 128] on button "출금 내역" at bounding box center [707, 122] width 210 height 28
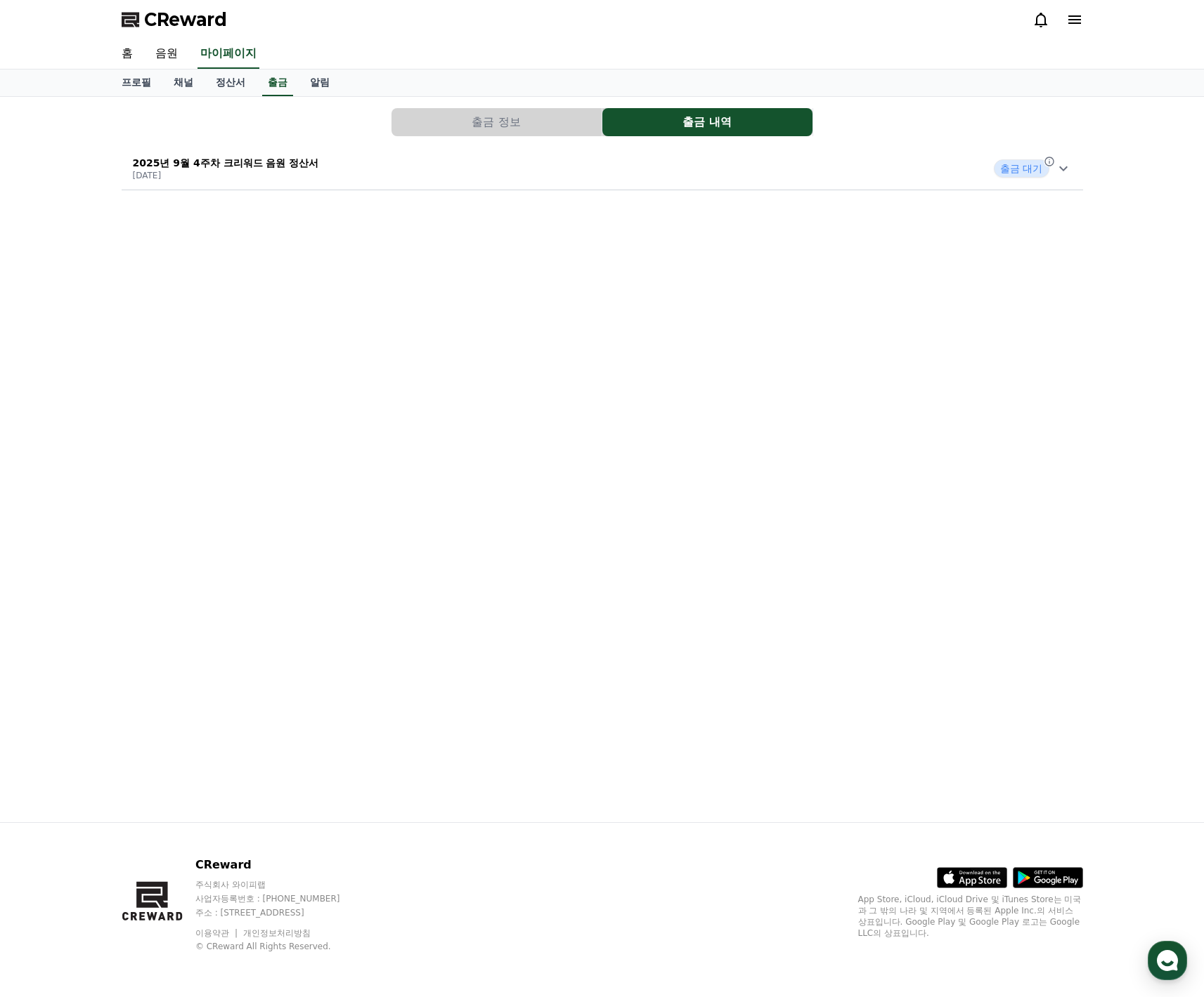
click at [538, 126] on button "출금 정보" at bounding box center [496, 122] width 210 height 28
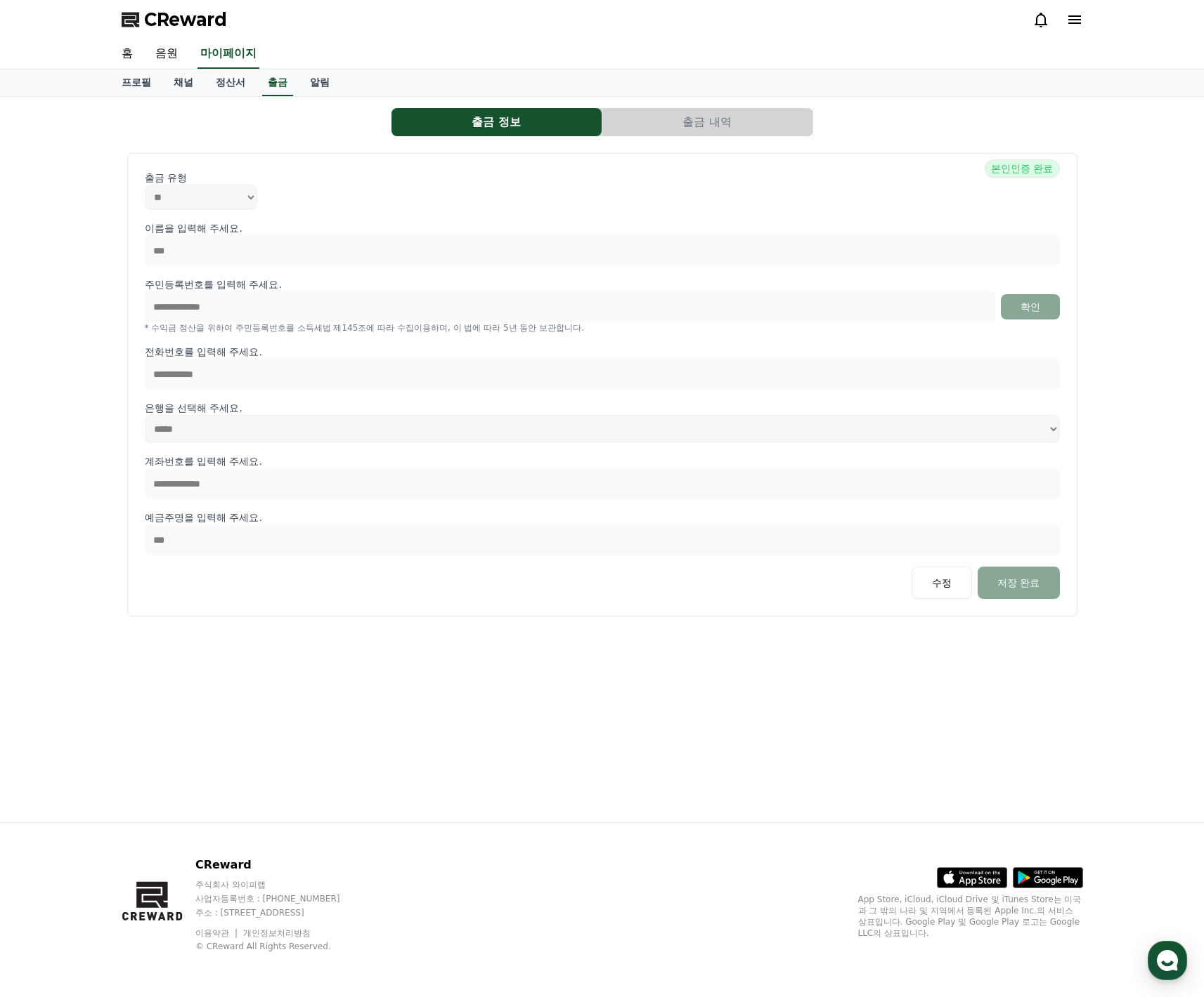
click at [669, 137] on div "**********" at bounding box center [602, 365] width 972 height 525
click at [531, 138] on div "**********" at bounding box center [602, 365] width 972 height 525
click at [626, 122] on button "출금 내역" at bounding box center [707, 122] width 210 height 28
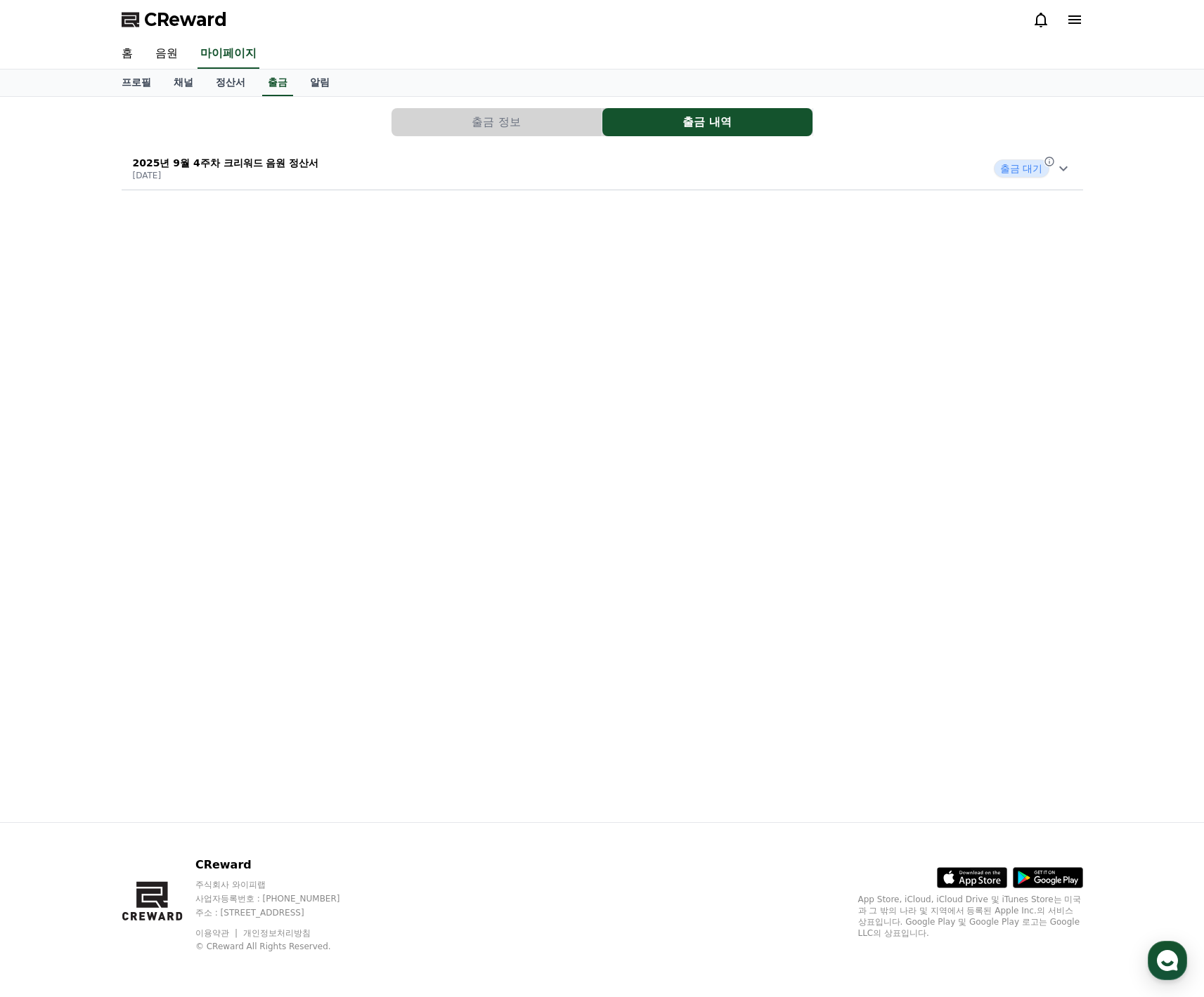
drag, startPoint x: 536, startPoint y: 127, endPoint x: 645, endPoint y: 128, distance: 109.0
click at [537, 127] on button "출금 정보" at bounding box center [496, 122] width 210 height 28
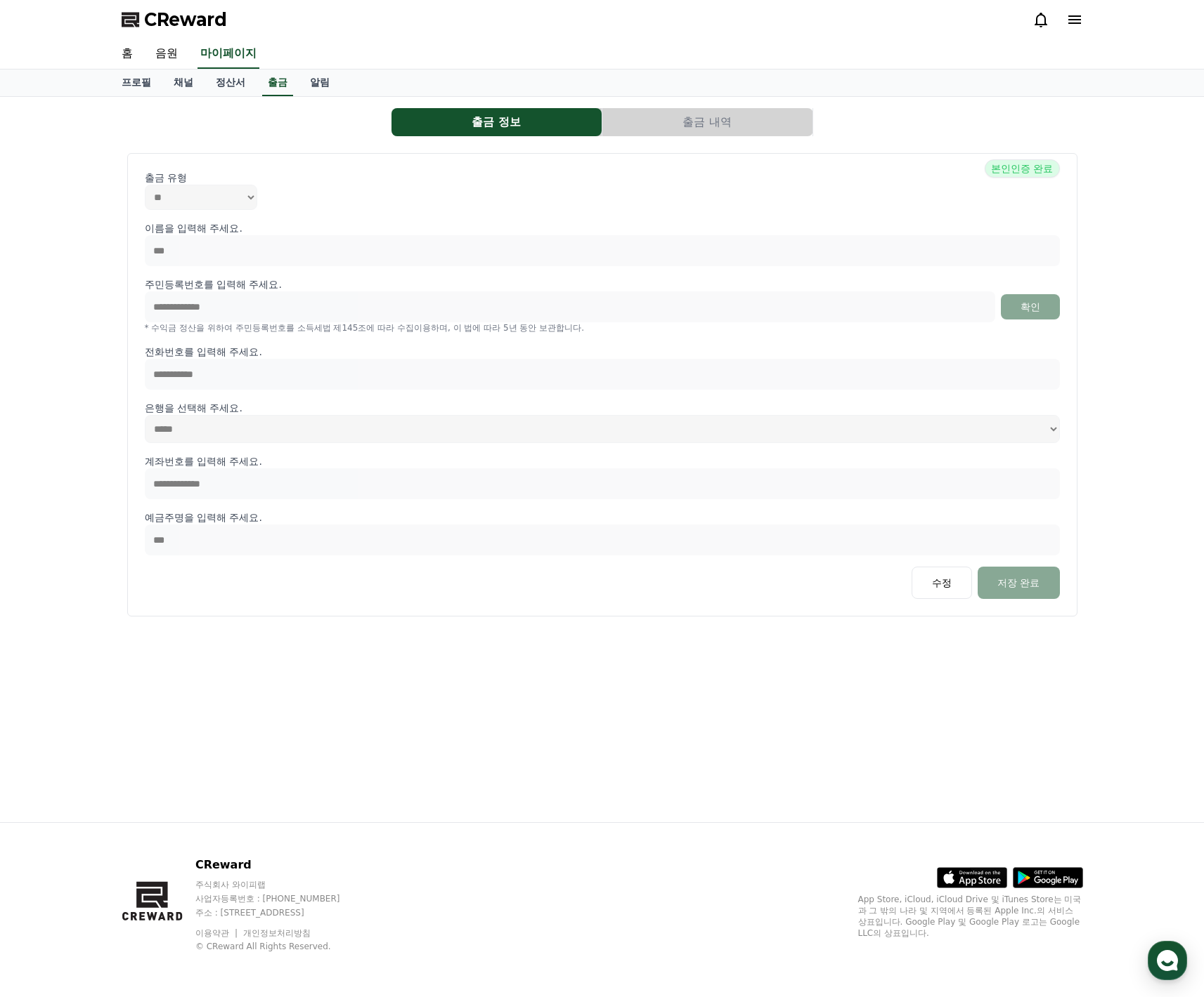
click at [645, 128] on button "출금 내역" at bounding box center [707, 122] width 210 height 28
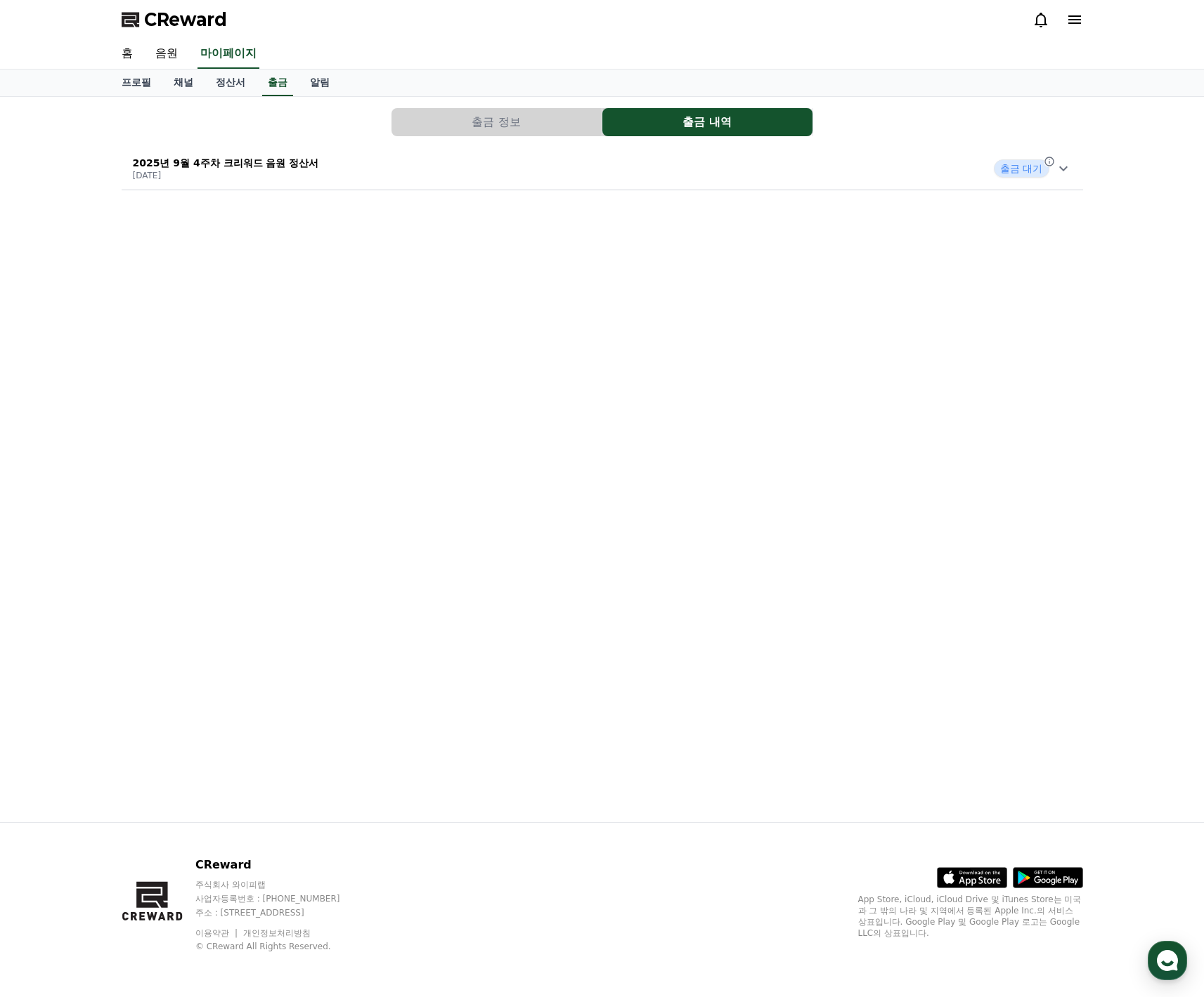
click at [565, 132] on button "출금 정보" at bounding box center [496, 122] width 210 height 28
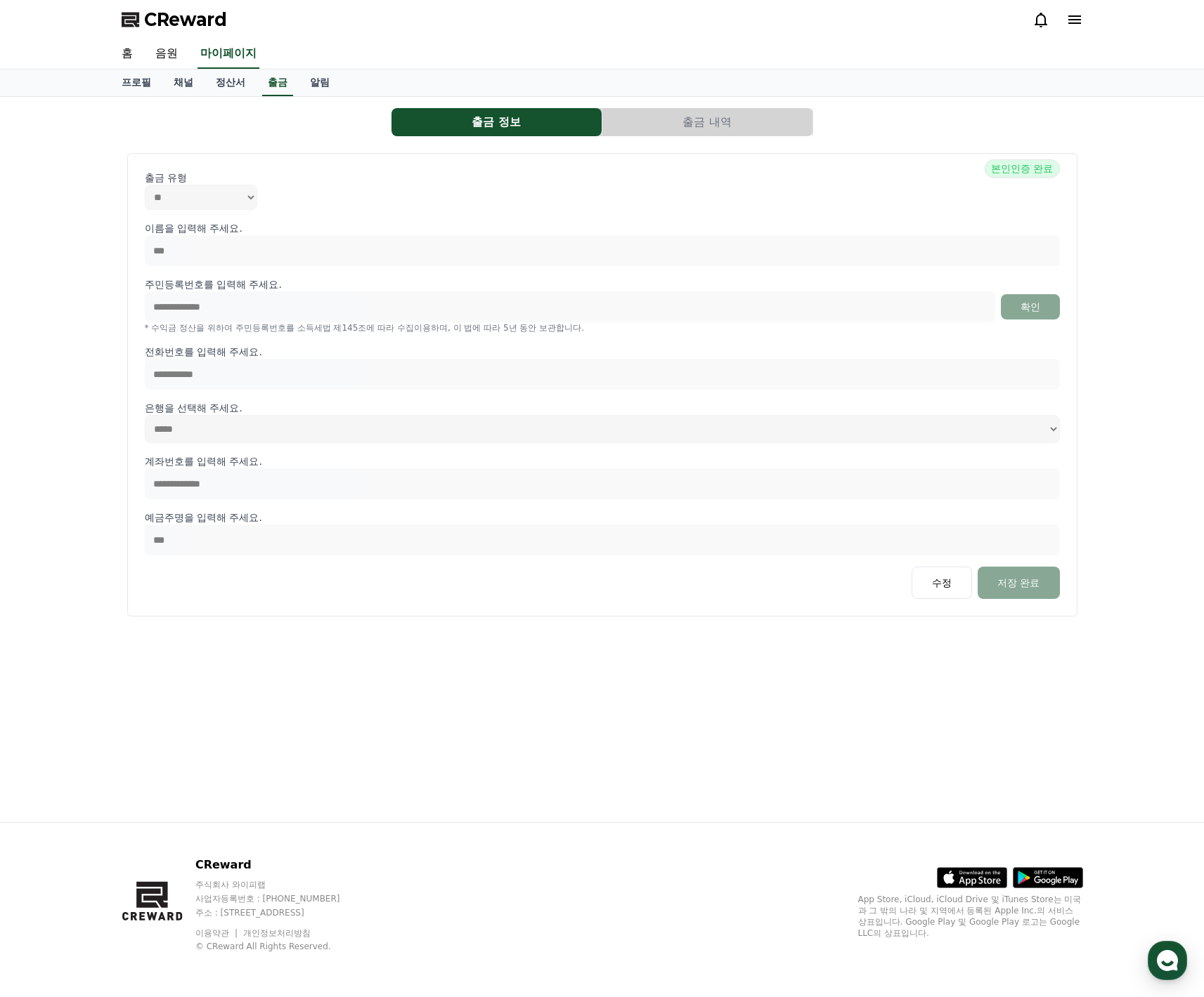
click at [414, 203] on div "출금 유형 ** ***" at bounding box center [602, 190] width 915 height 39
click at [712, 129] on button "출금 내역" at bounding box center [707, 122] width 210 height 28
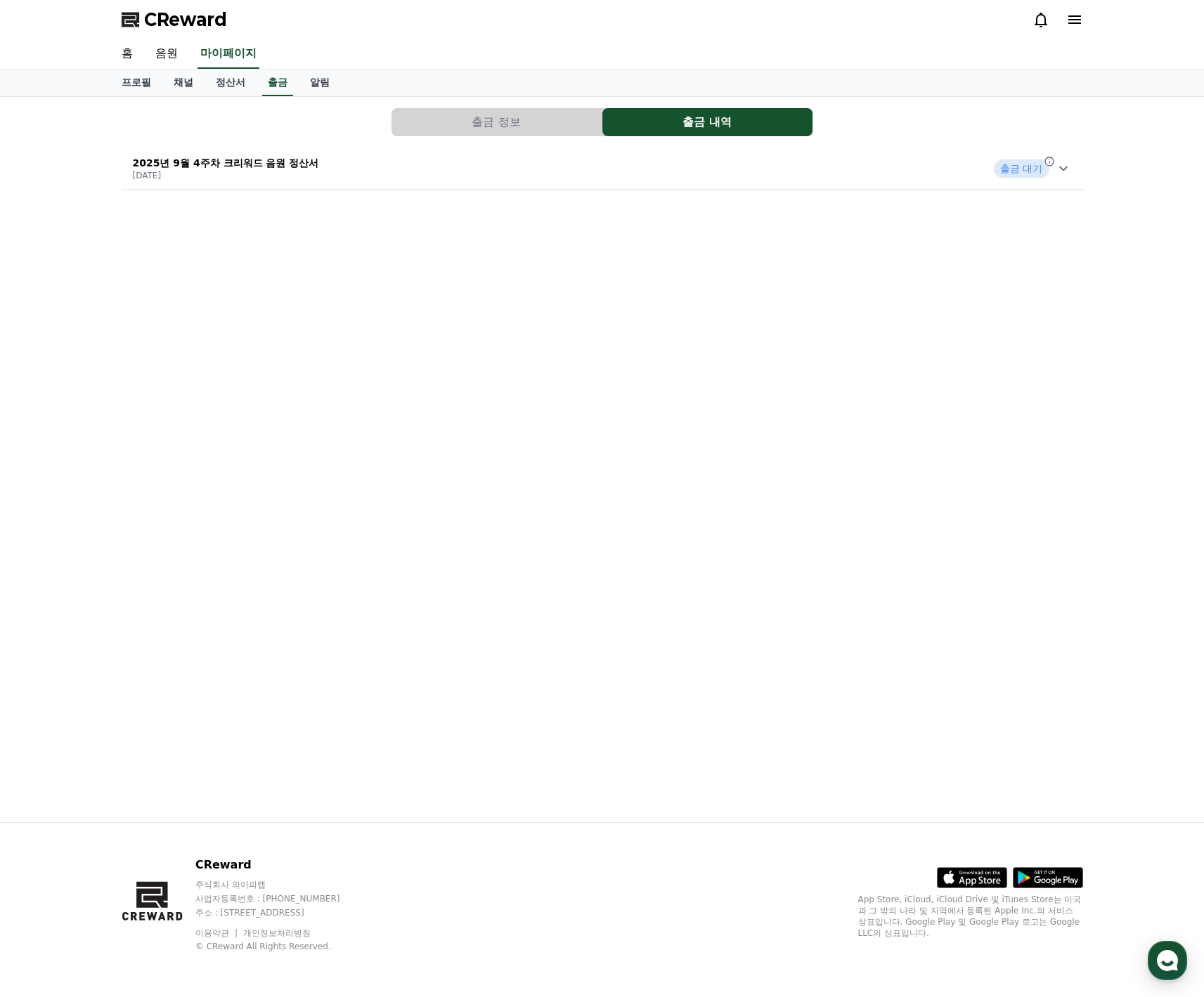
click at [529, 96] on div "프로필 채널 정산서 출금 알림" at bounding box center [602, 83] width 984 height 27
click at [496, 109] on button "출금 정보" at bounding box center [496, 122] width 210 height 28
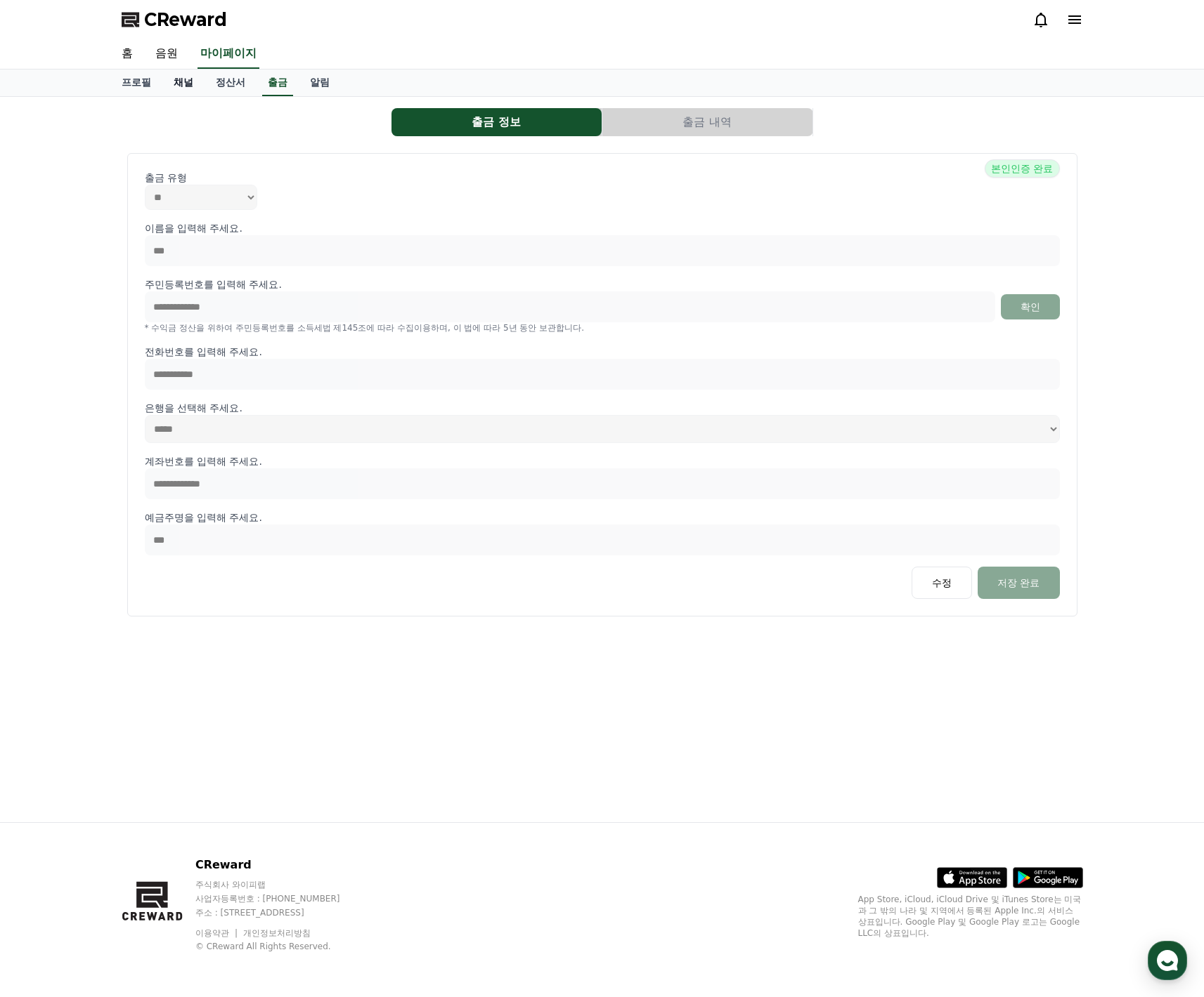
drag, startPoint x: 190, startPoint y: 78, endPoint x: 163, endPoint y: 82, distance: 27.3
click at [190, 78] on link "채널" at bounding box center [183, 83] width 42 height 27
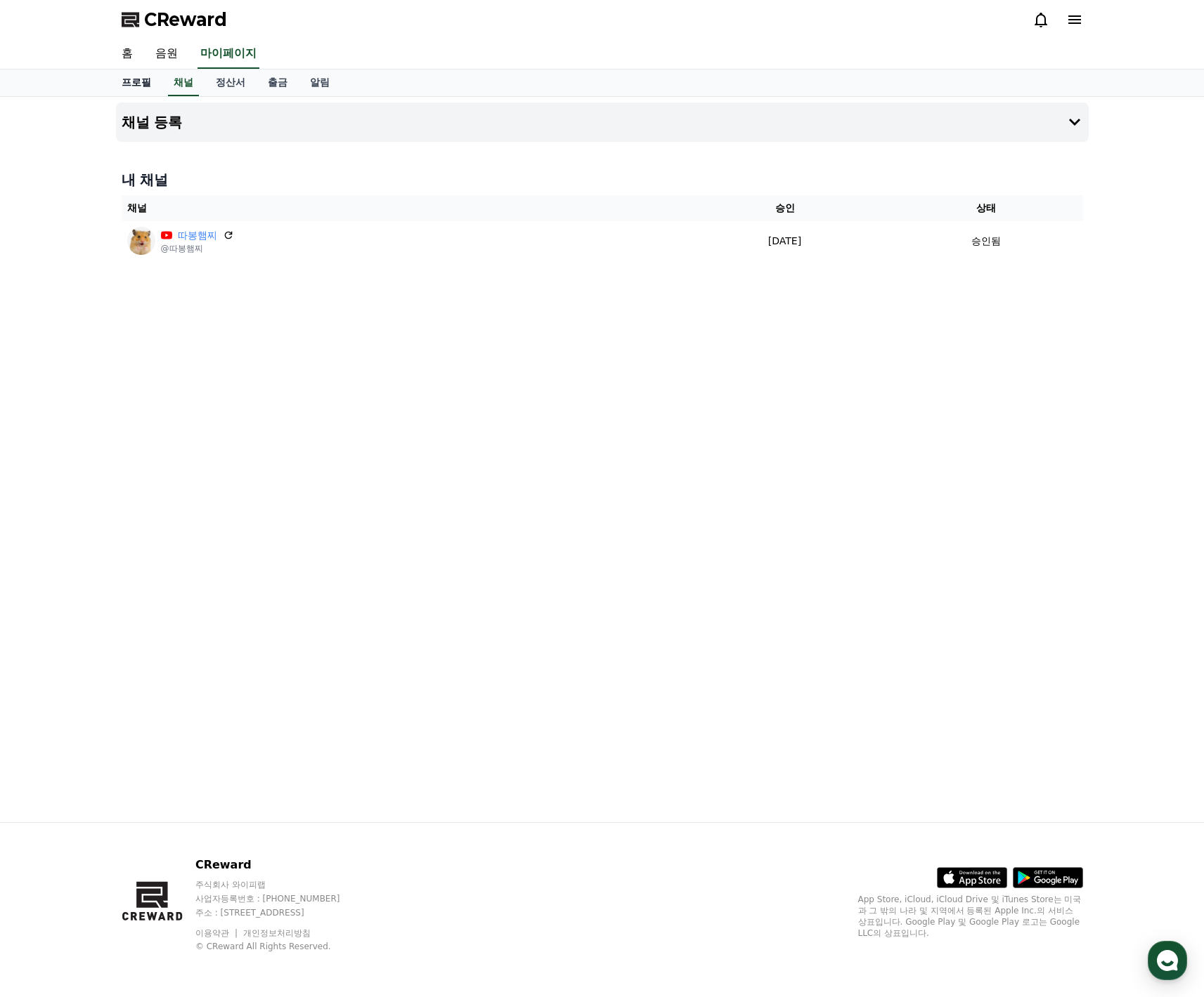
click at [140, 83] on link "프로필" at bounding box center [136, 83] width 52 height 27
select select "**********"
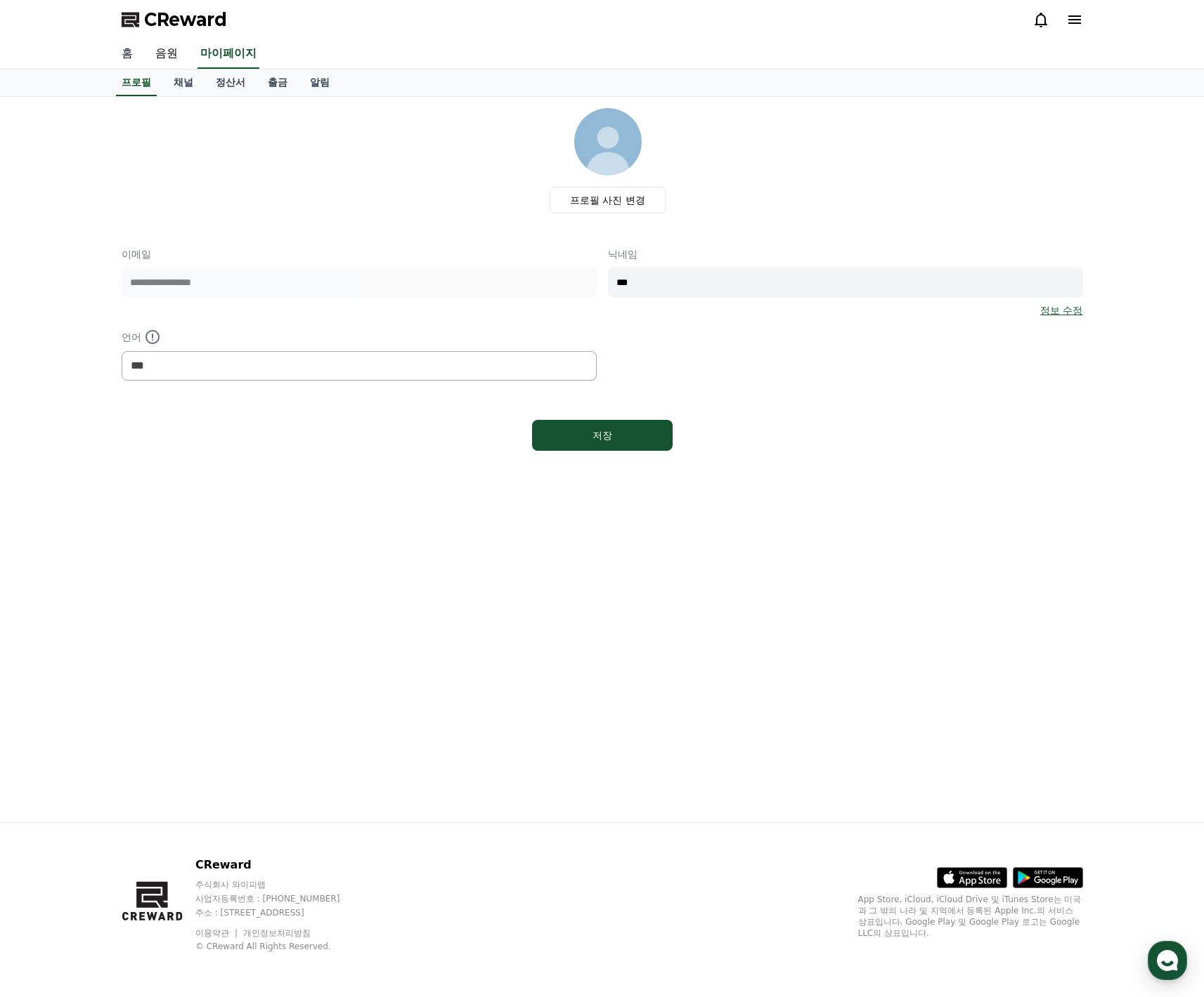
click at [140, 57] on link "홈" at bounding box center [127, 54] width 34 height 30
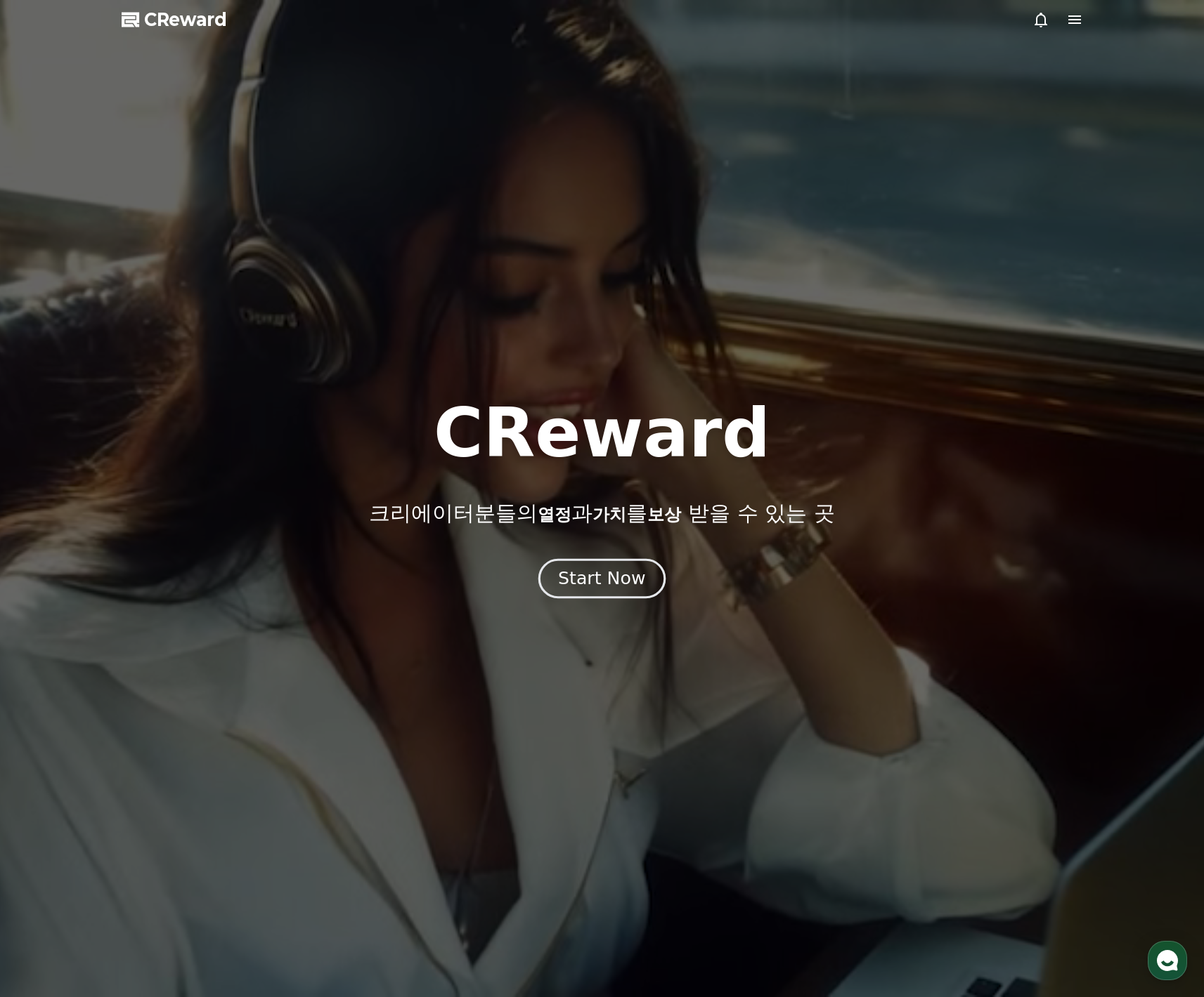
click at [555, 578] on button "Start Now" at bounding box center [602, 579] width 127 height 40
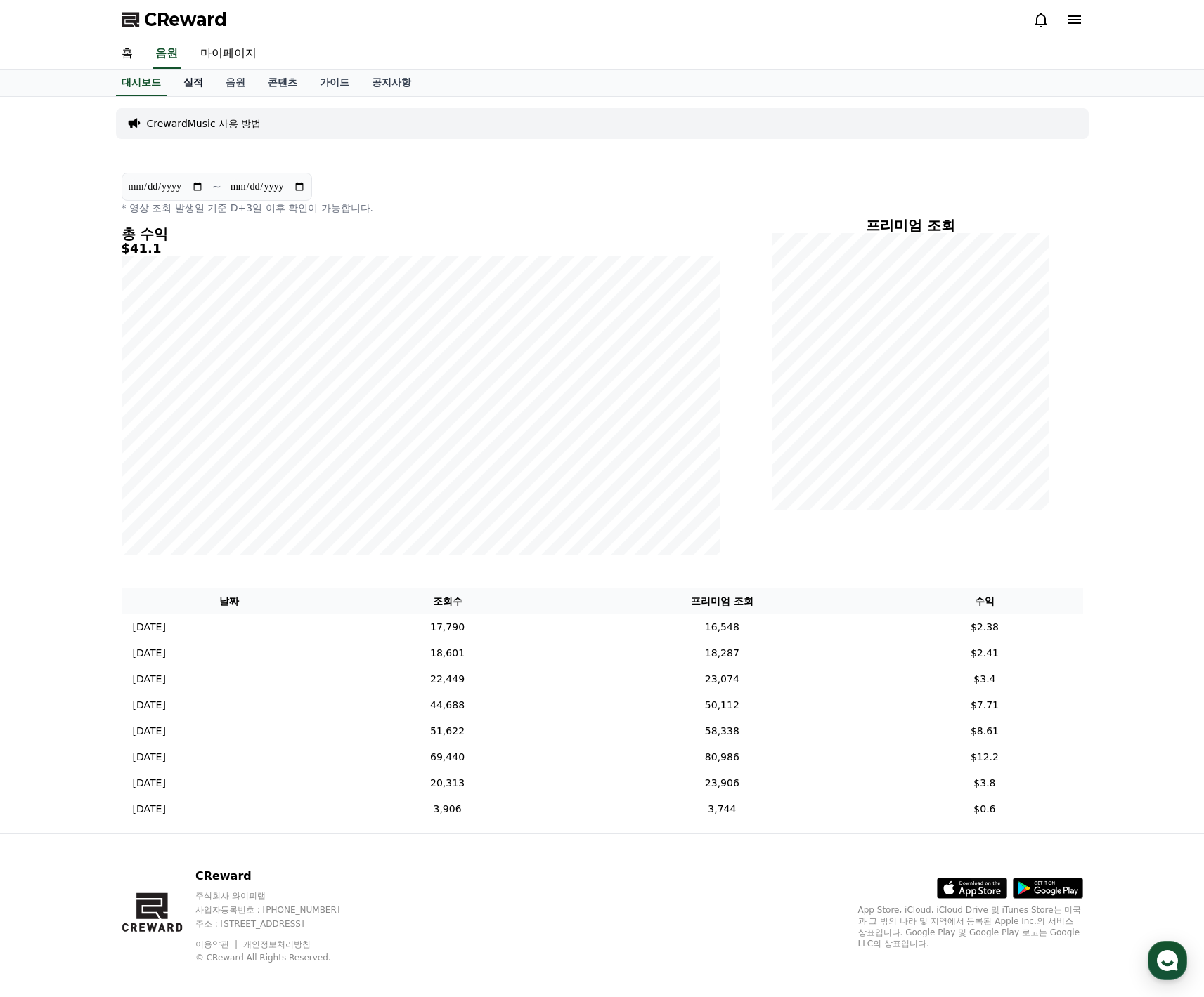
click at [190, 86] on link "실적" at bounding box center [193, 83] width 42 height 27
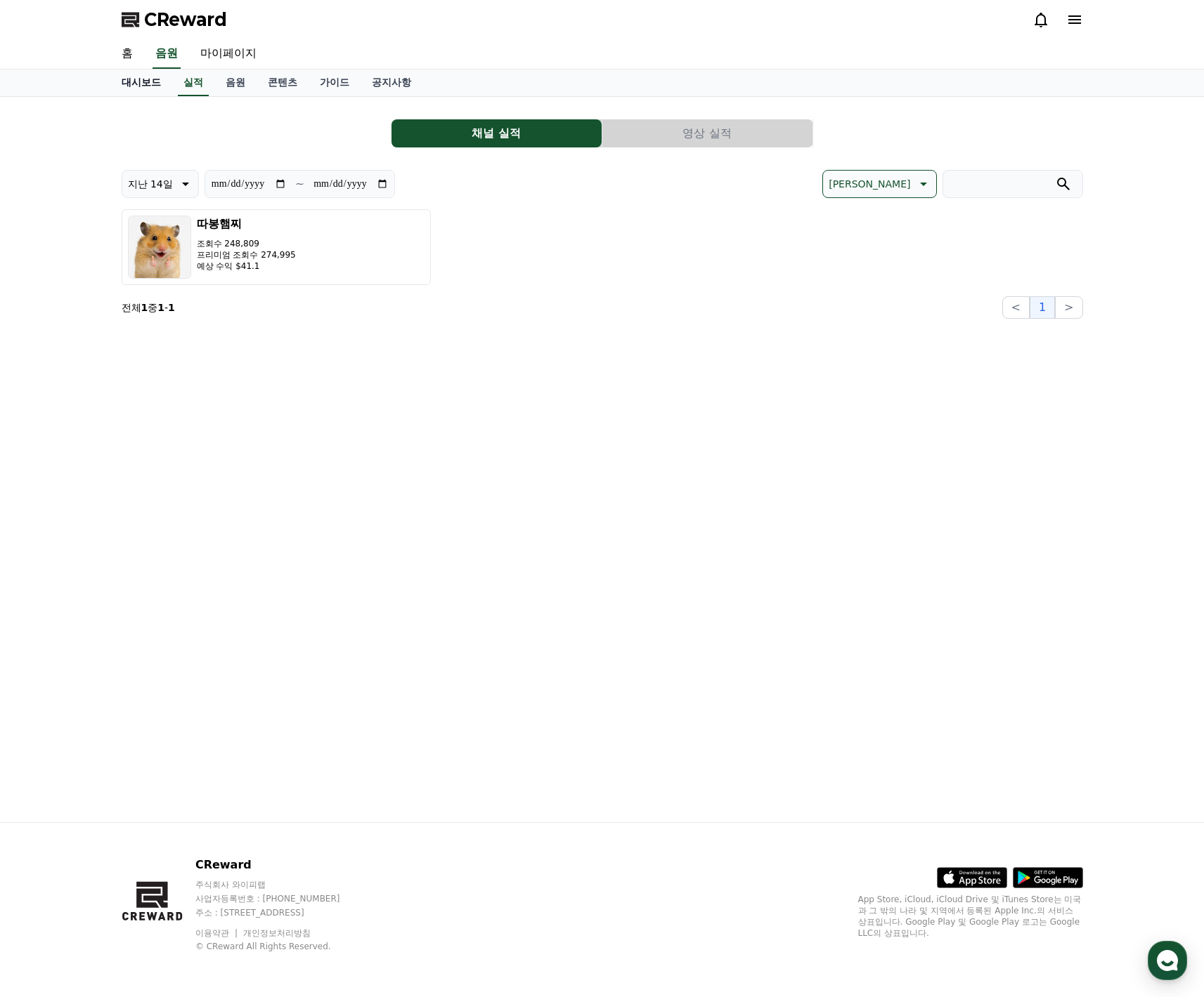
click at [156, 86] on link "대시보드" at bounding box center [141, 83] width 62 height 27
